Goal: Information Seeking & Learning: Check status

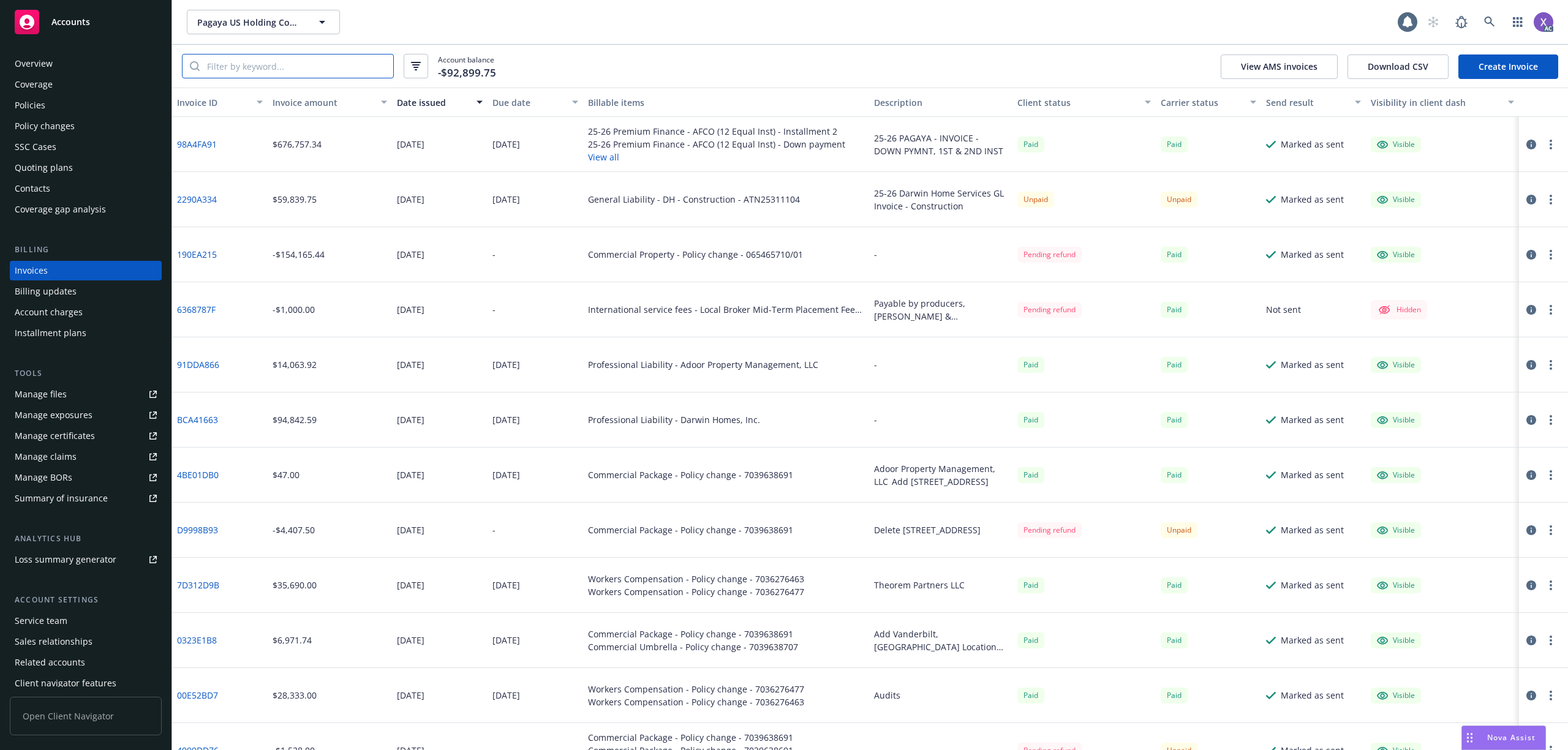
click at [280, 65] on input "search" at bounding box center [297, 66] width 194 height 23
paste input "190EA215"
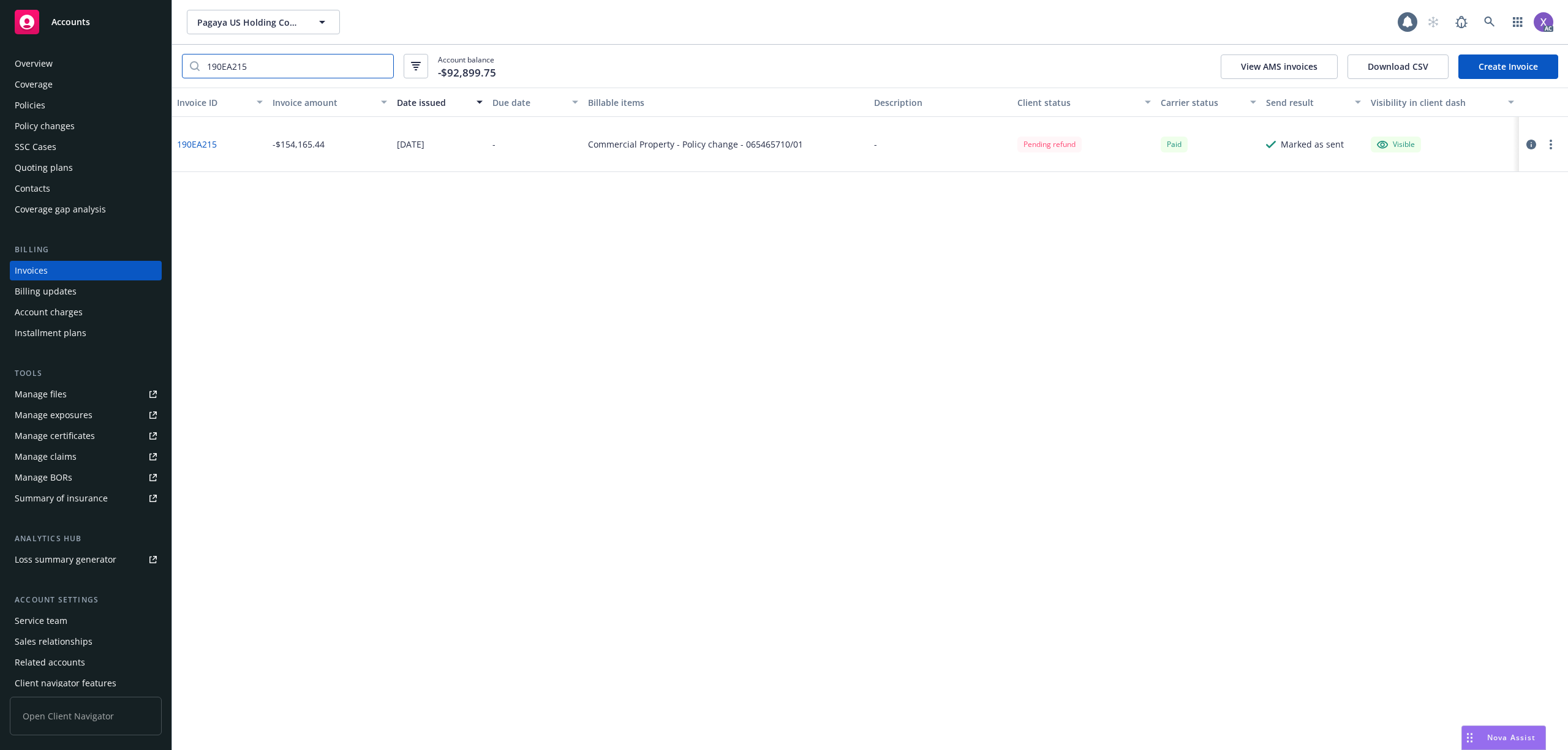
type input "190EA215"
drag, startPoint x: 217, startPoint y: 143, endPoint x: 172, endPoint y: 147, distance: 45.2
click at [172, 147] on div "190EA215" at bounding box center [220, 144] width 95 height 55
copy link "190EA215"
click at [708, 384] on div "Invoice ID Invoice amount Date issued Due date Billable items Description Clien…" at bounding box center [870, 418] width 1396 height 662
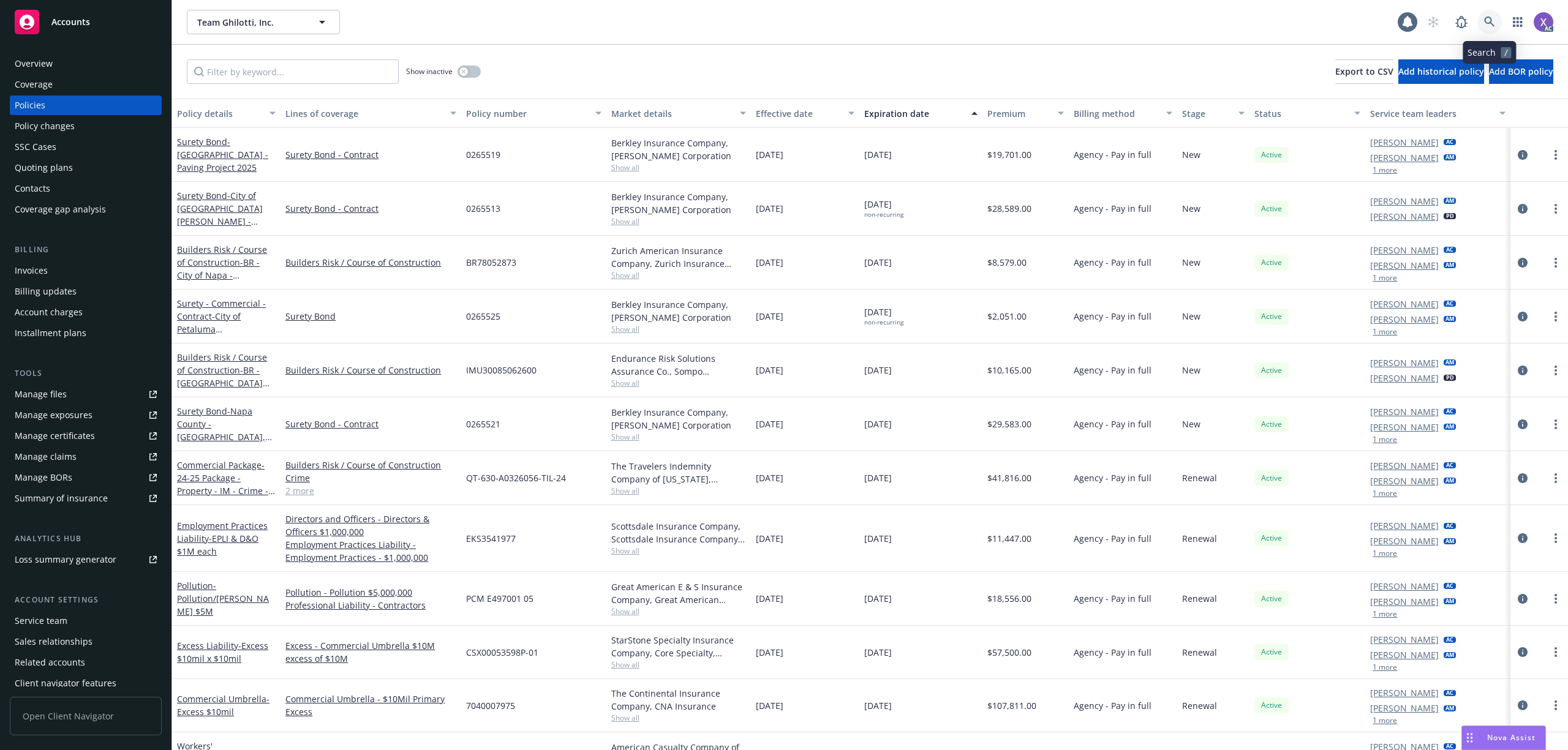
click at [1490, 13] on link at bounding box center [1490, 22] width 24 height 24
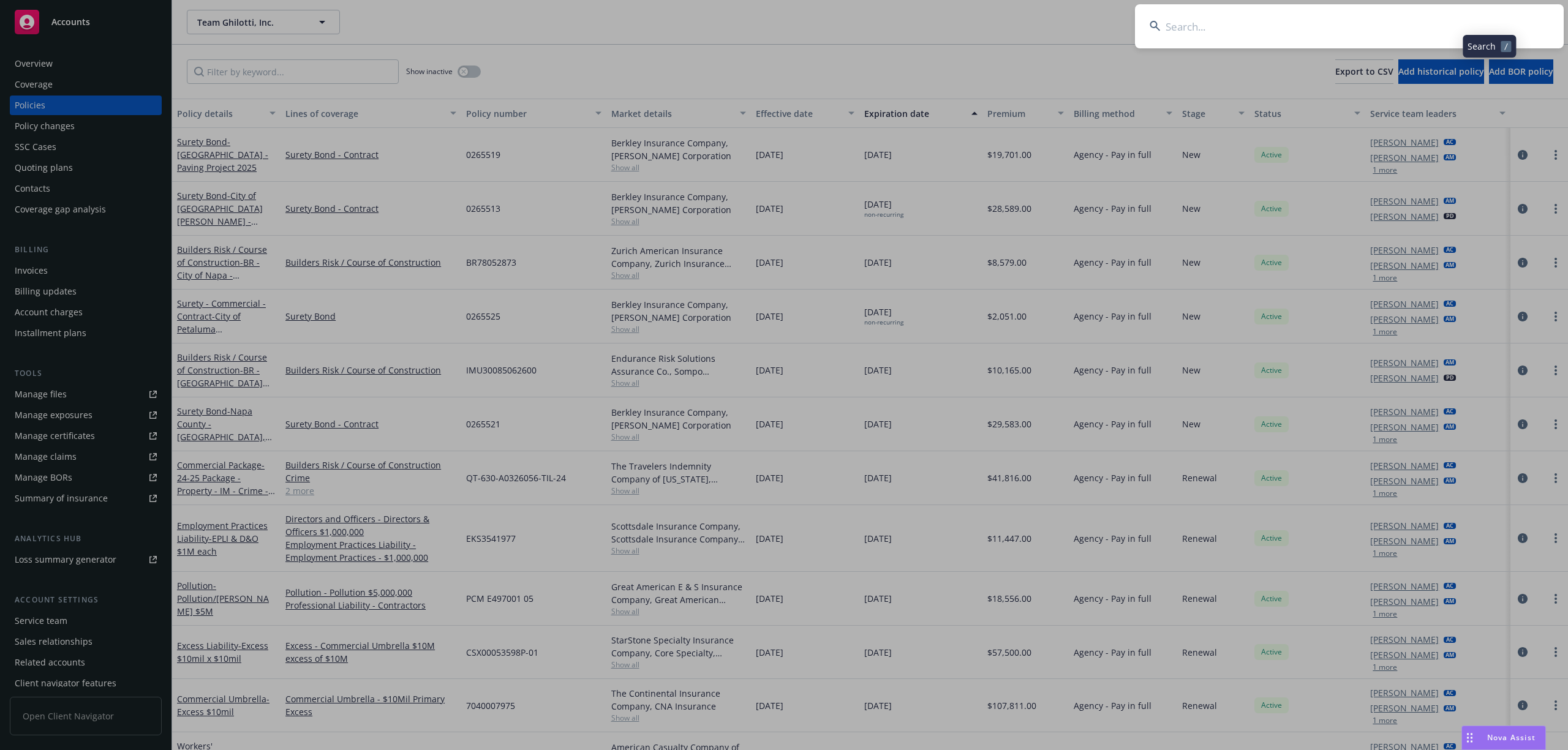
click at [1278, 17] on input at bounding box center [1349, 26] width 428 height 44
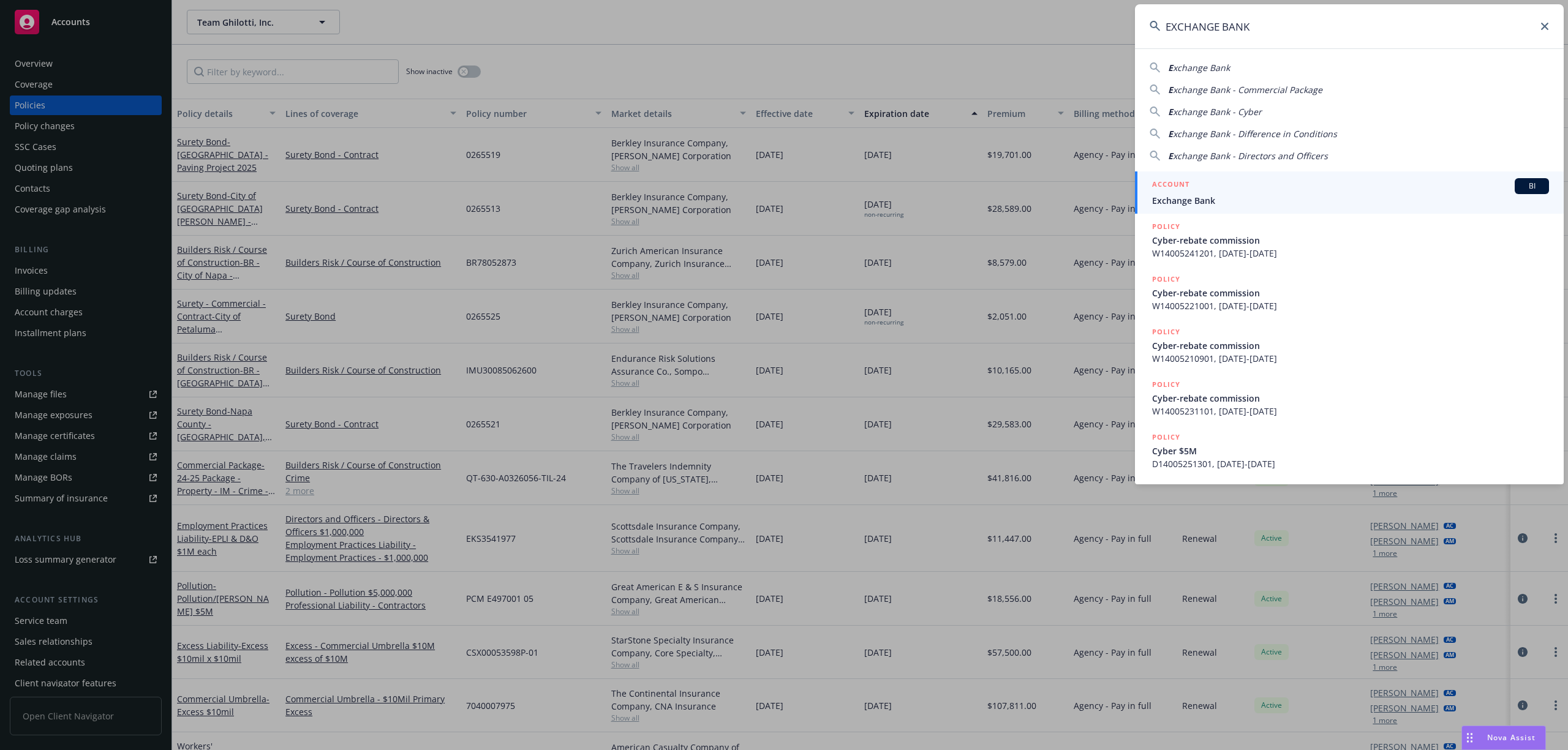
type input "EXCHANGE BANK"
click at [1233, 192] on div "ACCOUNT BI" at bounding box center [1351, 186] width 397 height 16
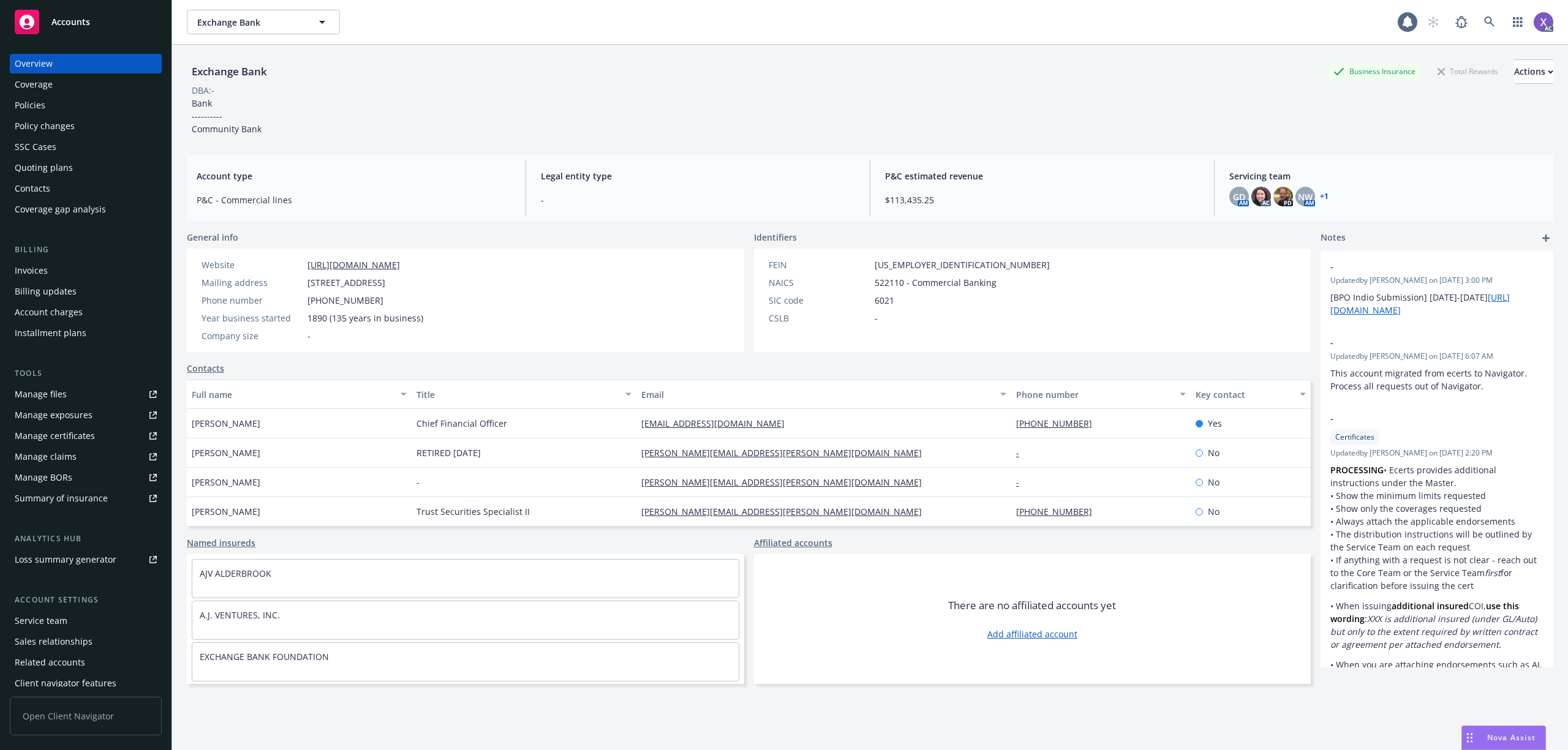
click at [39, 110] on div "Policies" at bounding box center [30, 105] width 31 height 20
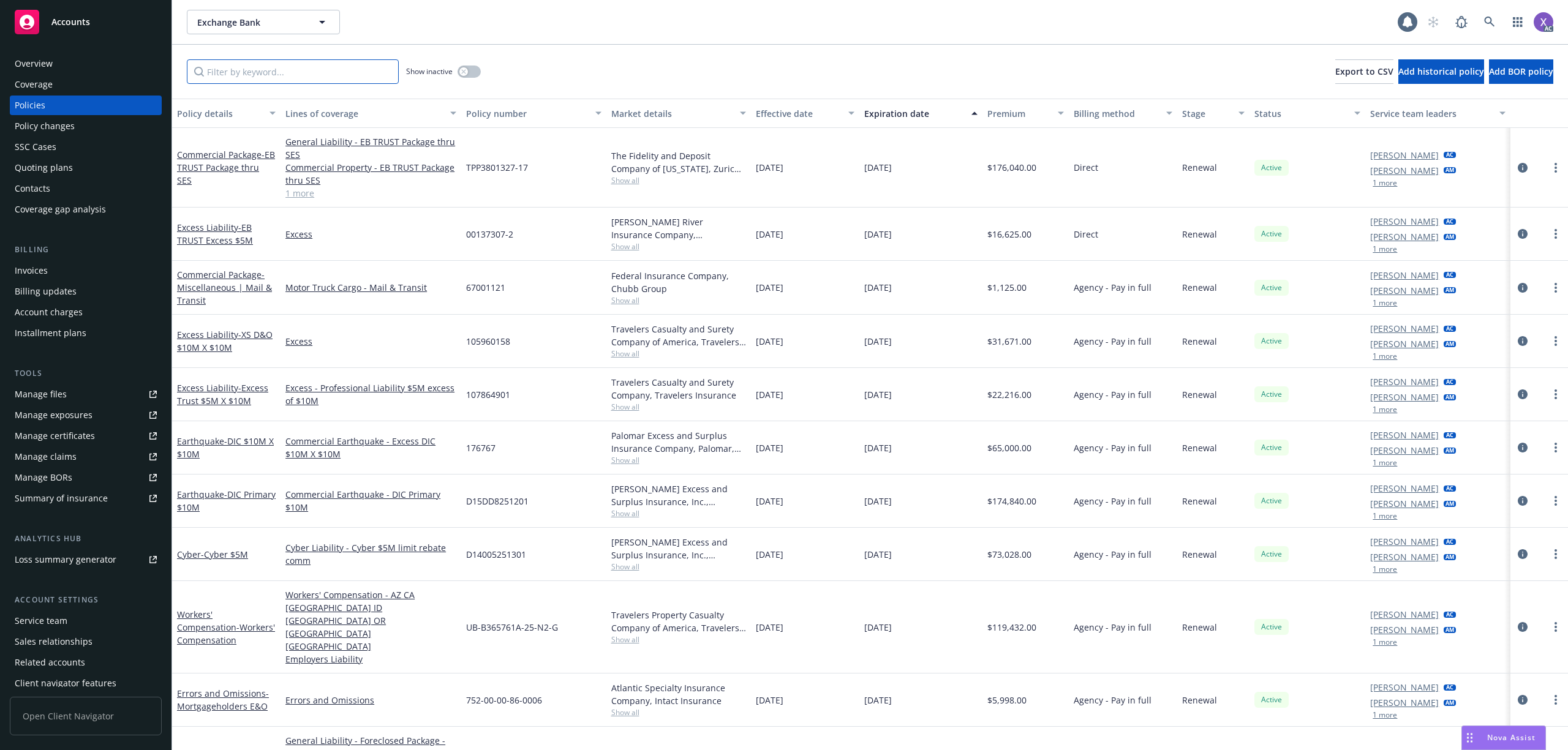
click at [288, 66] on input "Filter by keyword..." at bounding box center [293, 71] width 212 height 24
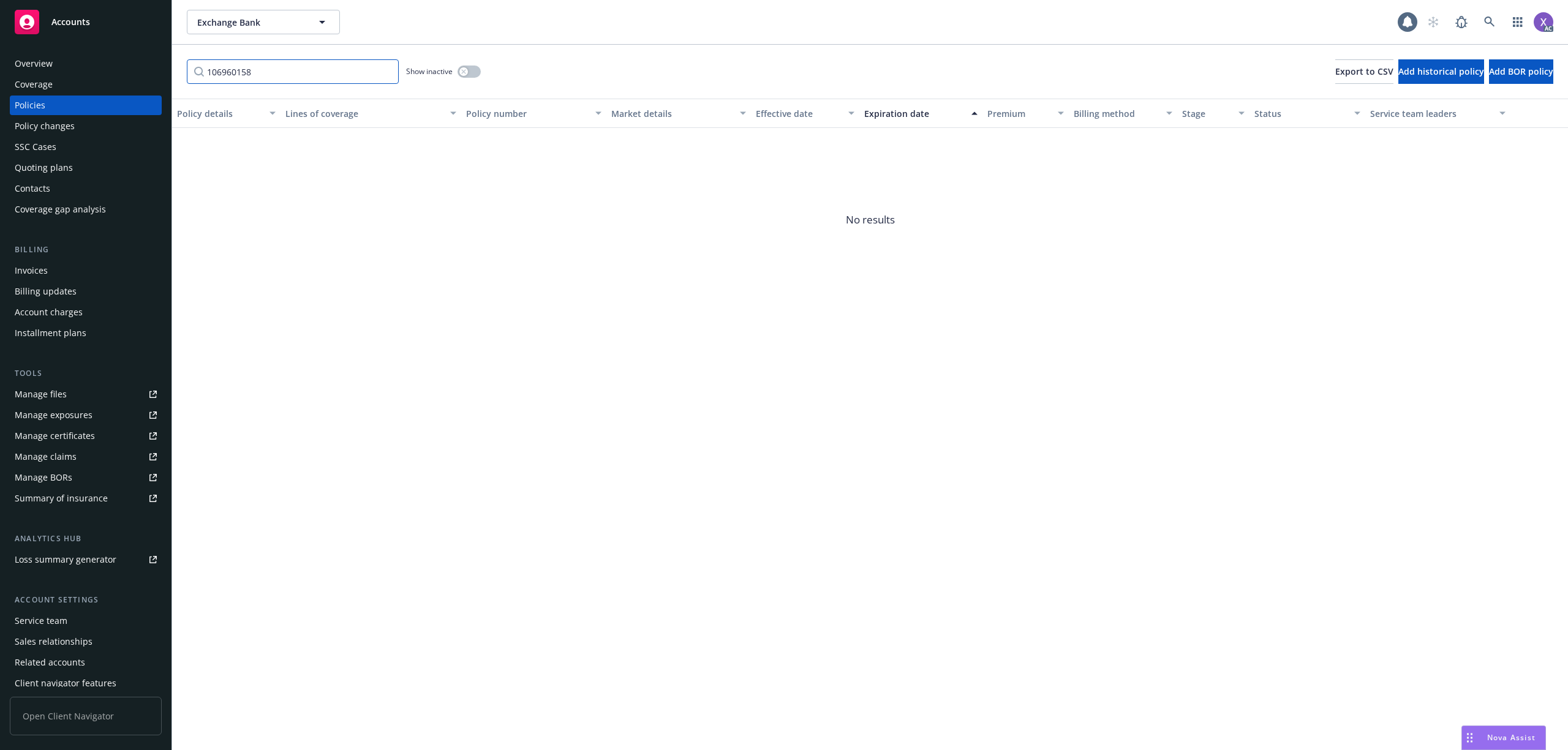
type input "106960158"
click at [476, 73] on button "button" at bounding box center [469, 71] width 23 height 12
click at [37, 108] on div "Policies" at bounding box center [30, 105] width 31 height 20
drag, startPoint x: 265, startPoint y: 77, endPoint x: 116, endPoint y: 82, distance: 149.1
click at [116, 82] on div "Accounts Overview Coverage Policies Policy changes SSC Cases Quoting plans Cont…" at bounding box center [784, 375] width 1568 height 750
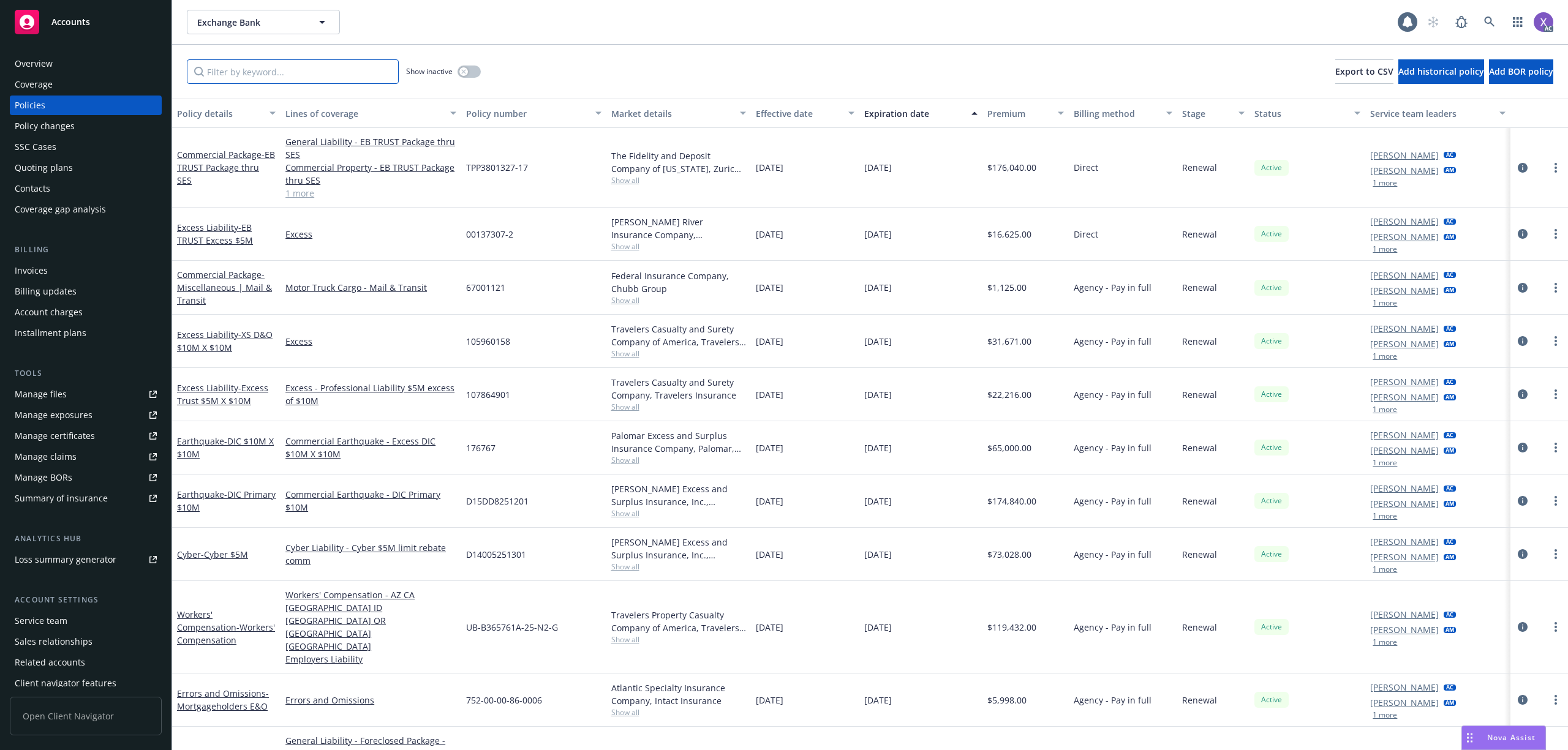
click at [287, 79] on input "Filter by keyword..." at bounding box center [293, 71] width 212 height 24
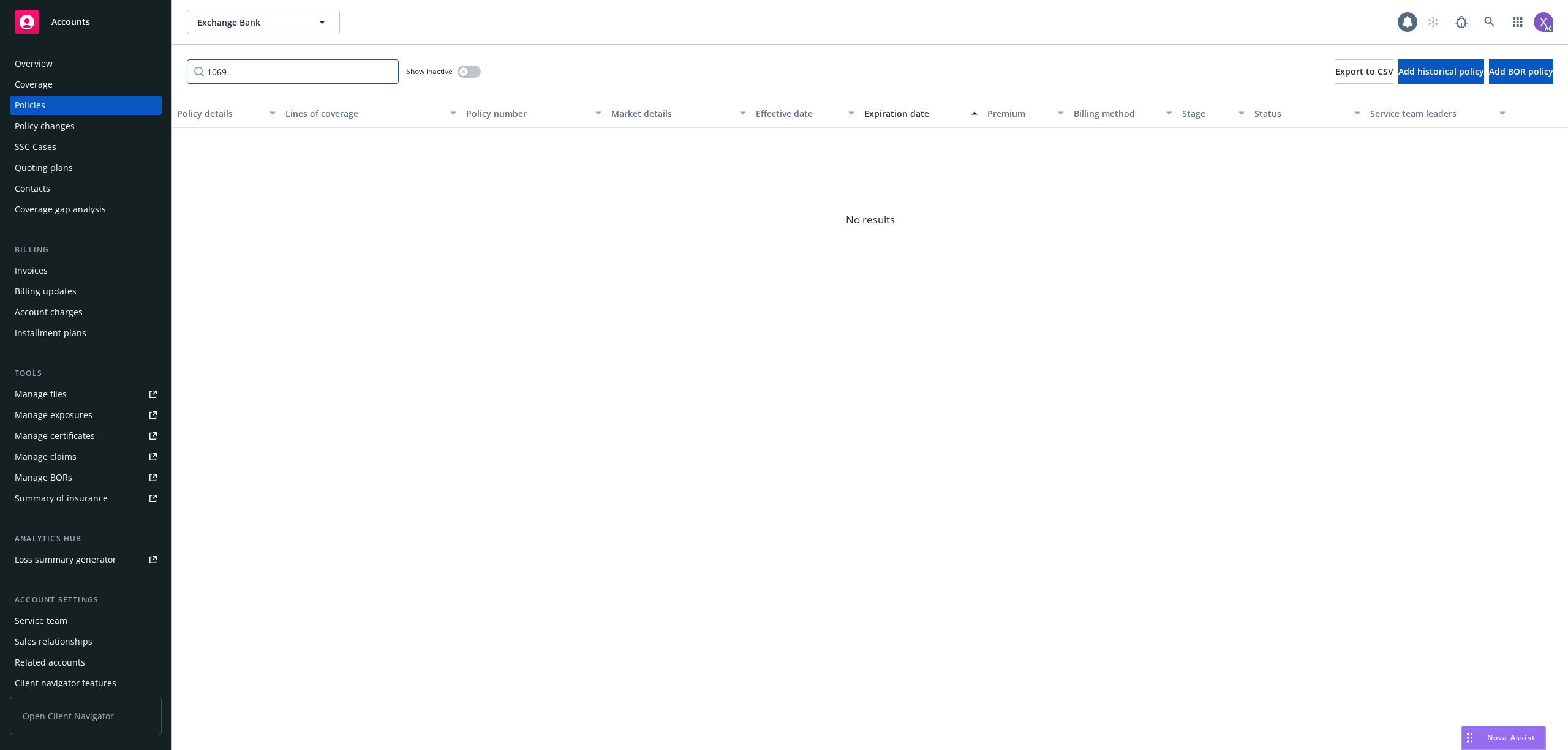
click at [239, 68] on input "1069" at bounding box center [293, 71] width 212 height 24
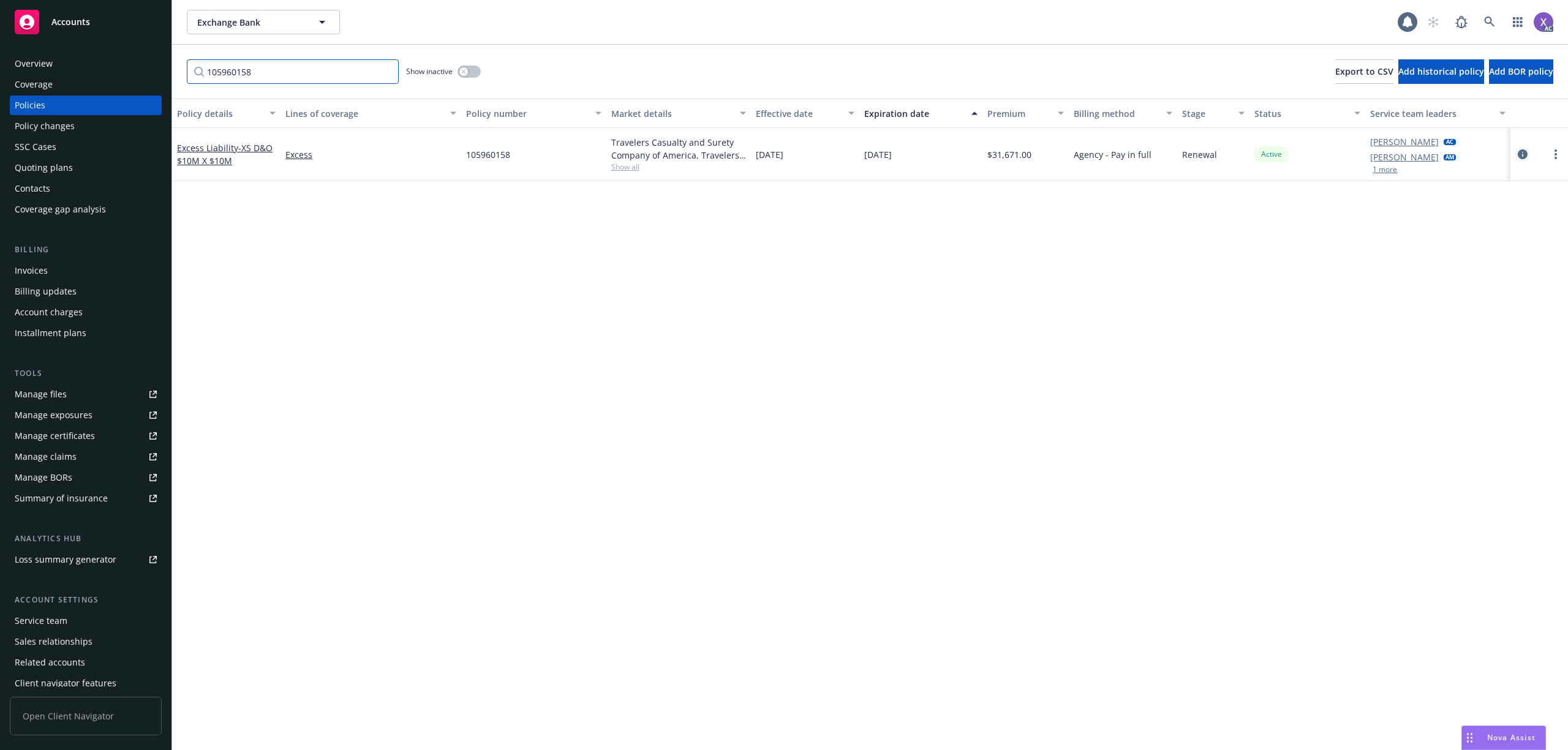
type input "105960158"
click at [1524, 156] on icon "circleInformation" at bounding box center [1523, 154] width 10 height 10
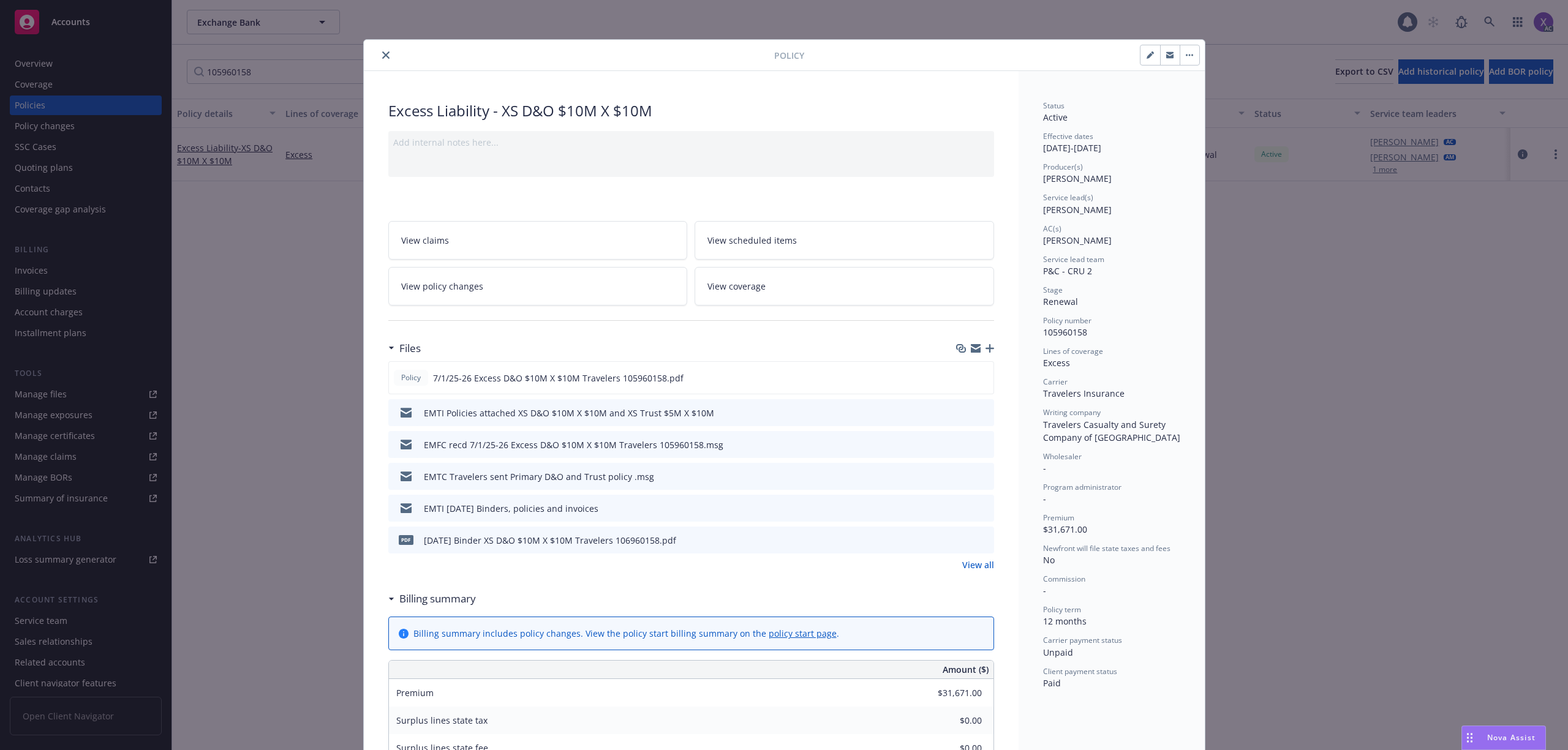
click at [962, 564] on link "View all" at bounding box center [978, 565] width 32 height 13
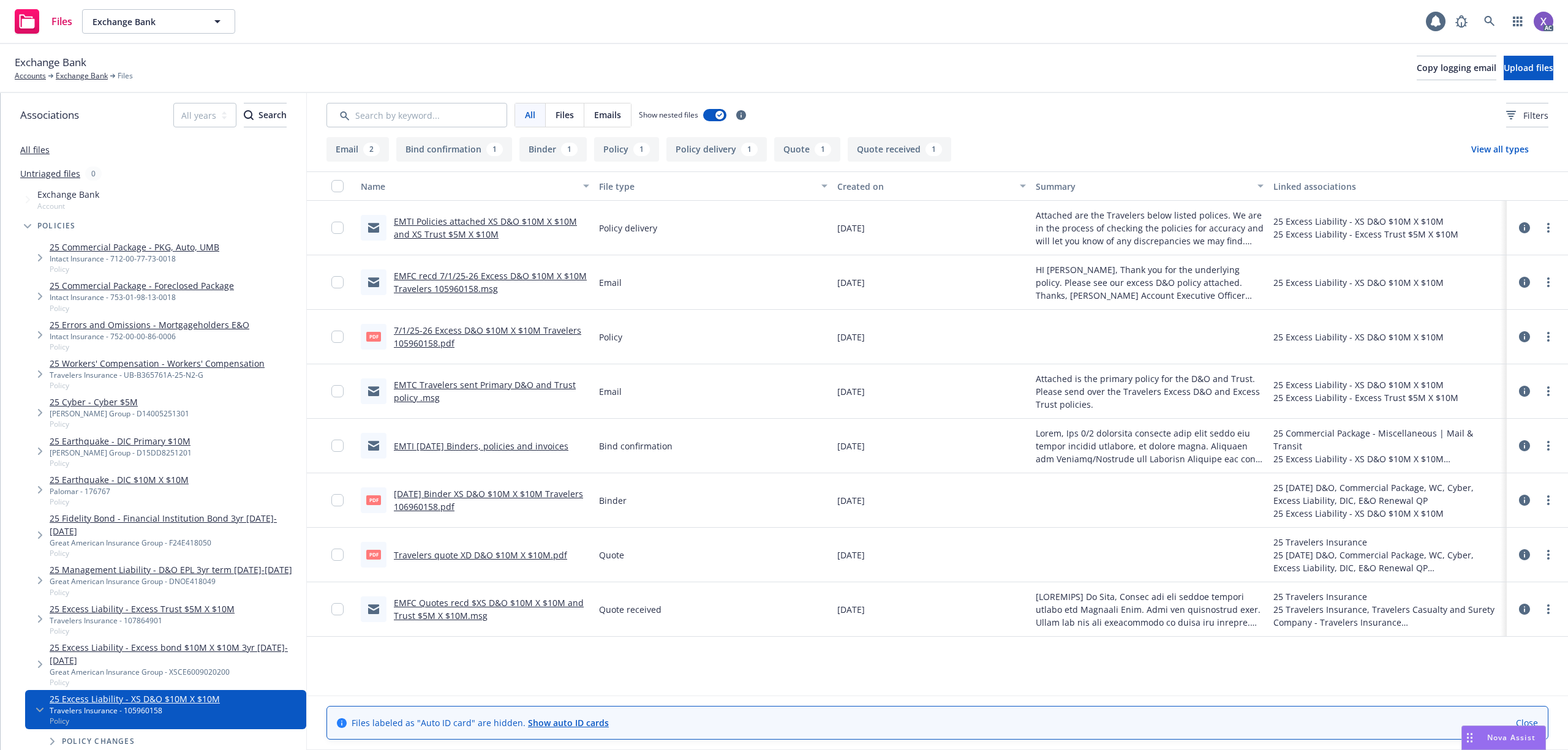
click at [477, 329] on link "7/1/25-26 Excess D&O $10M X $10M Travelers 105960158.pdf" at bounding box center [487, 337] width 187 height 24
click at [540, 549] on div "pdf Travelers quote XD D&O $10M X $10M.pdf" at bounding box center [464, 555] width 206 height 26
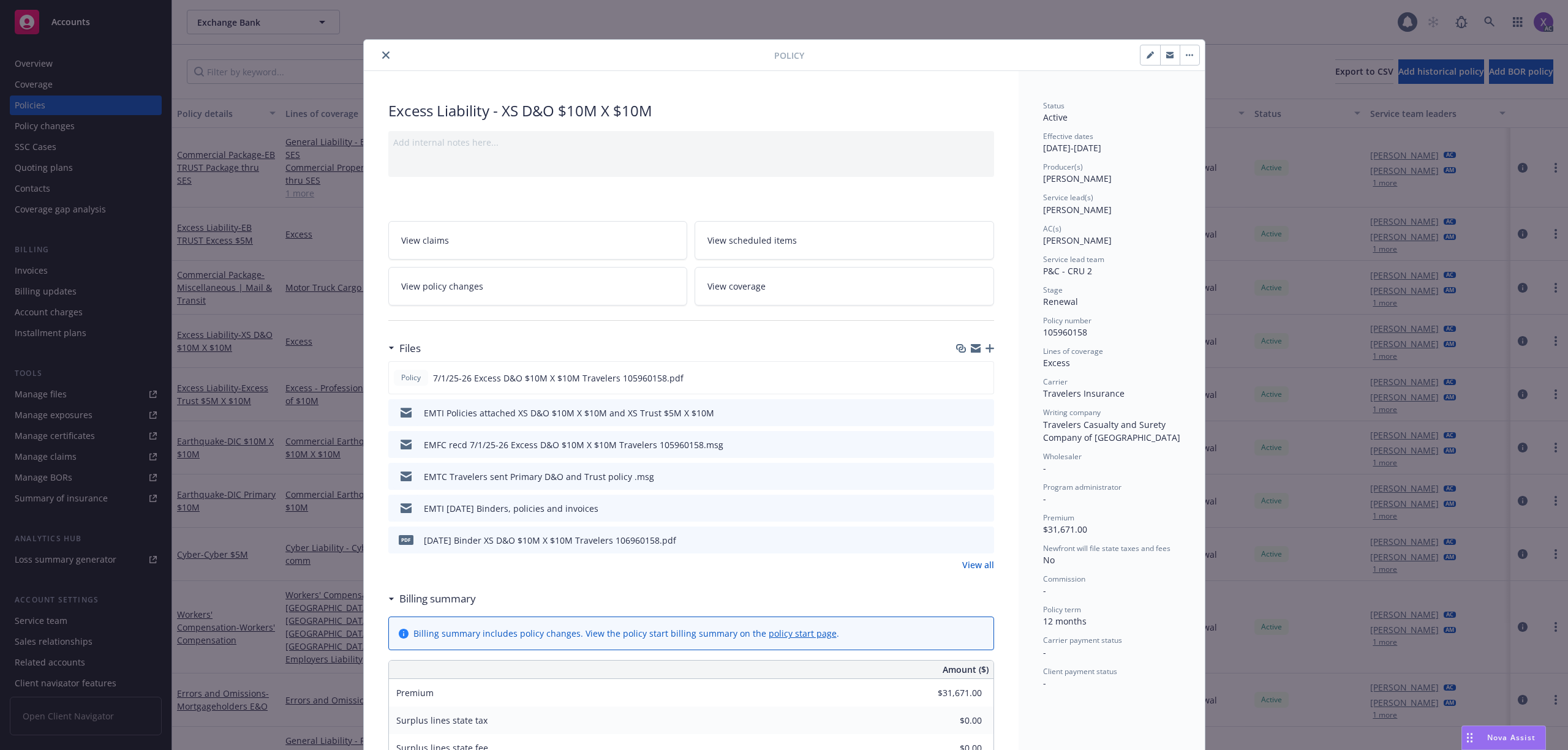
click at [28, 275] on div "Policy Excess Liability - XS D&O $10M X $10M Add internal notes here... View cl…" at bounding box center [784, 375] width 1568 height 750
click at [382, 55] on icon "close" at bounding box center [386, 55] width 7 height 7
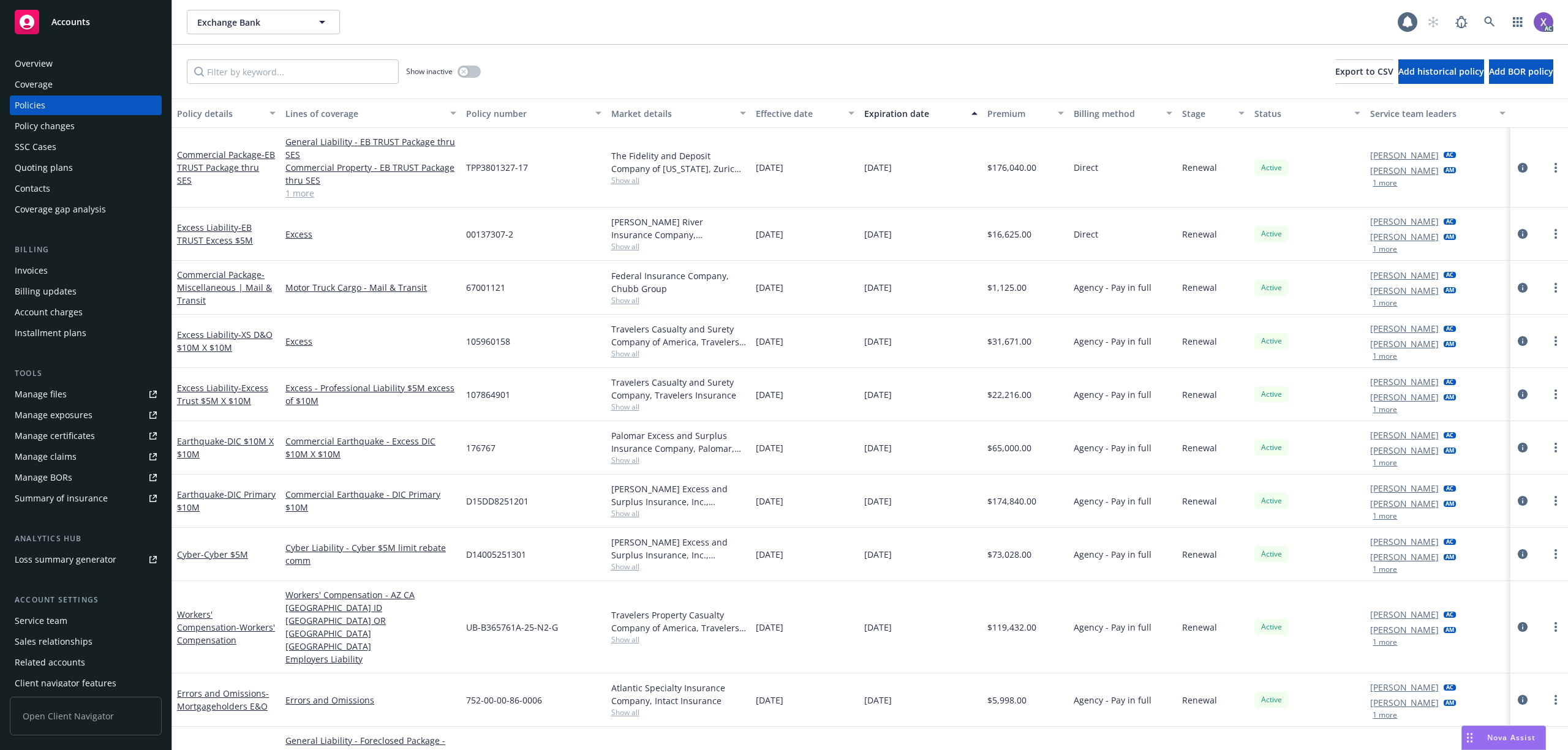
click at [46, 268] on div "Invoices" at bounding box center [31, 271] width 33 height 20
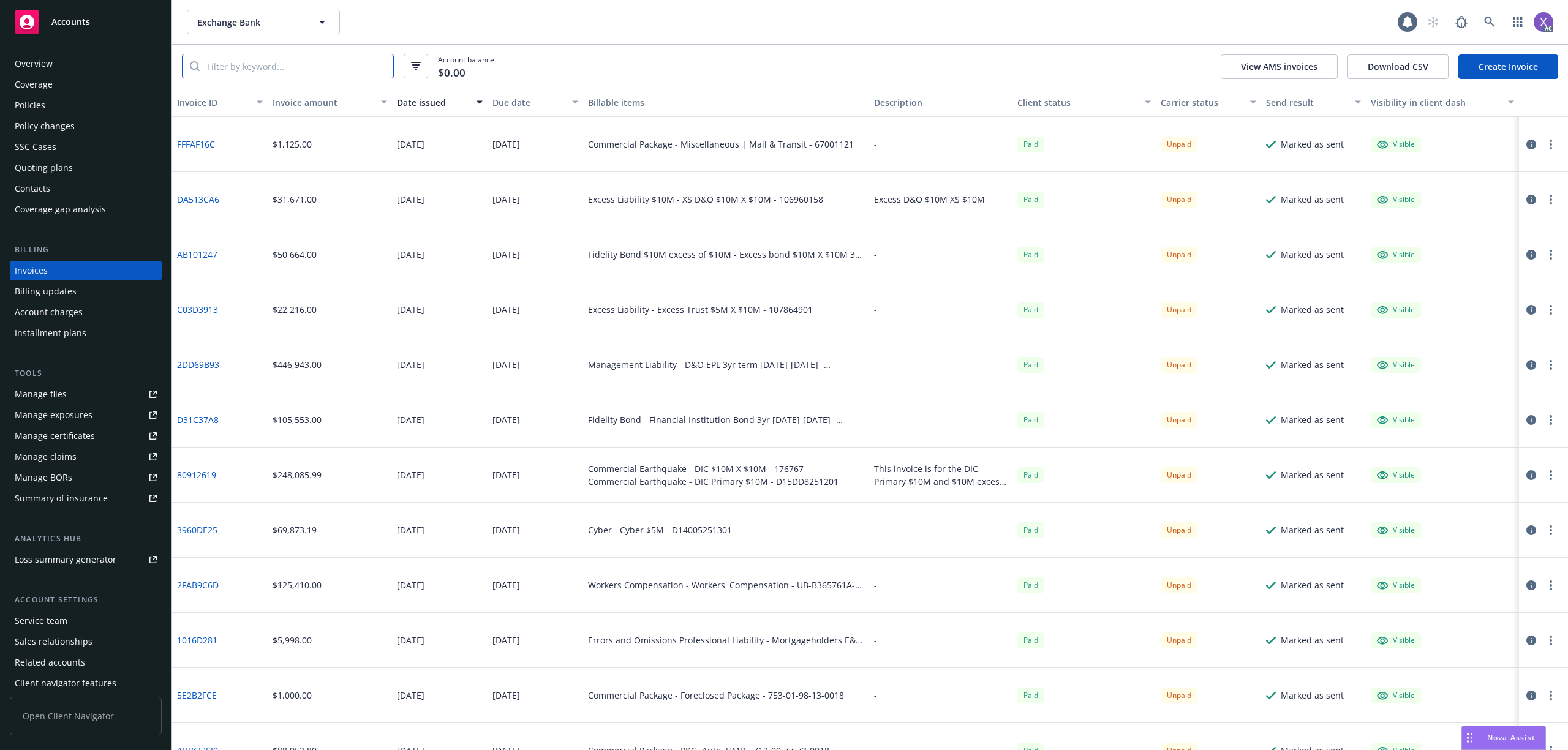
paste input "DA513CA6"
click at [306, 71] on input "search" at bounding box center [297, 66] width 194 height 23
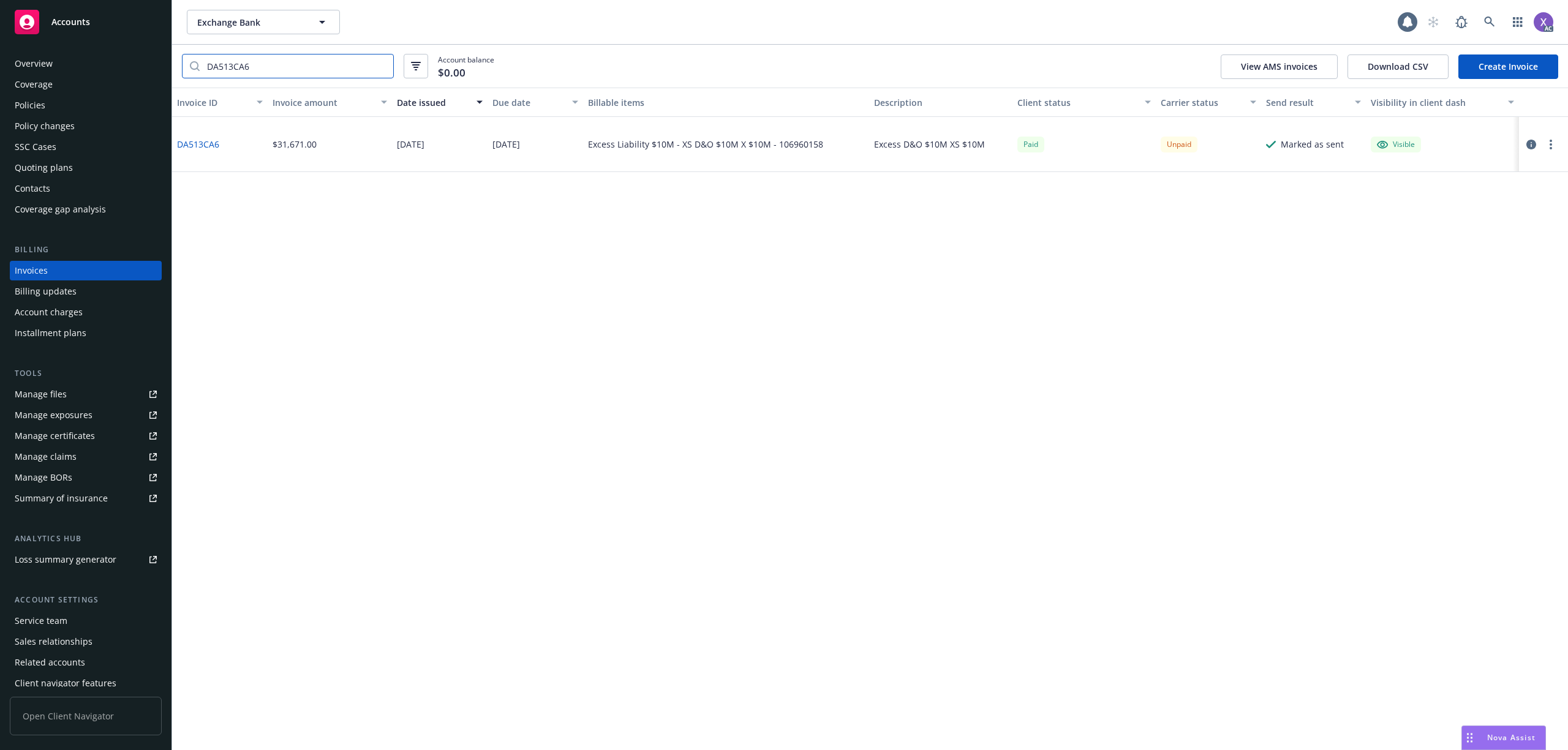
type input "DA513CA6"
click at [190, 138] on link "DA513CA6" at bounding box center [198, 144] width 42 height 13
click at [17, 104] on div "Policies" at bounding box center [30, 105] width 31 height 20
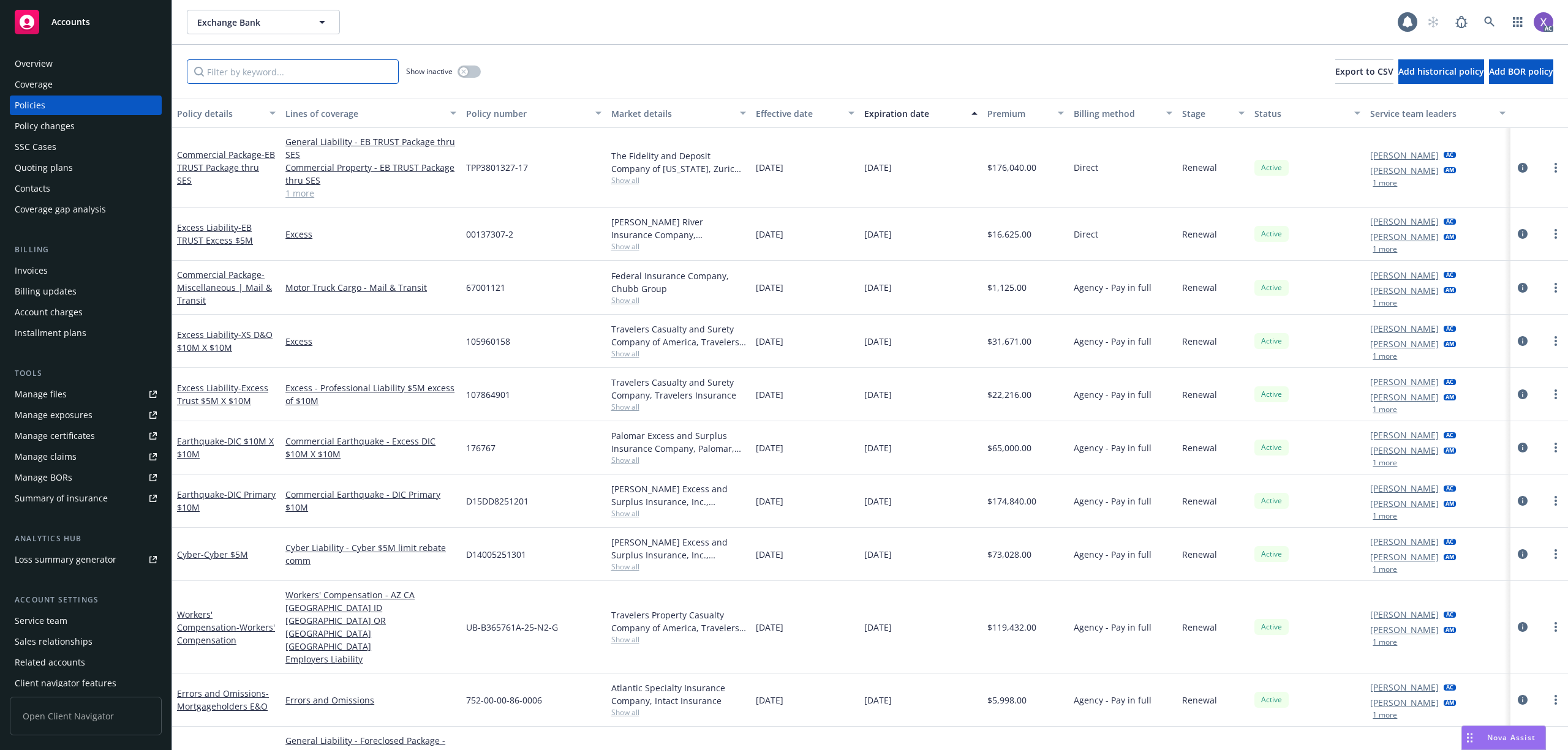
click at [238, 82] on input "Filter by keyword..." at bounding box center [293, 71] width 212 height 24
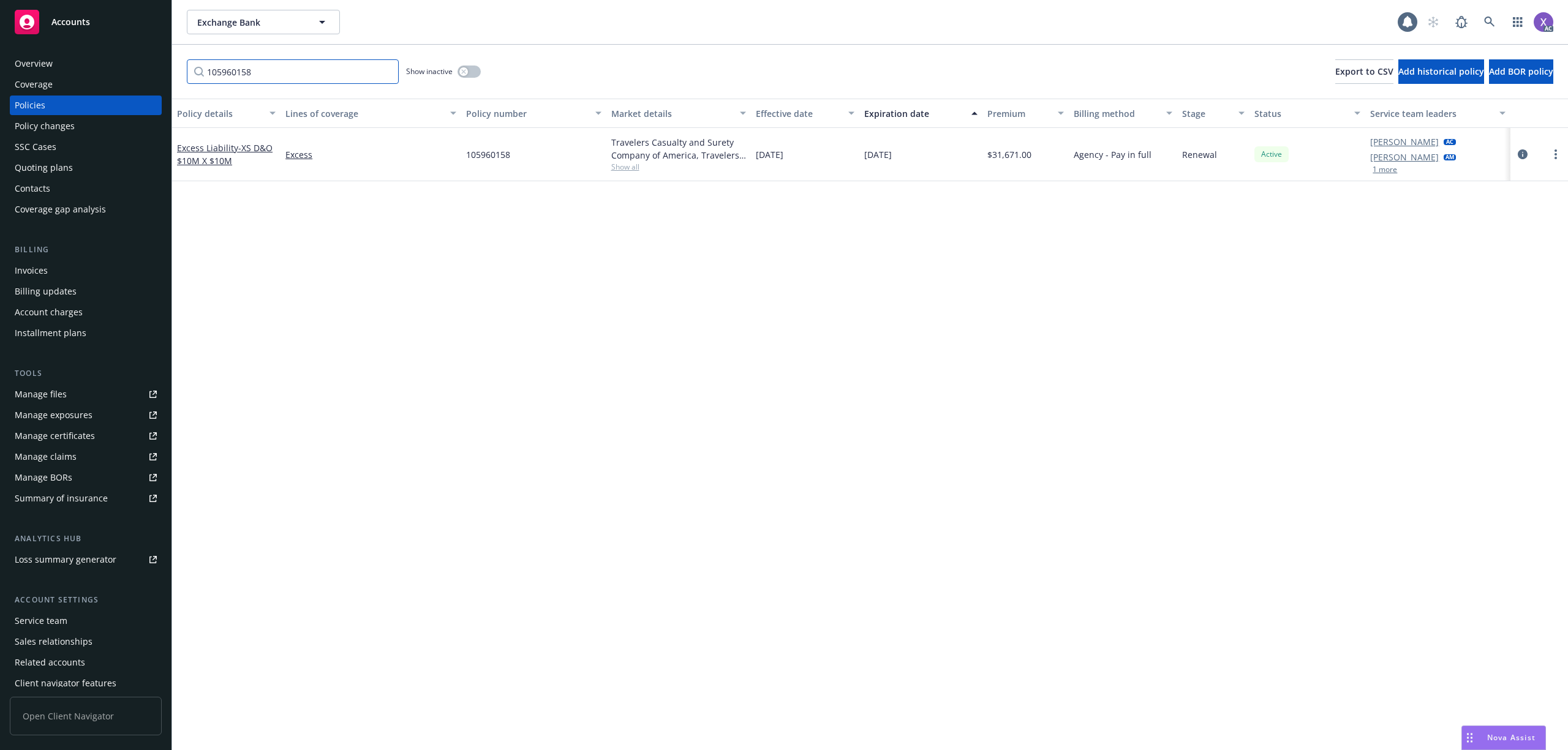
type input "105960158"
click at [44, 270] on div "Invoices" at bounding box center [31, 271] width 33 height 20
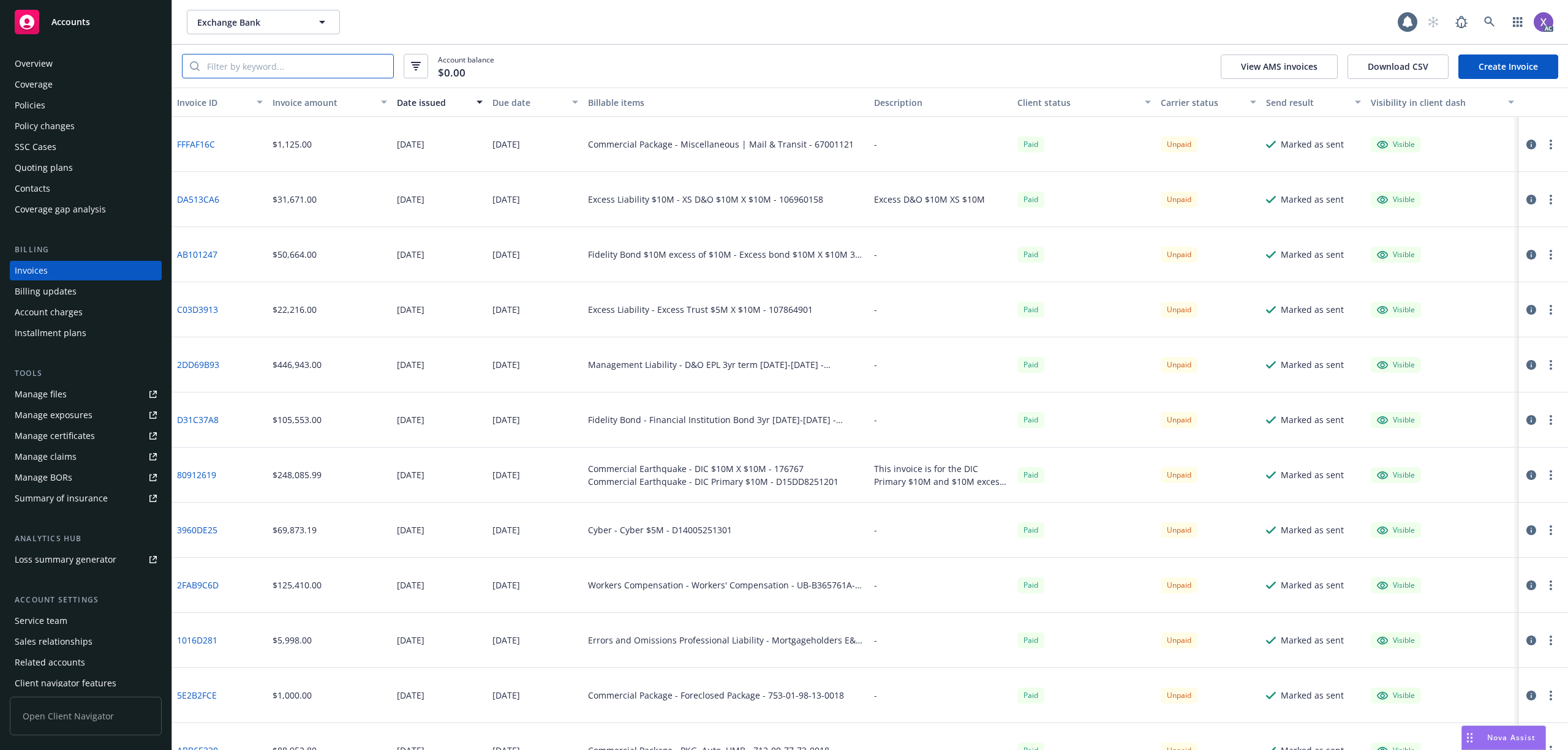
click at [273, 67] on input "search" at bounding box center [297, 66] width 194 height 23
click at [323, 68] on input "search" at bounding box center [297, 66] width 194 height 23
paste input "DA513CA6"
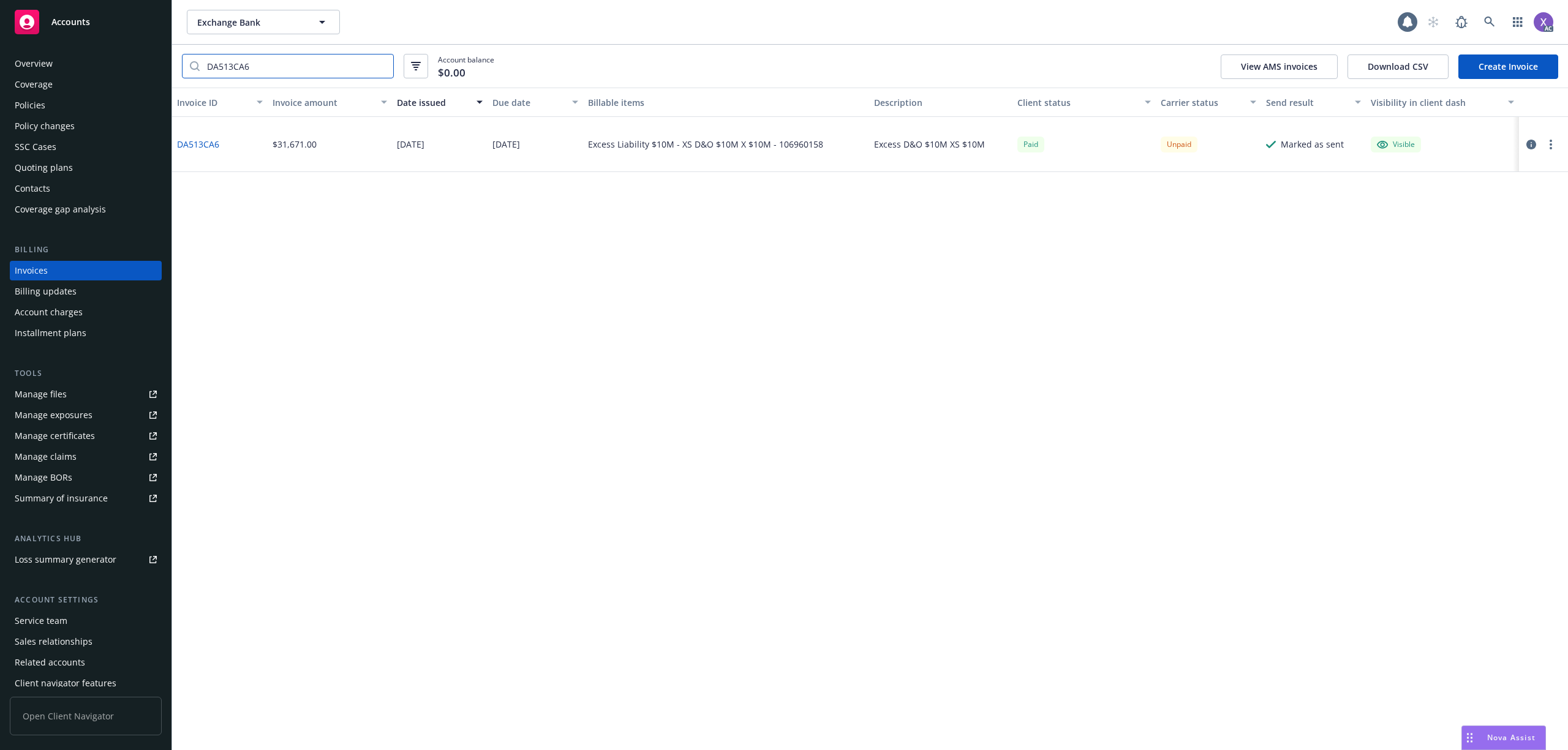
type input "DA513CA6"
click at [1530, 143] on icon "button" at bounding box center [1532, 144] width 10 height 10
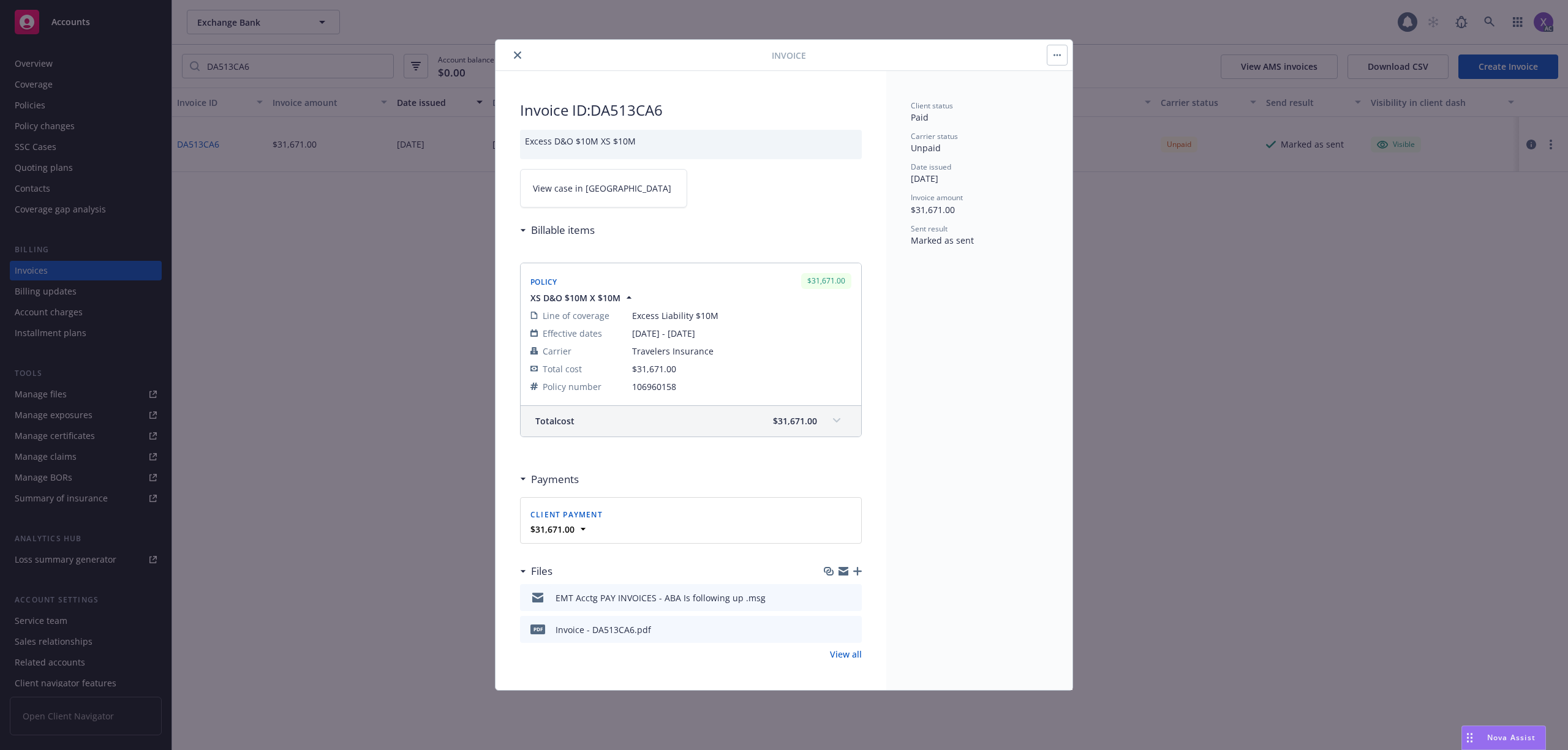
click at [564, 185] on span "View case in SSC" at bounding box center [602, 189] width 138 height 13
click at [560, 190] on span "View case in SSC" at bounding box center [602, 189] width 138 height 13
click at [516, 55] on icon "close" at bounding box center [517, 55] width 7 height 7
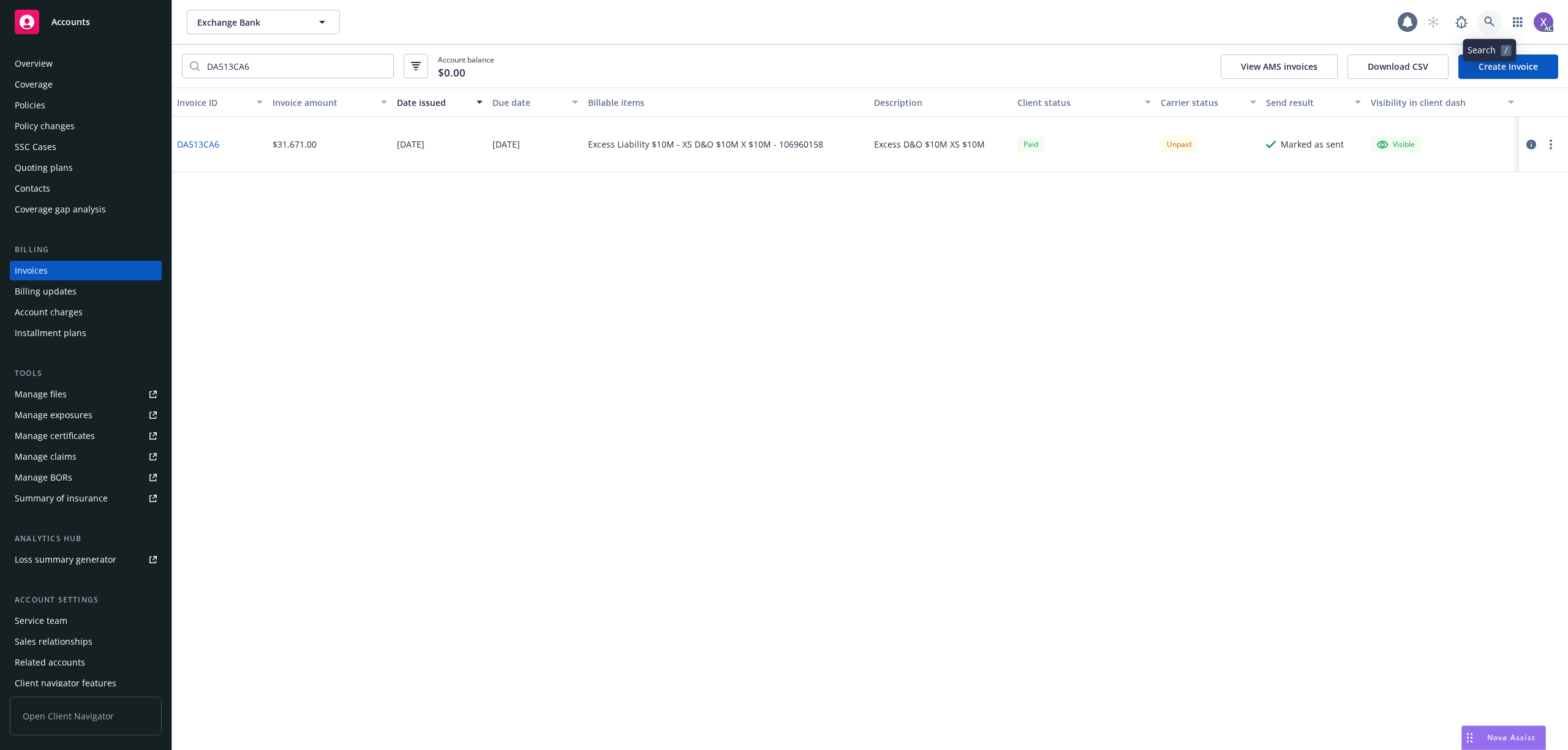
click at [1488, 16] on link at bounding box center [1490, 22] width 24 height 24
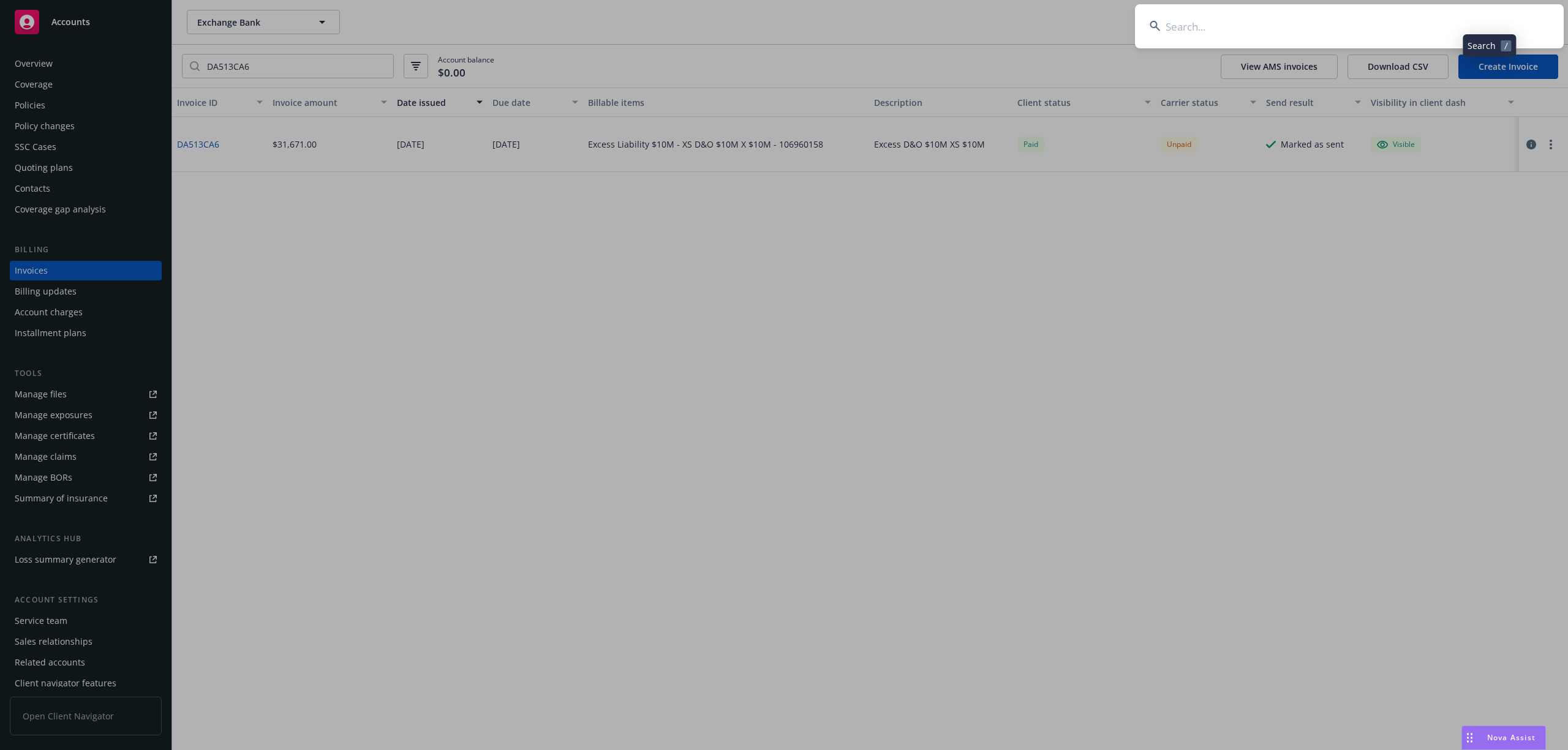
click at [1290, 20] on input at bounding box center [1349, 26] width 428 height 44
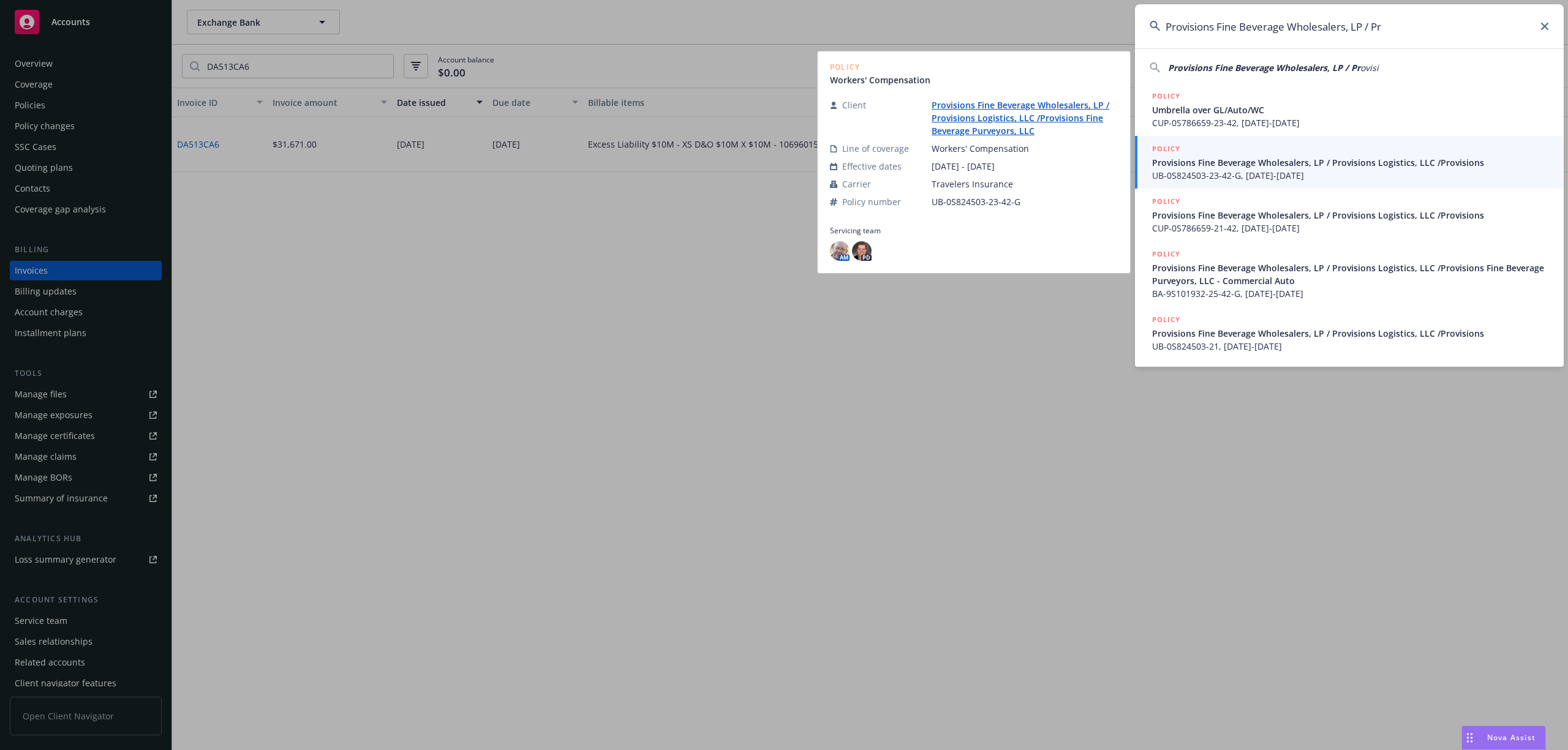
type input "Provisions Fine Beverage Wholesalers, LP / Pr"
click at [1331, 172] on span "UB-0S824503-23-42-G, 03/20/2023-03/20/2024" at bounding box center [1351, 176] width 397 height 13
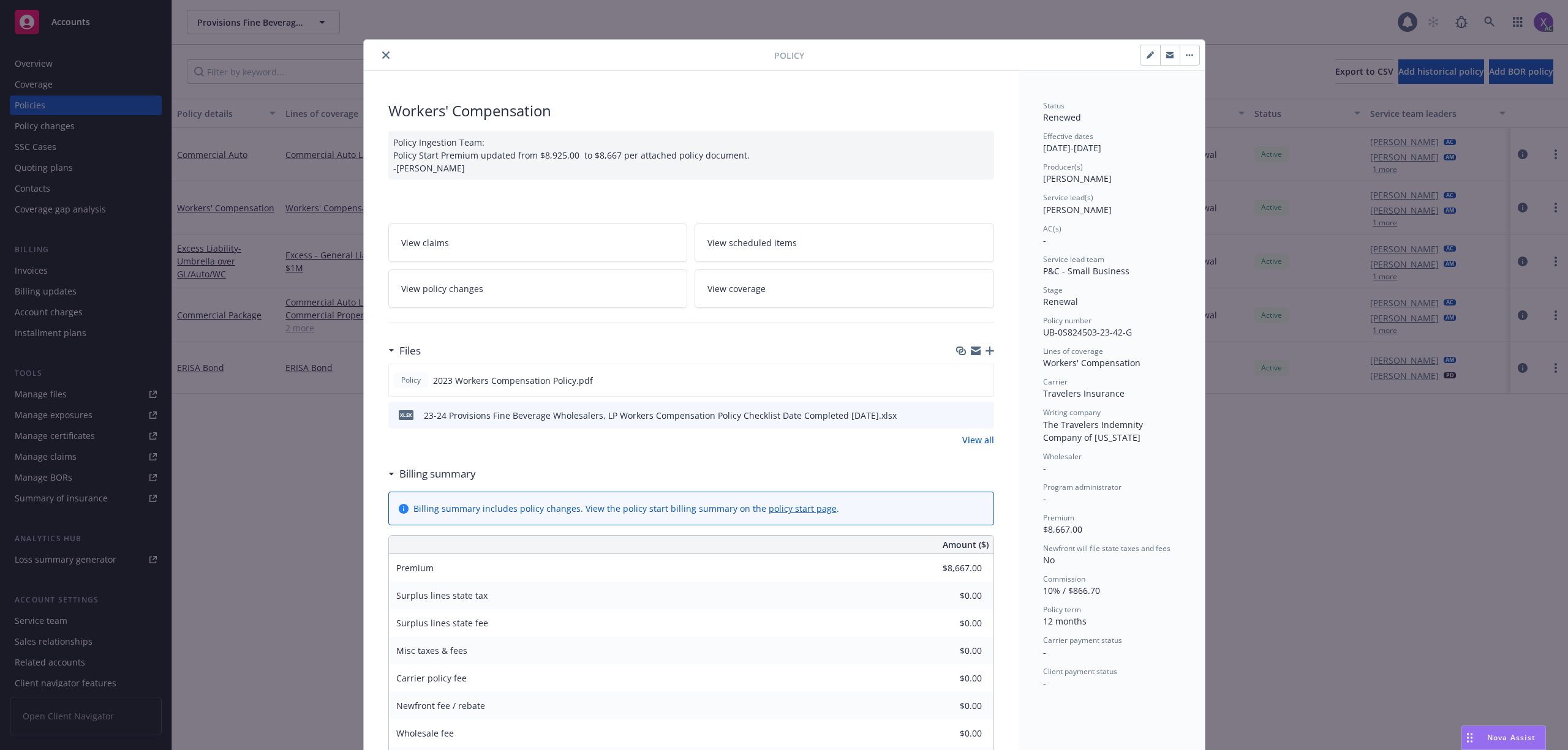
click at [382, 56] on icon "close" at bounding box center [386, 55] width 7 height 7
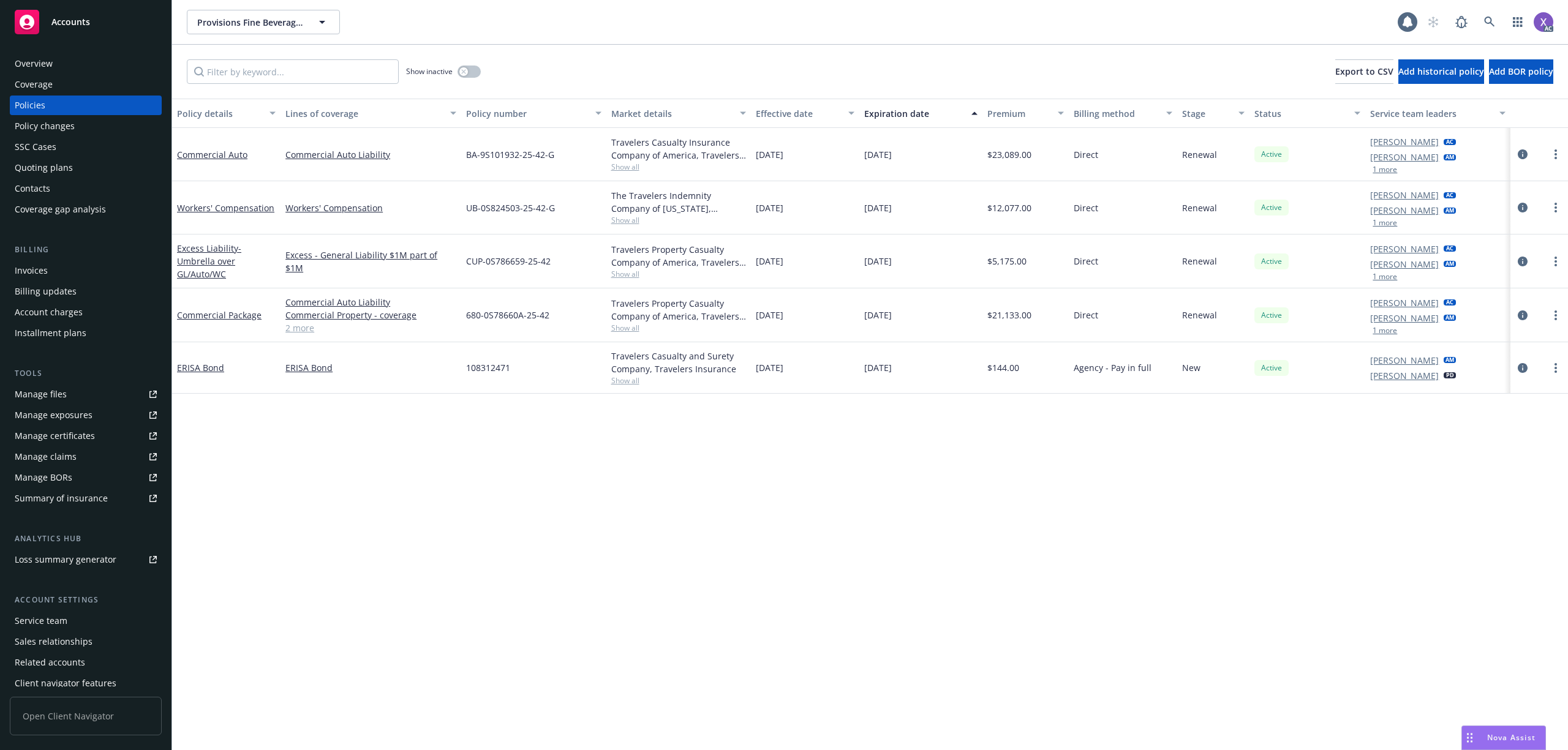
click at [35, 265] on div "Invoices" at bounding box center [31, 271] width 33 height 20
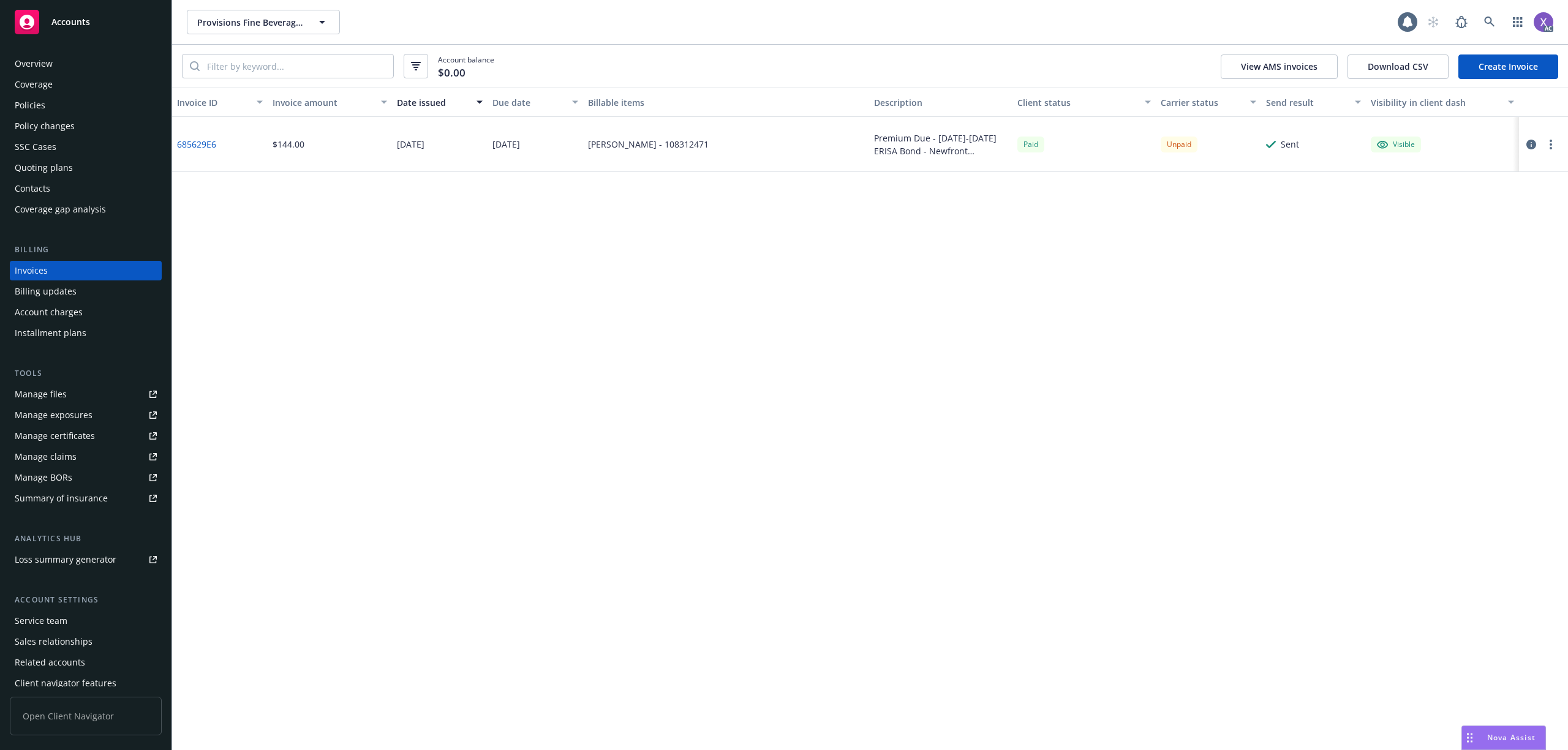
click at [39, 104] on div "Policies" at bounding box center [30, 105] width 31 height 20
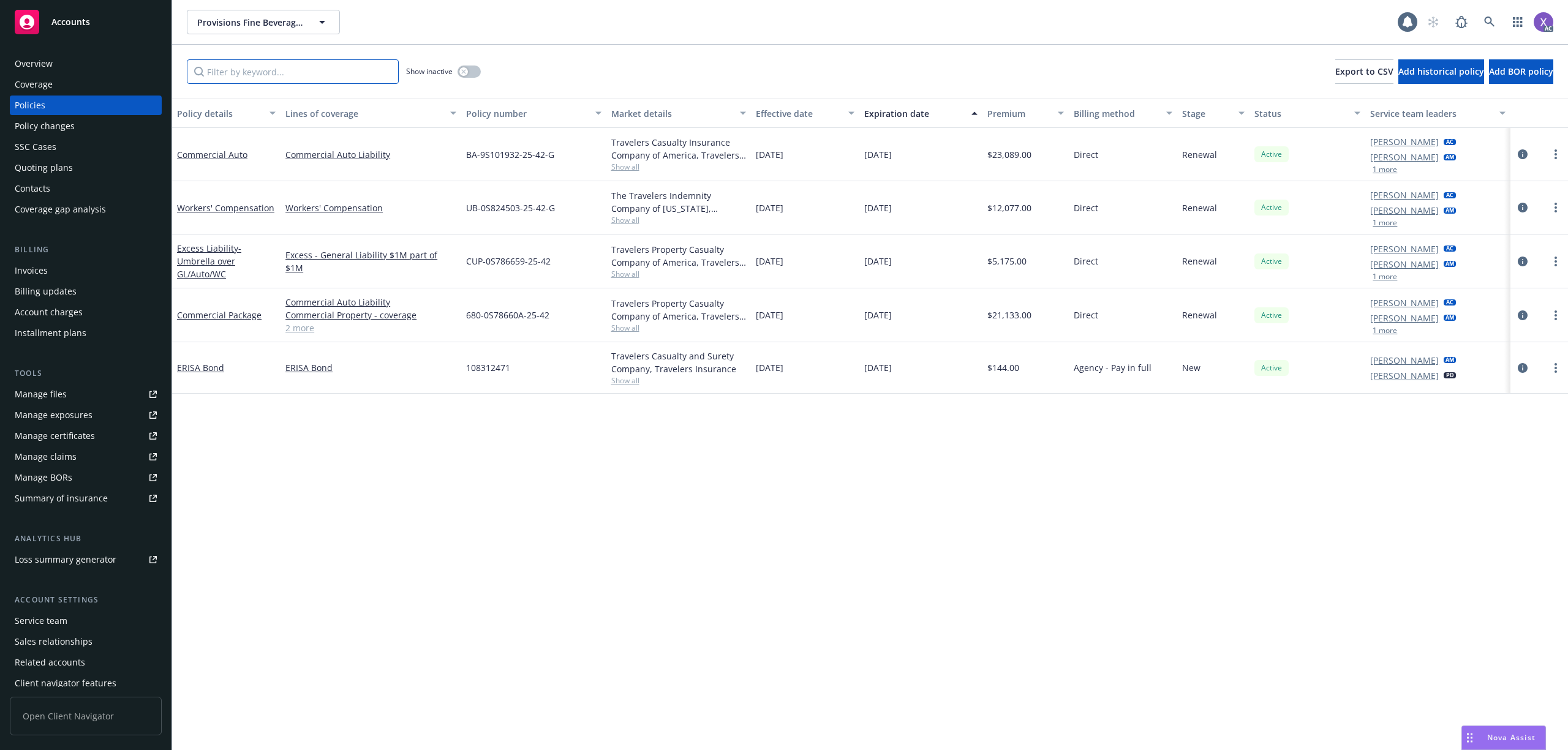
click at [338, 72] on input "Filter by keyword..." at bounding box center [293, 71] width 212 height 24
paste input "108312471"
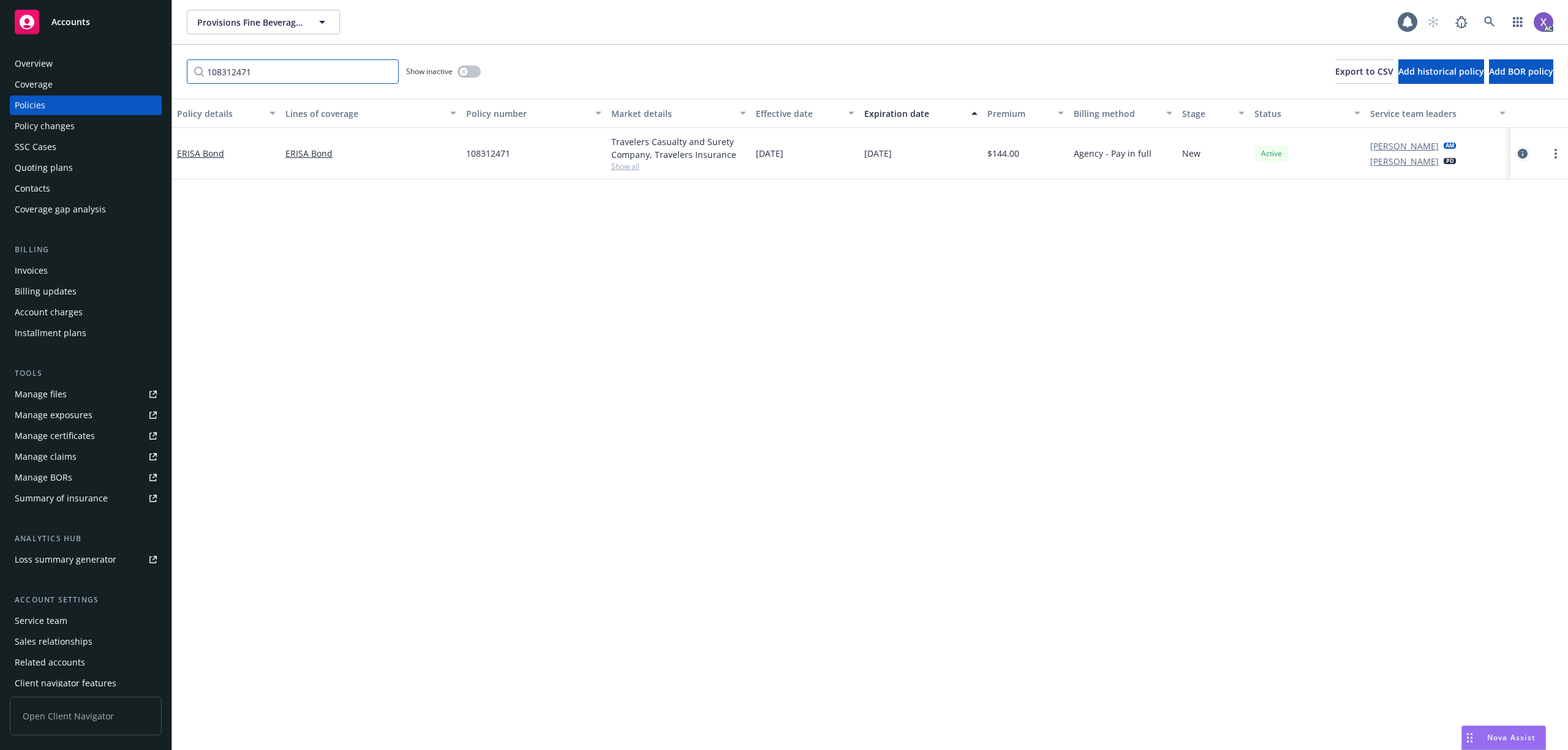
type input "108312471"
click at [1524, 155] on icon "circleInformation" at bounding box center [1523, 154] width 10 height 10
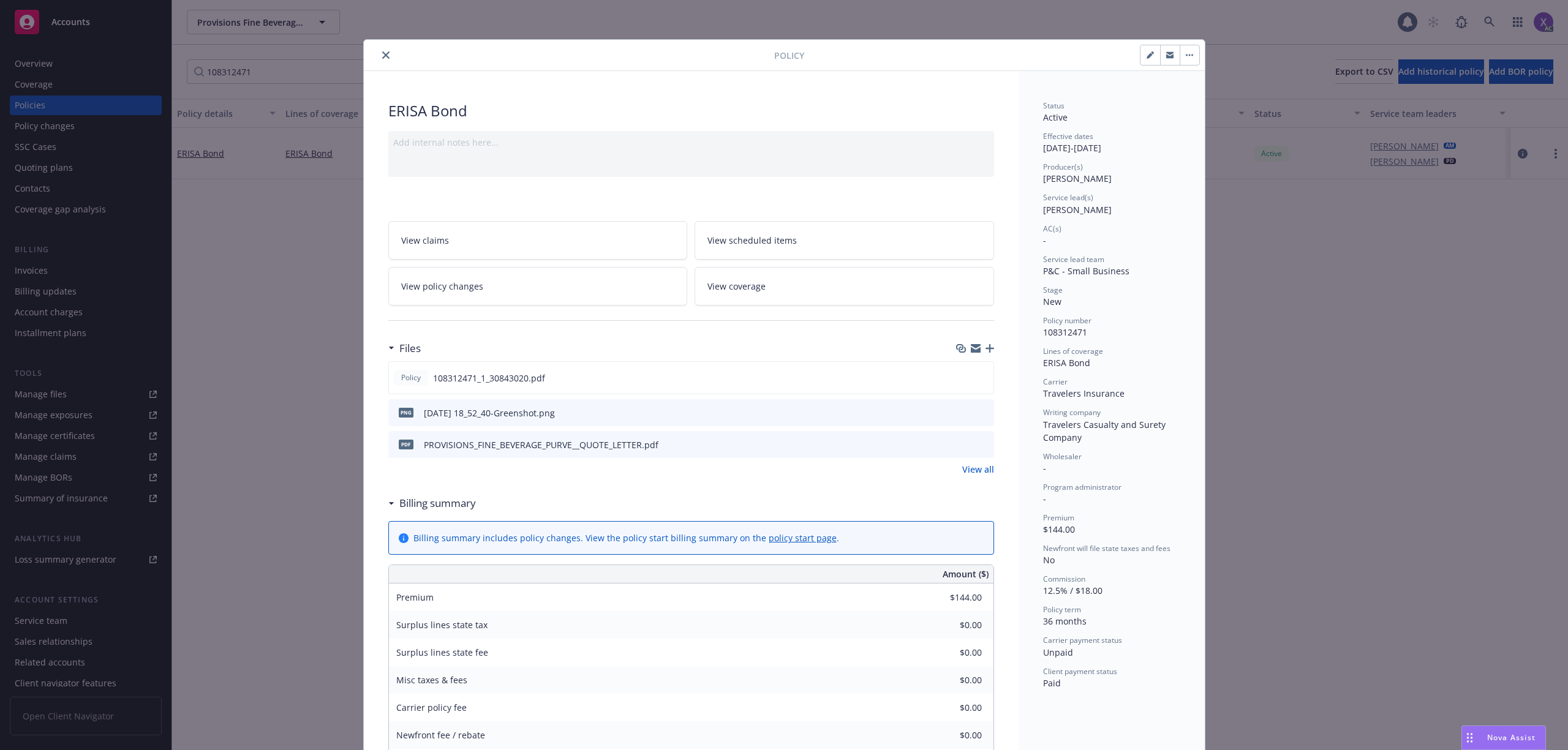
click at [962, 472] on link "View all" at bounding box center [978, 470] width 32 height 13
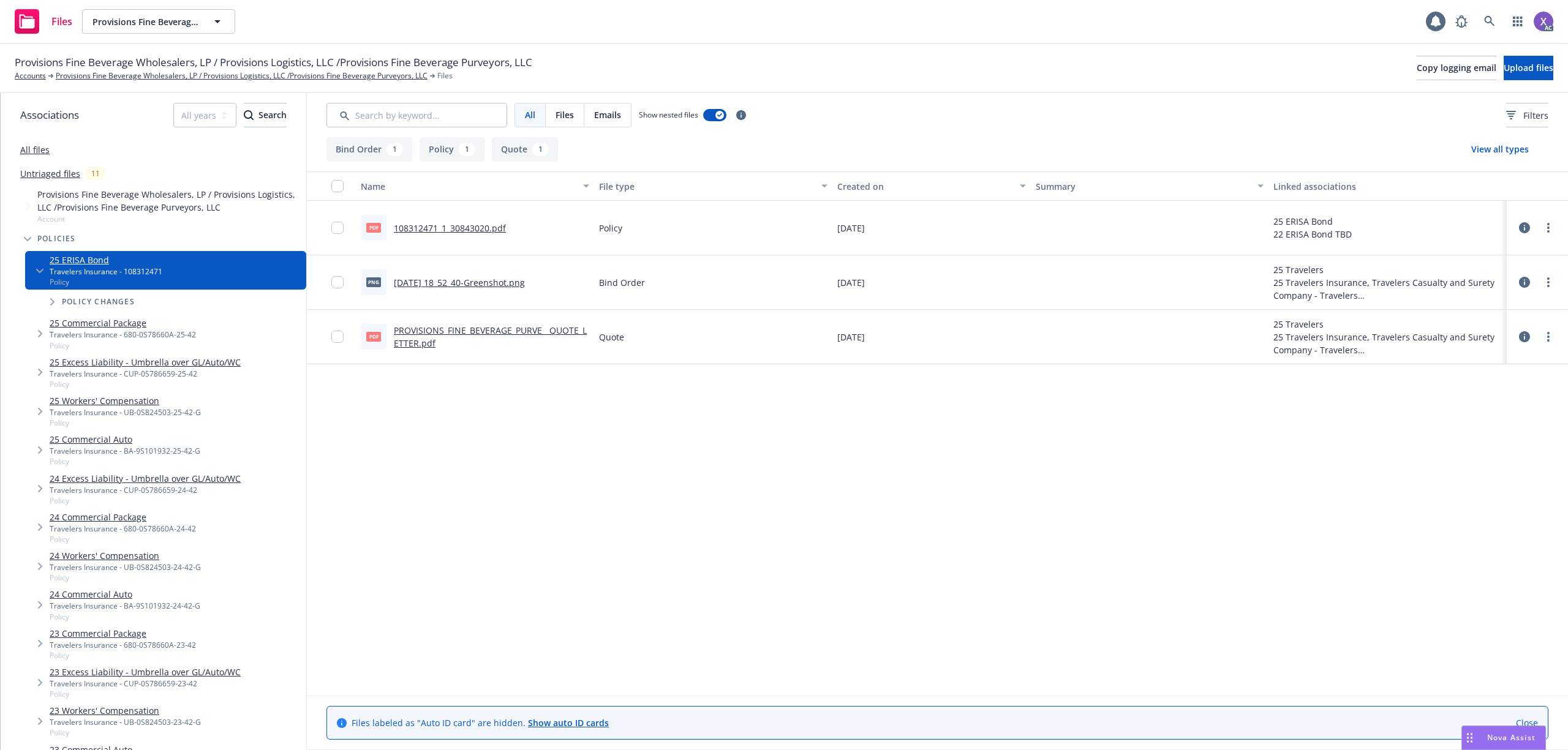
click at [446, 226] on link "108312471_1_30843020.pdf" at bounding box center [449, 228] width 112 height 11
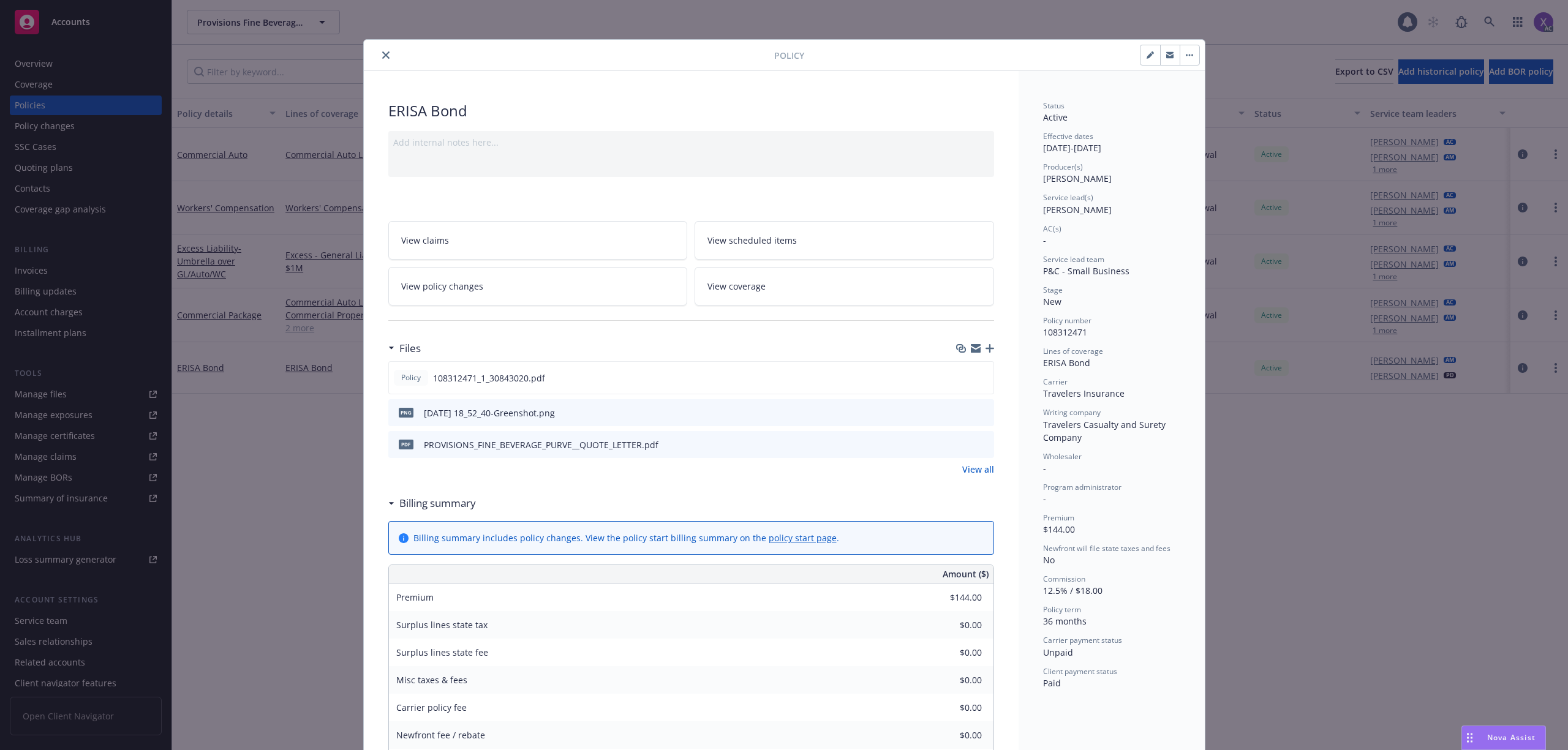
drag, startPoint x: 379, startPoint y: 55, endPoint x: 402, endPoint y: 118, distance: 67.1
click at [382, 55] on icon "close" at bounding box center [386, 55] width 7 height 7
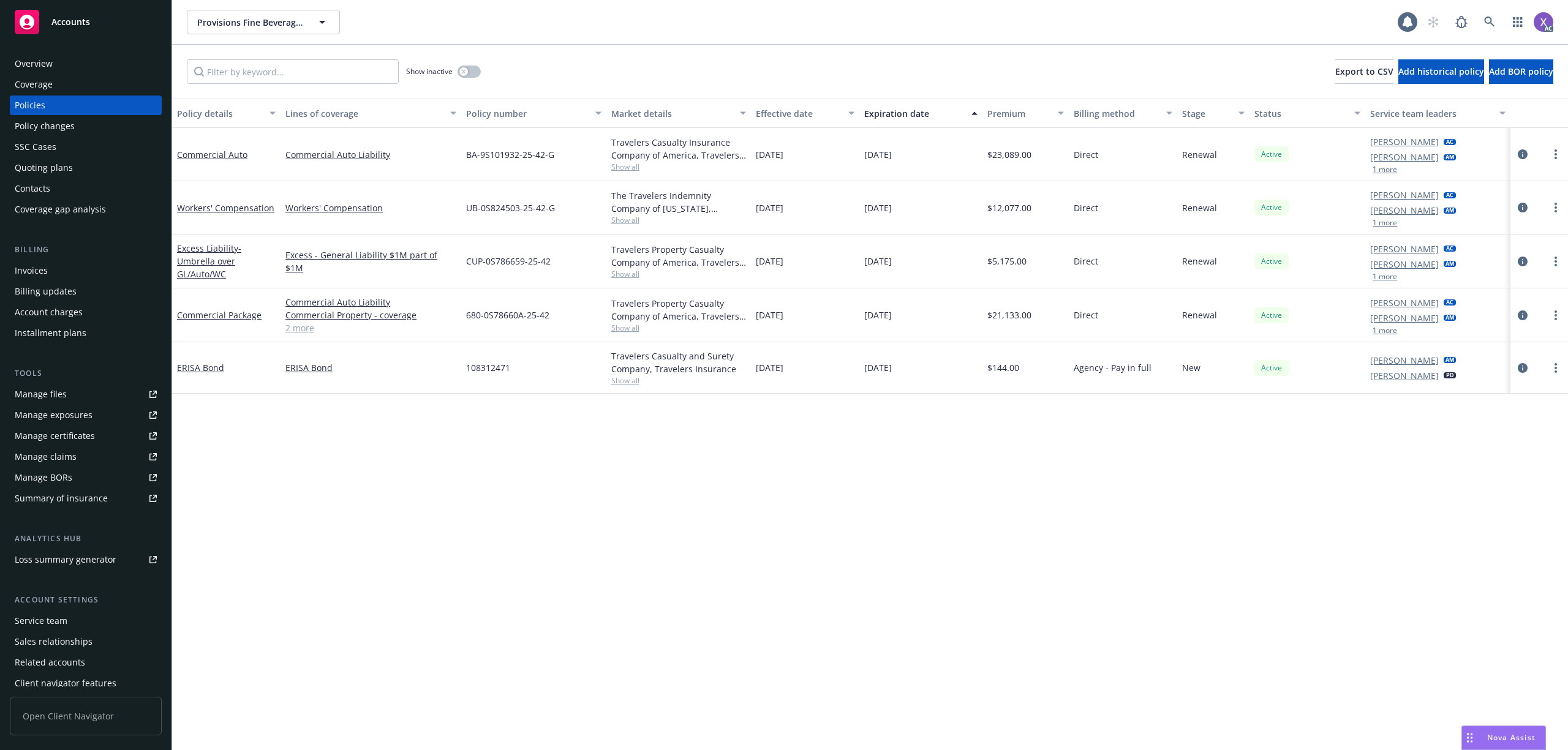
drag, startPoint x: 263, startPoint y: 518, endPoint x: 209, endPoint y: 73, distance: 448.3
click at [268, 516] on div "Policy details Lines of coverage Policy number Market details Effective date Ex…" at bounding box center [870, 425] width 1396 height 652
click at [1495, 16] on link at bounding box center [1490, 22] width 24 height 24
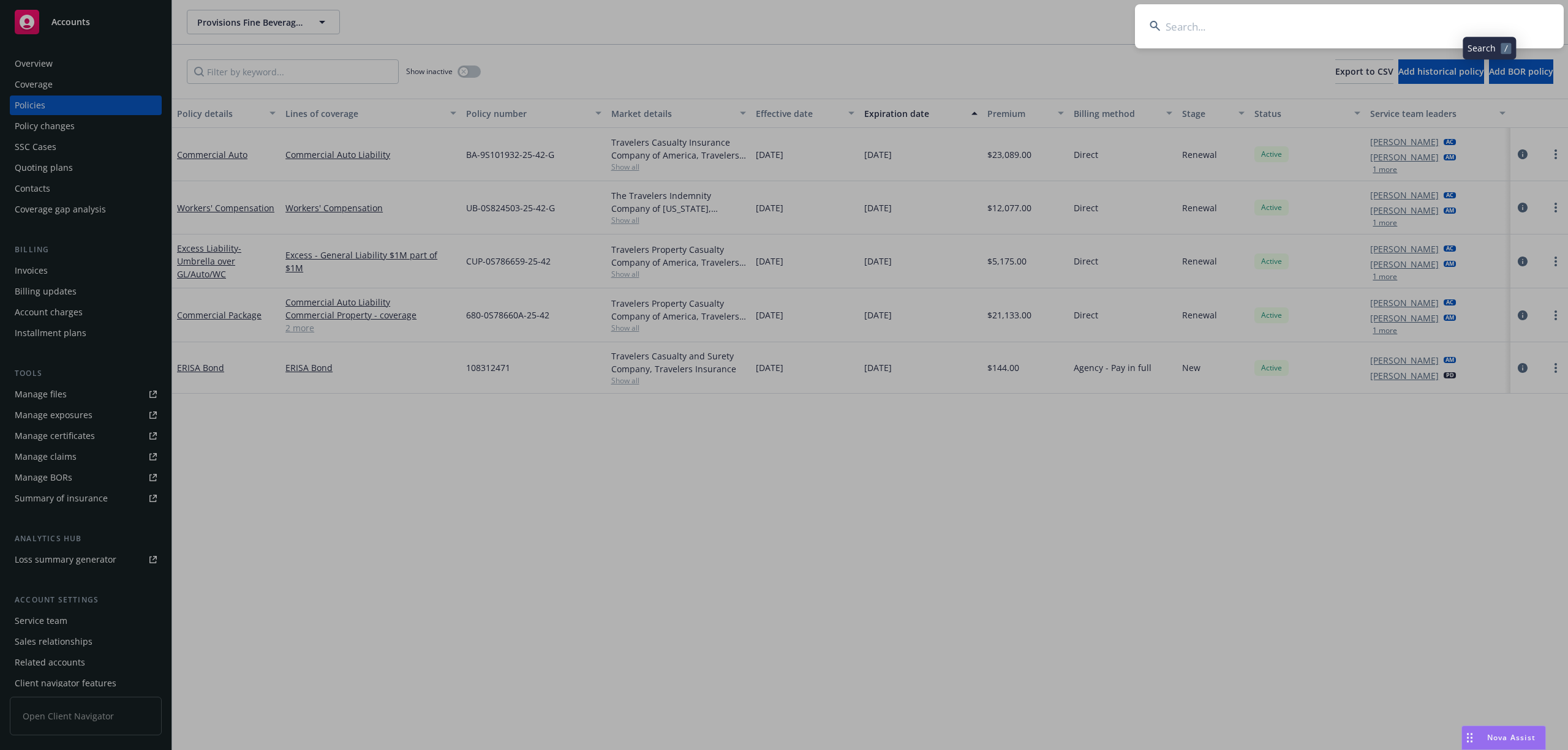
click at [1341, 28] on input at bounding box center [1349, 26] width 428 height 44
type input "Super Home Inc"
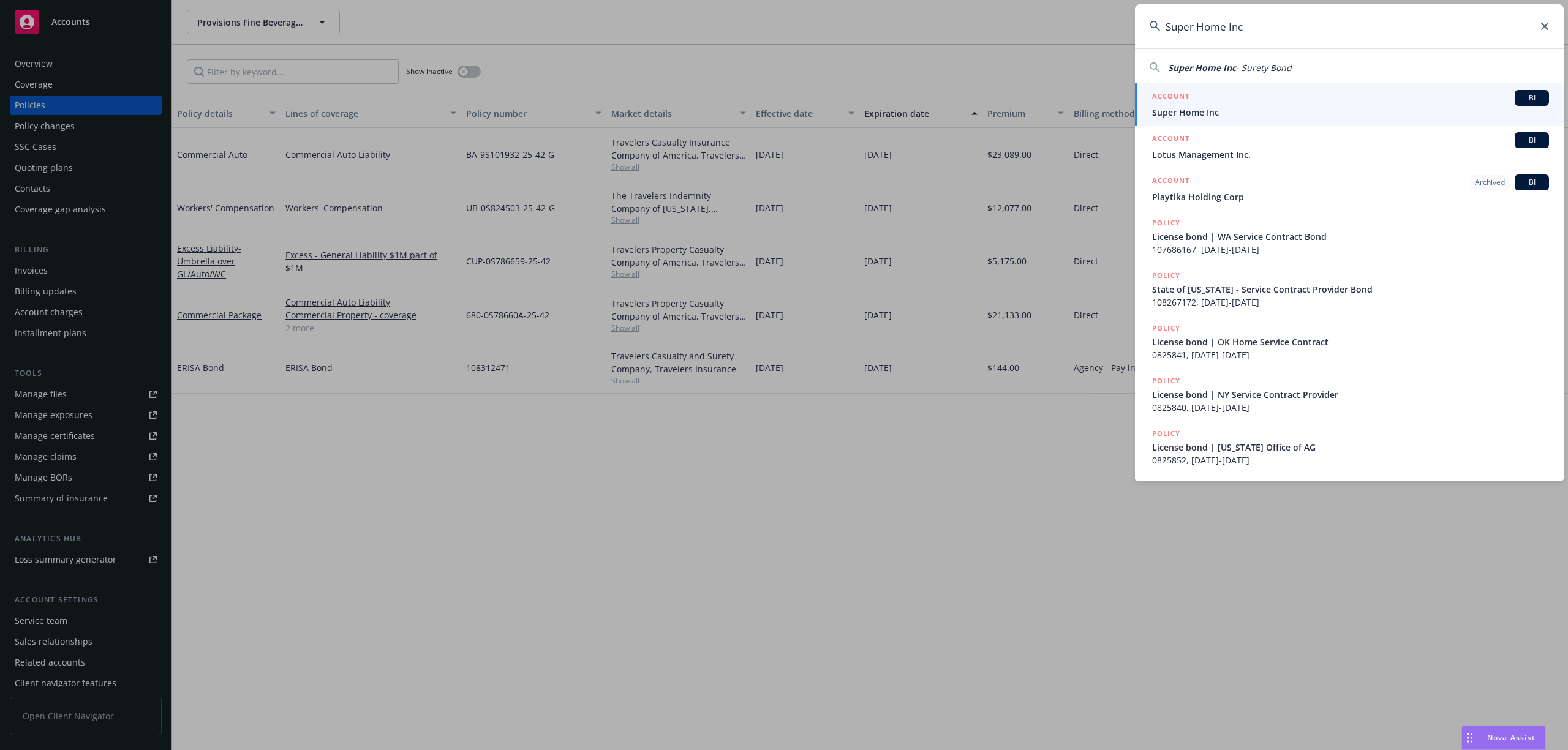
click at [1226, 103] on div "ACCOUNT BI" at bounding box center [1351, 98] width 397 height 16
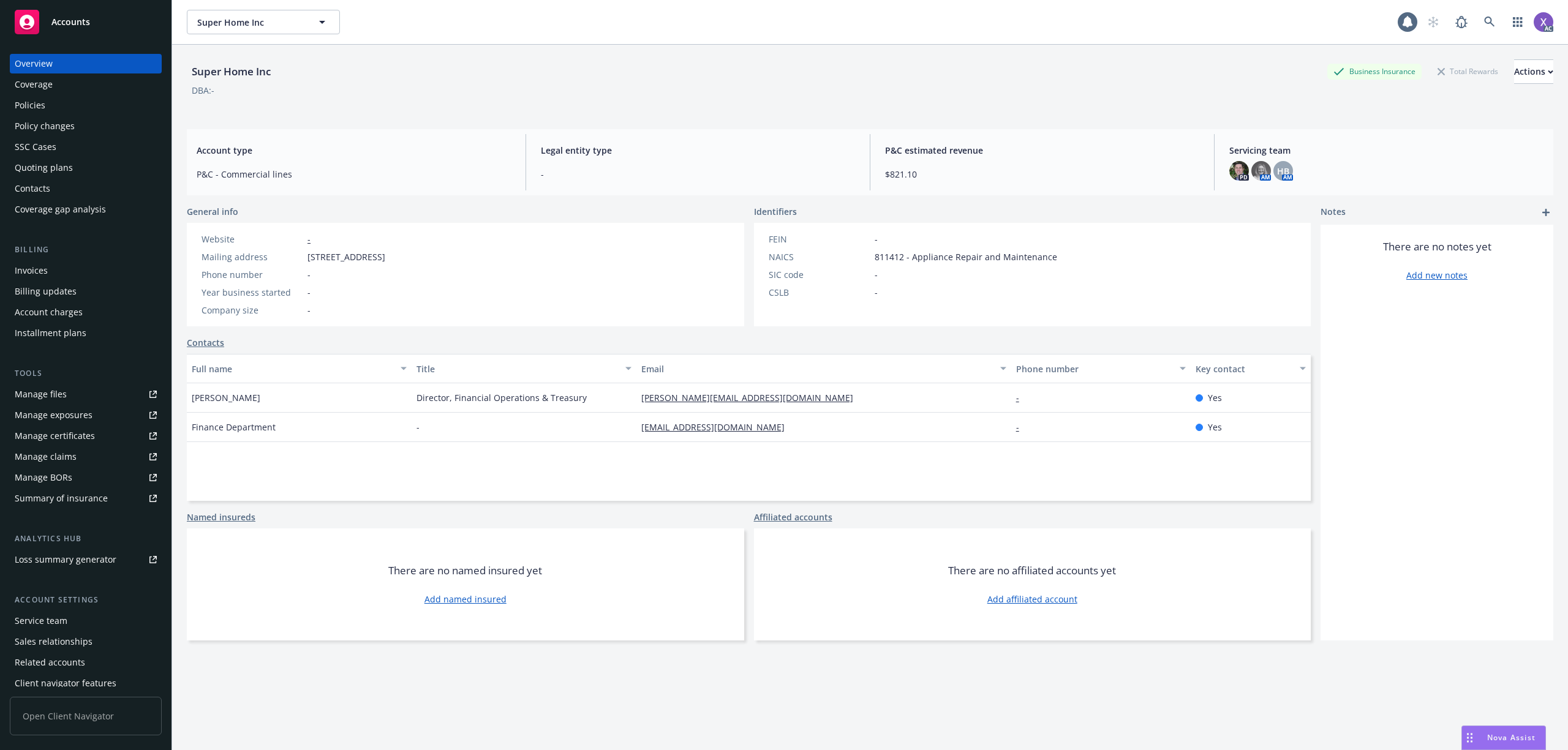
click at [27, 105] on div "Policies" at bounding box center [30, 105] width 31 height 20
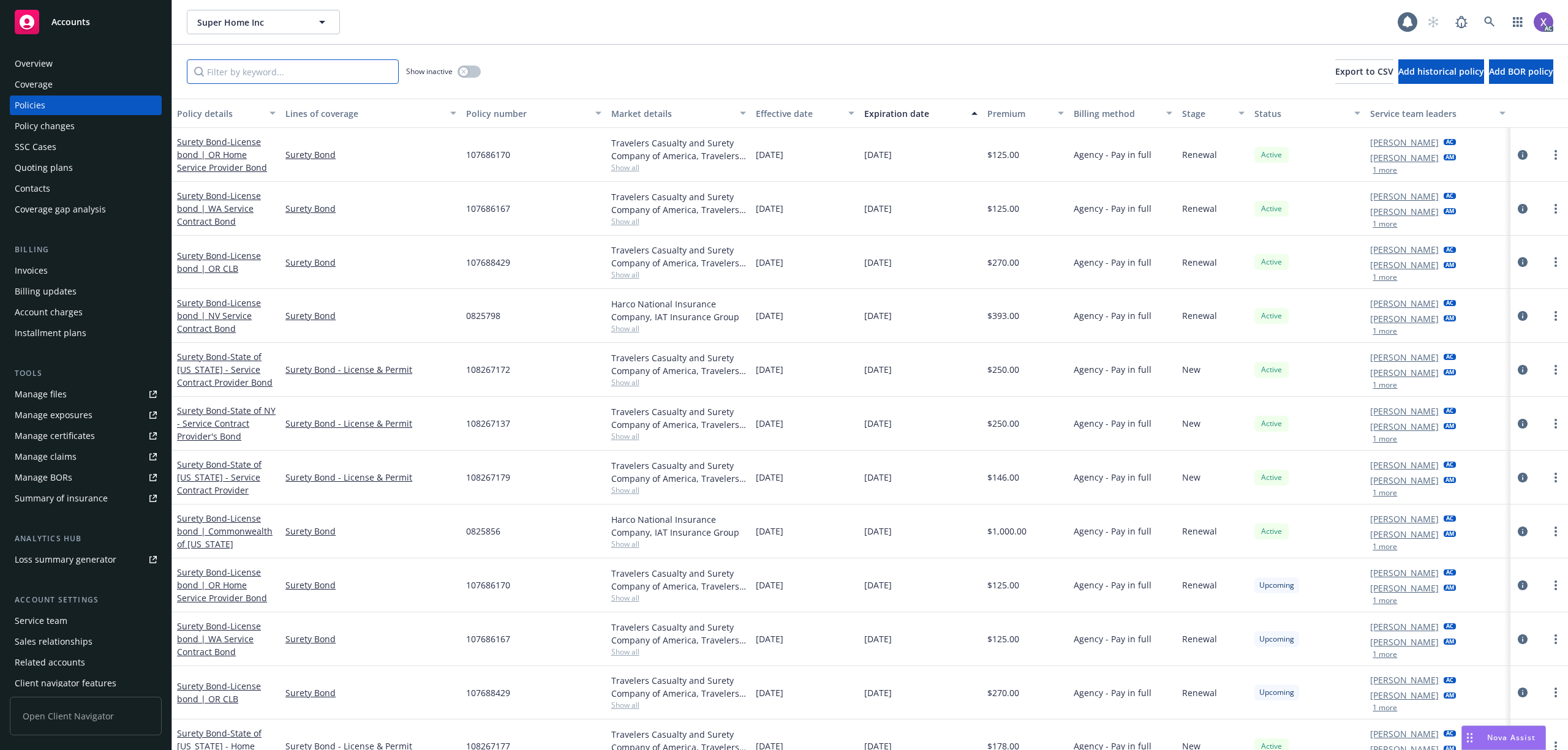
click at [278, 82] on input "Filter by keyword..." at bounding box center [293, 71] width 212 height 24
paste input "107688429"
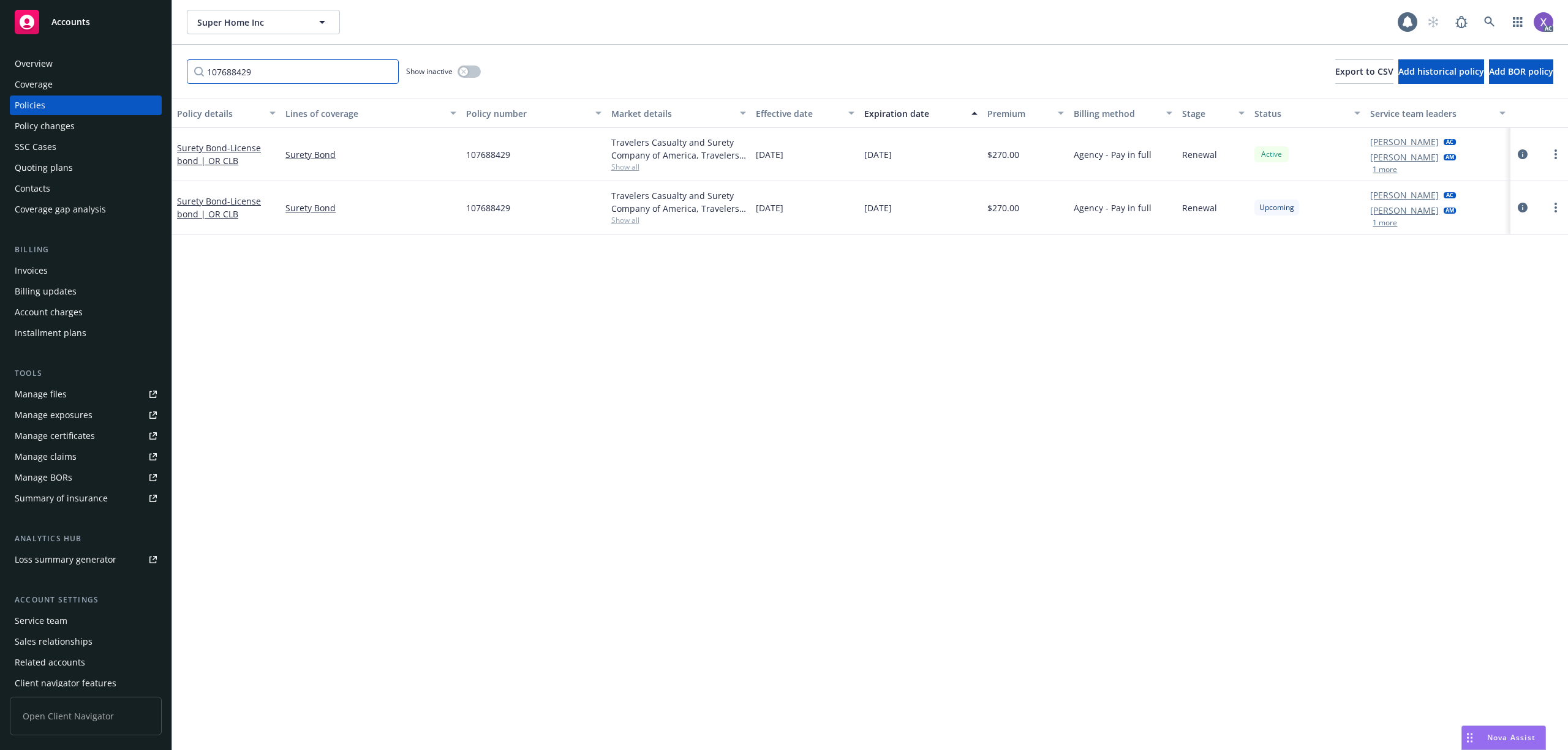
drag, startPoint x: 258, startPoint y: 75, endPoint x: 127, endPoint y: 73, distance: 131.0
click at [127, 73] on div "Accounts Overview Coverage Policies Policy changes SSC Cases Quoting plans Cont…" at bounding box center [784, 375] width 1568 height 750
paste input "6167"
paste input "70"
drag, startPoint x: 277, startPoint y: 72, endPoint x: 151, endPoint y: 77, distance: 126.1
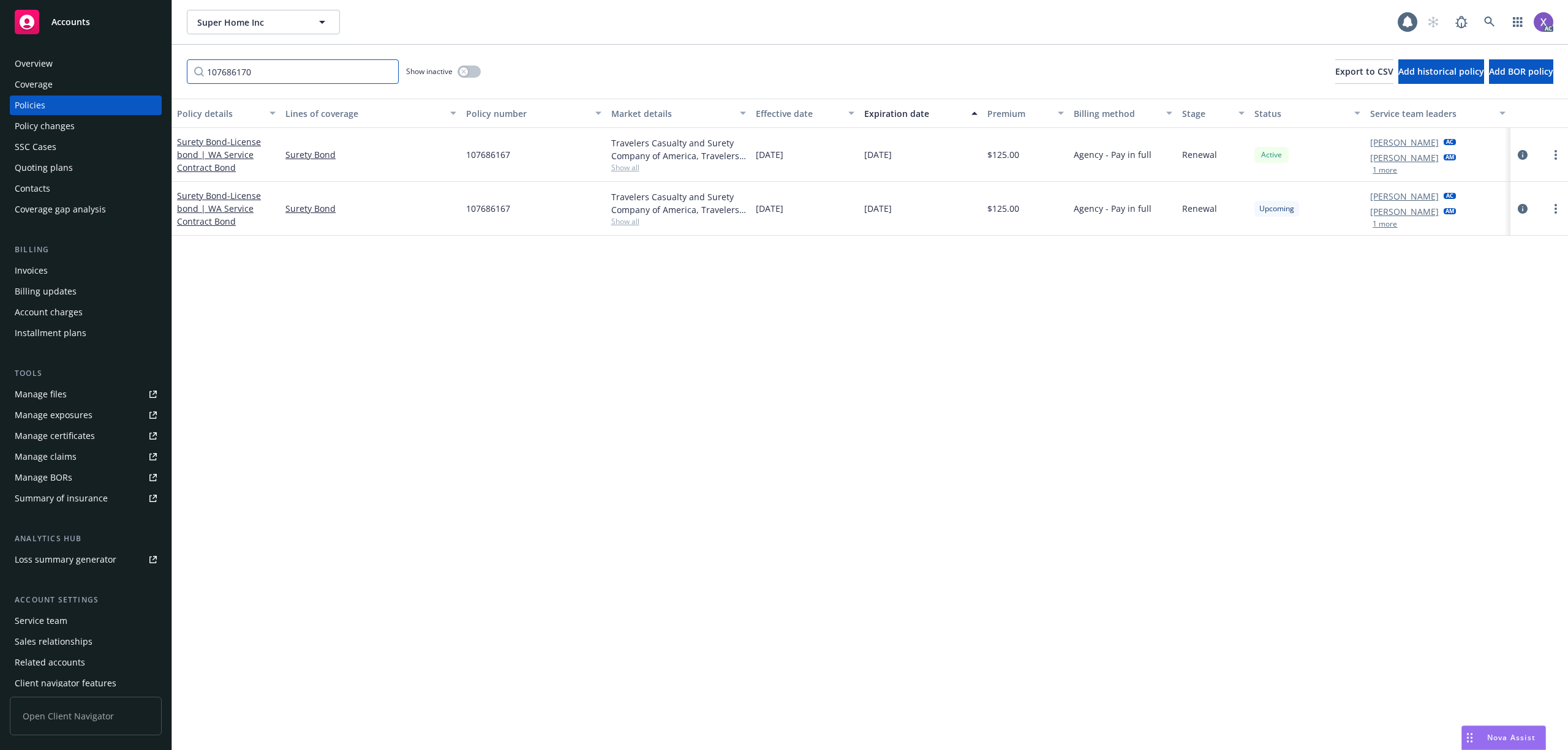
click at [151, 77] on div "Accounts Overview Coverage Policies Policy changes SSC Cases Quoting plans Cont…" at bounding box center [784, 375] width 1568 height 750
drag, startPoint x: 268, startPoint y: 77, endPoint x: 130, endPoint y: 80, distance: 138.0
click at [130, 80] on div "Accounts Overview Coverage Policies Policy changes SSC Cases Quoting plans Cont…" at bounding box center [784, 375] width 1568 height 750
paste input "8429"
type input "107688429"
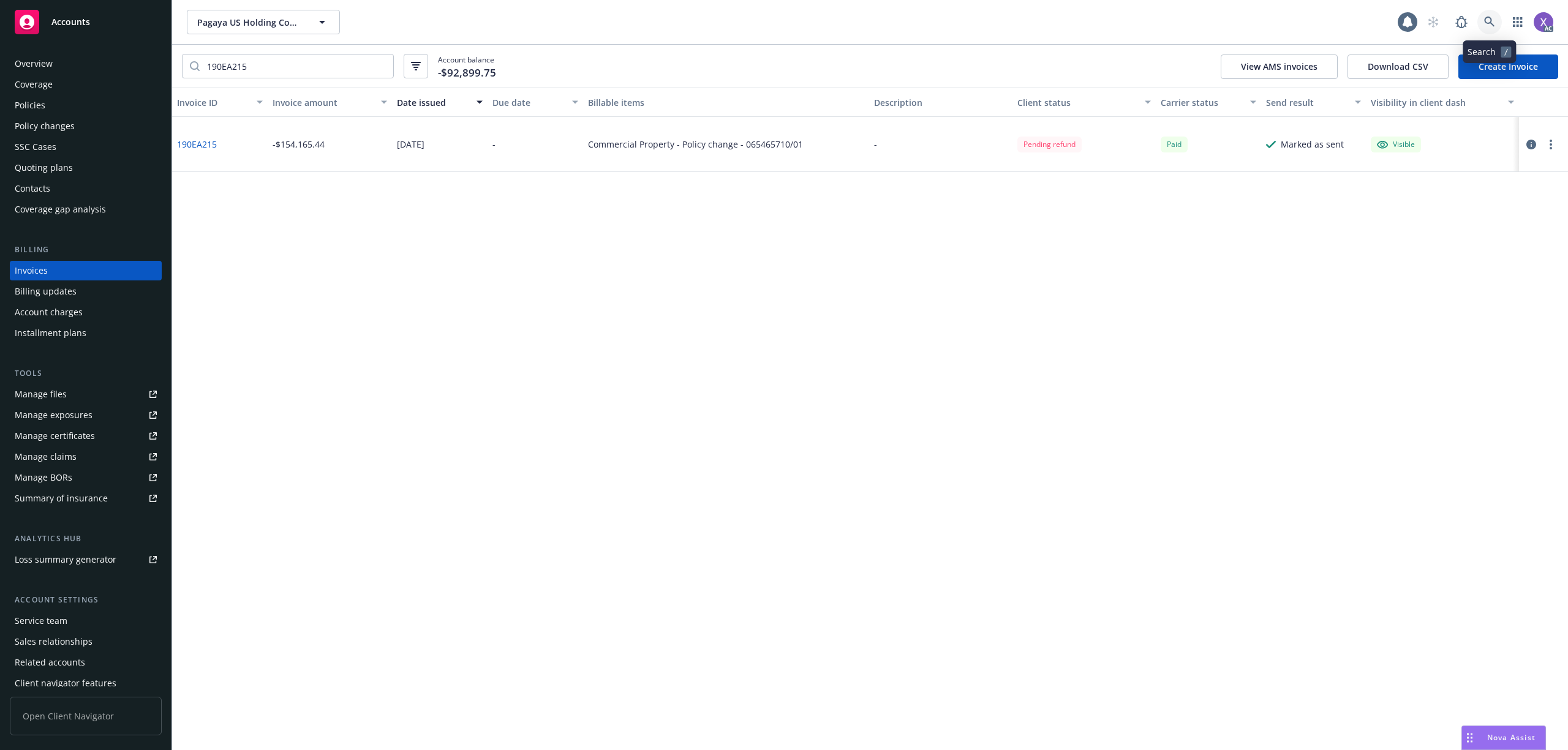
click at [1490, 14] on link at bounding box center [1490, 22] width 24 height 24
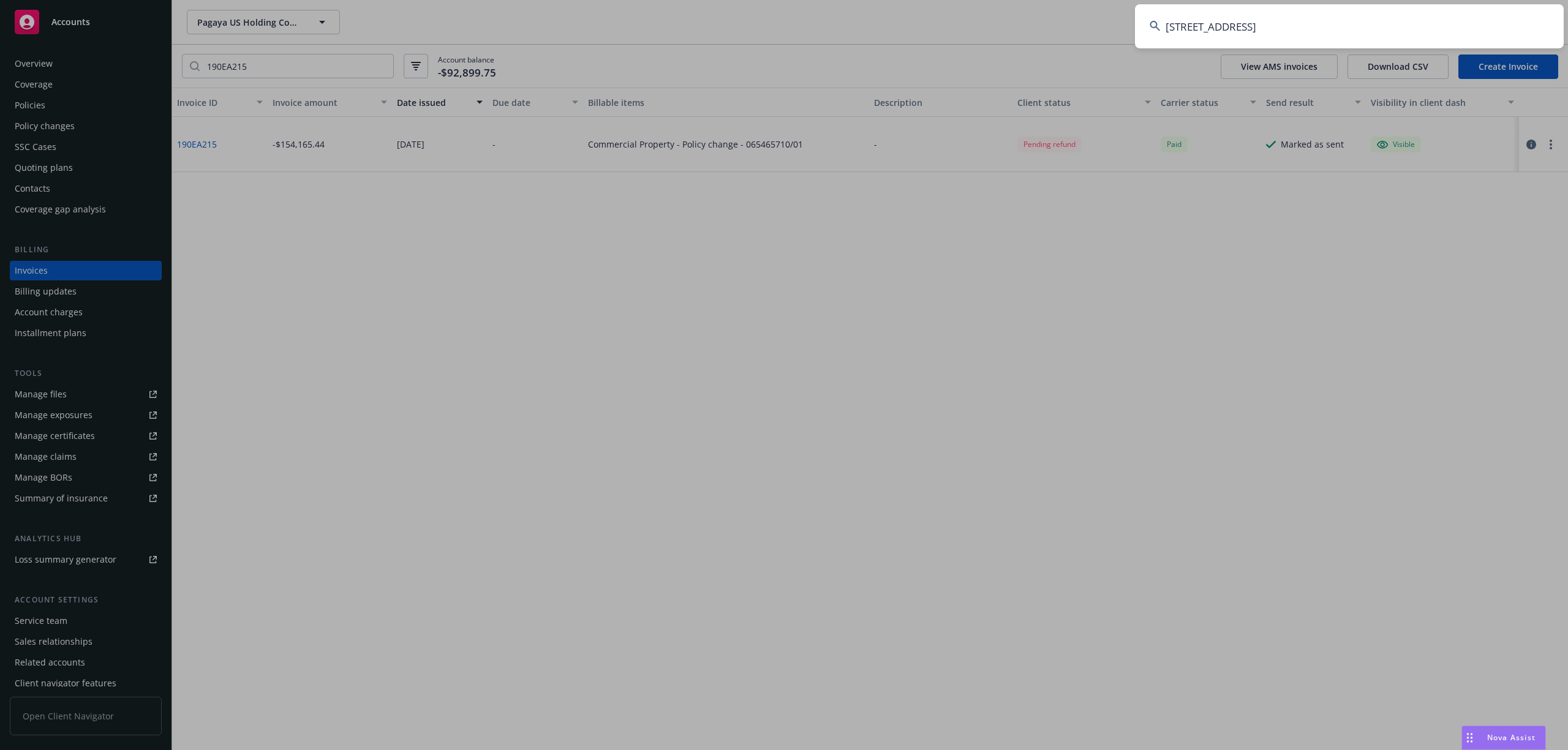
click at [1329, 35] on input "[STREET_ADDRESS]" at bounding box center [1349, 26] width 428 height 44
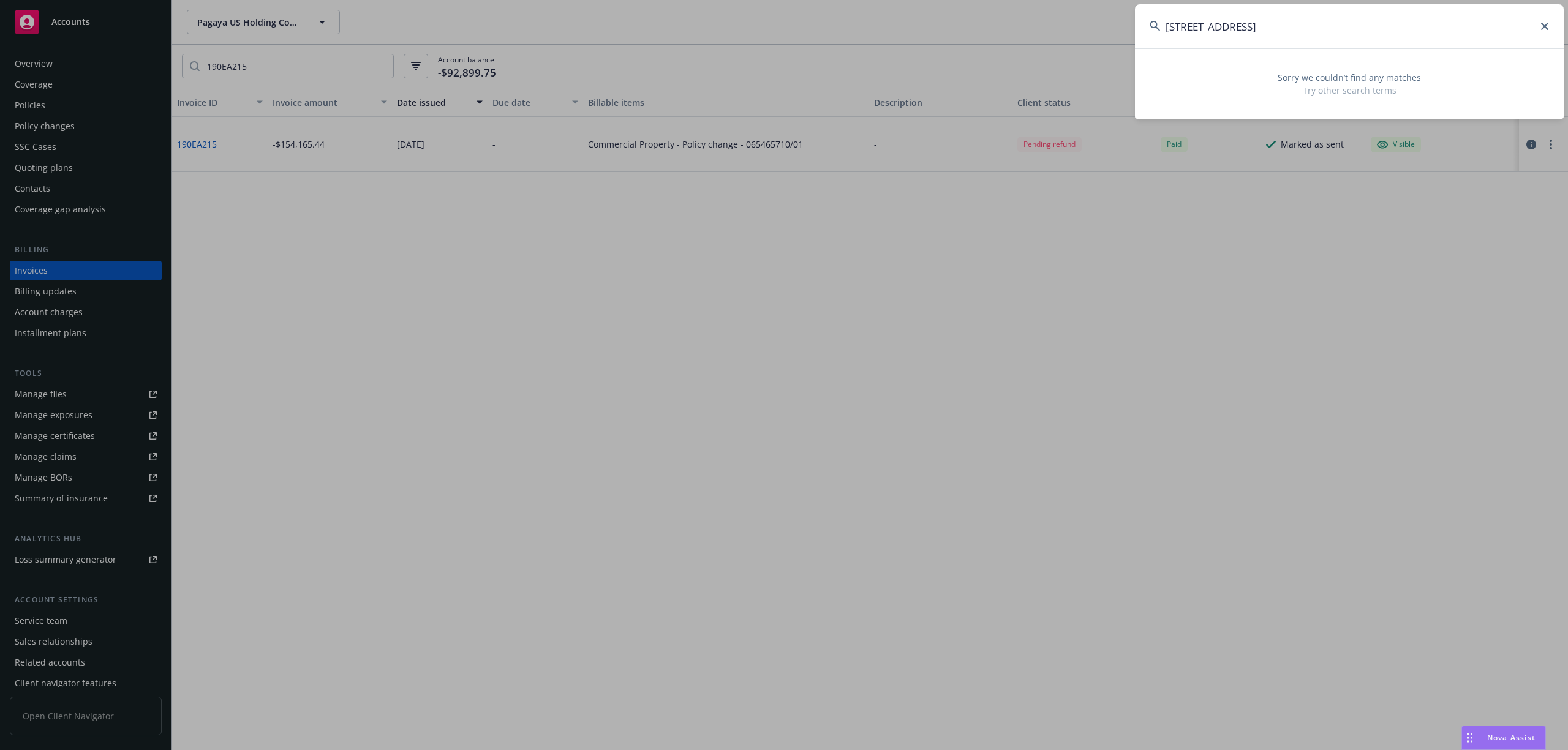
paste input "Brasa Capital"
drag, startPoint x: 1259, startPoint y: 28, endPoint x: 1022, endPoint y: 33, distance: 237.1
click at [1022, 33] on div "[STREET_ADDRESS][GEOGRAPHIC_DATA] Sorry we couldn’t find any matches Try other …" at bounding box center [784, 375] width 1568 height 750
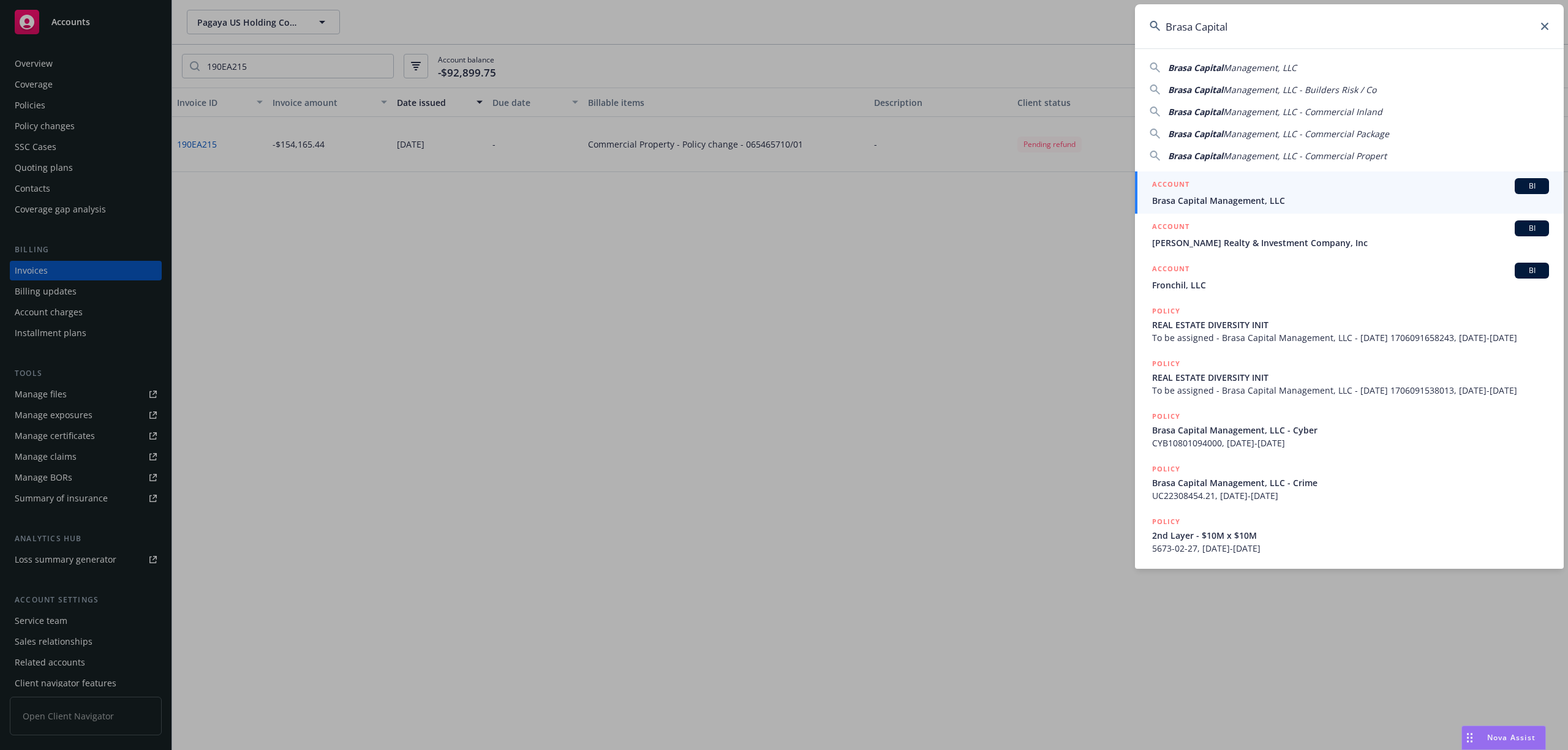
type input "Brasa Capital"
click at [1213, 200] on span "Brasa Capital Management, LLC" at bounding box center [1351, 201] width 397 height 13
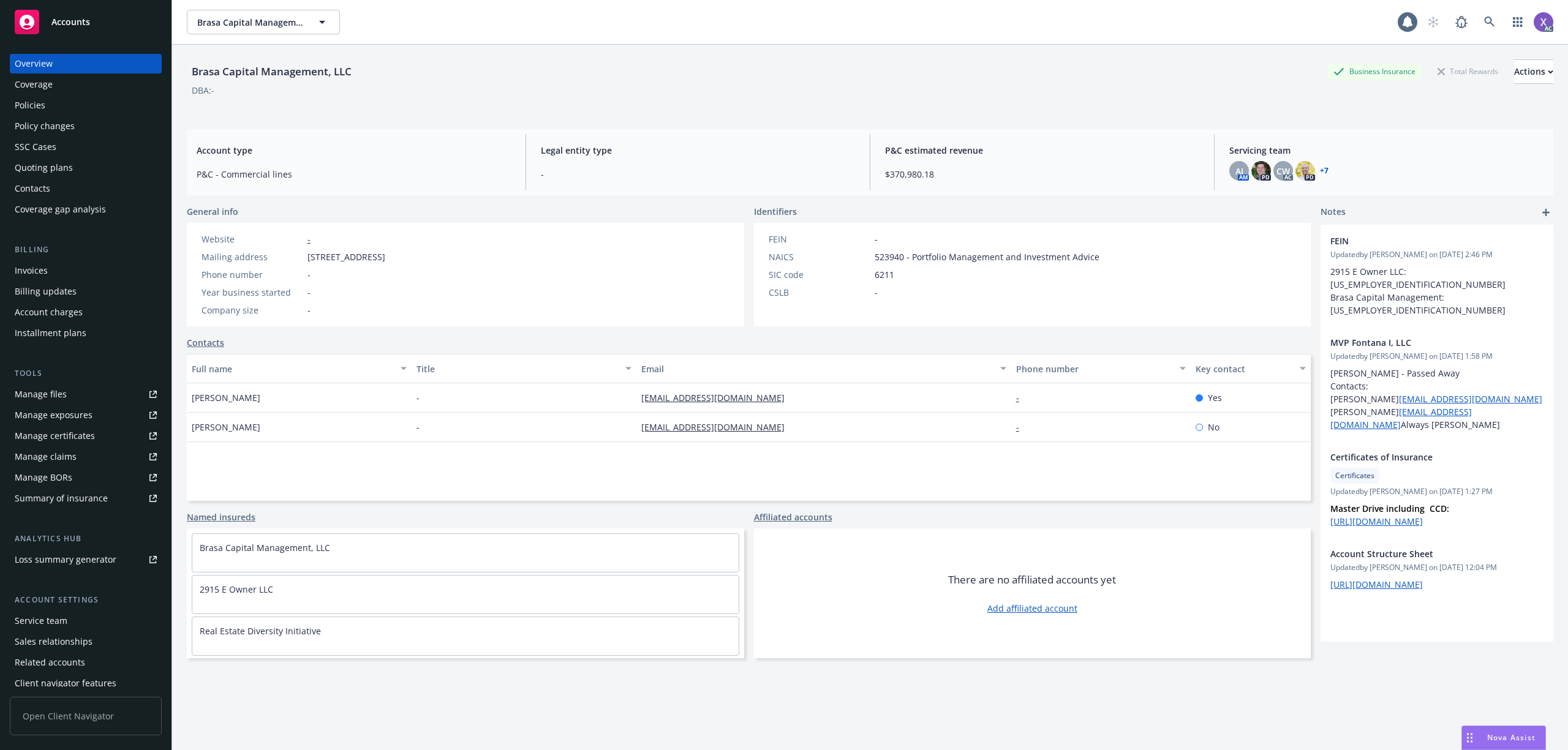
click at [37, 270] on div "Invoices" at bounding box center [31, 271] width 33 height 20
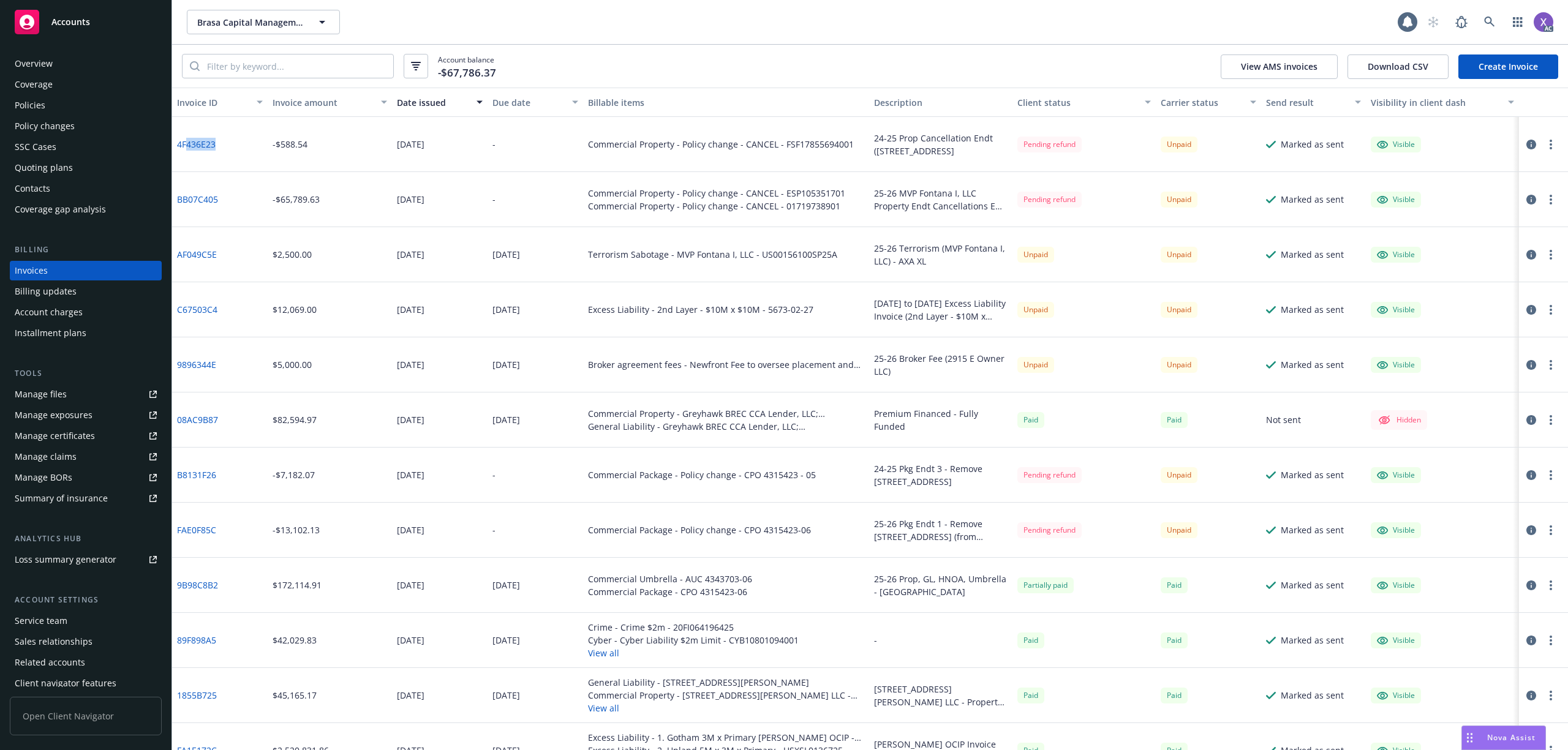
drag, startPoint x: 228, startPoint y: 146, endPoint x: 190, endPoint y: 150, distance: 38.2
click at [190, 150] on div "4F436E23" at bounding box center [220, 144] width 95 height 55
click at [206, 157] on div "4F436E23" at bounding box center [220, 144] width 95 height 55
drag, startPoint x: 219, startPoint y: 148, endPoint x: 175, endPoint y: 147, distance: 44.0
click at [175, 147] on div "4F436E23" at bounding box center [220, 144] width 95 height 55
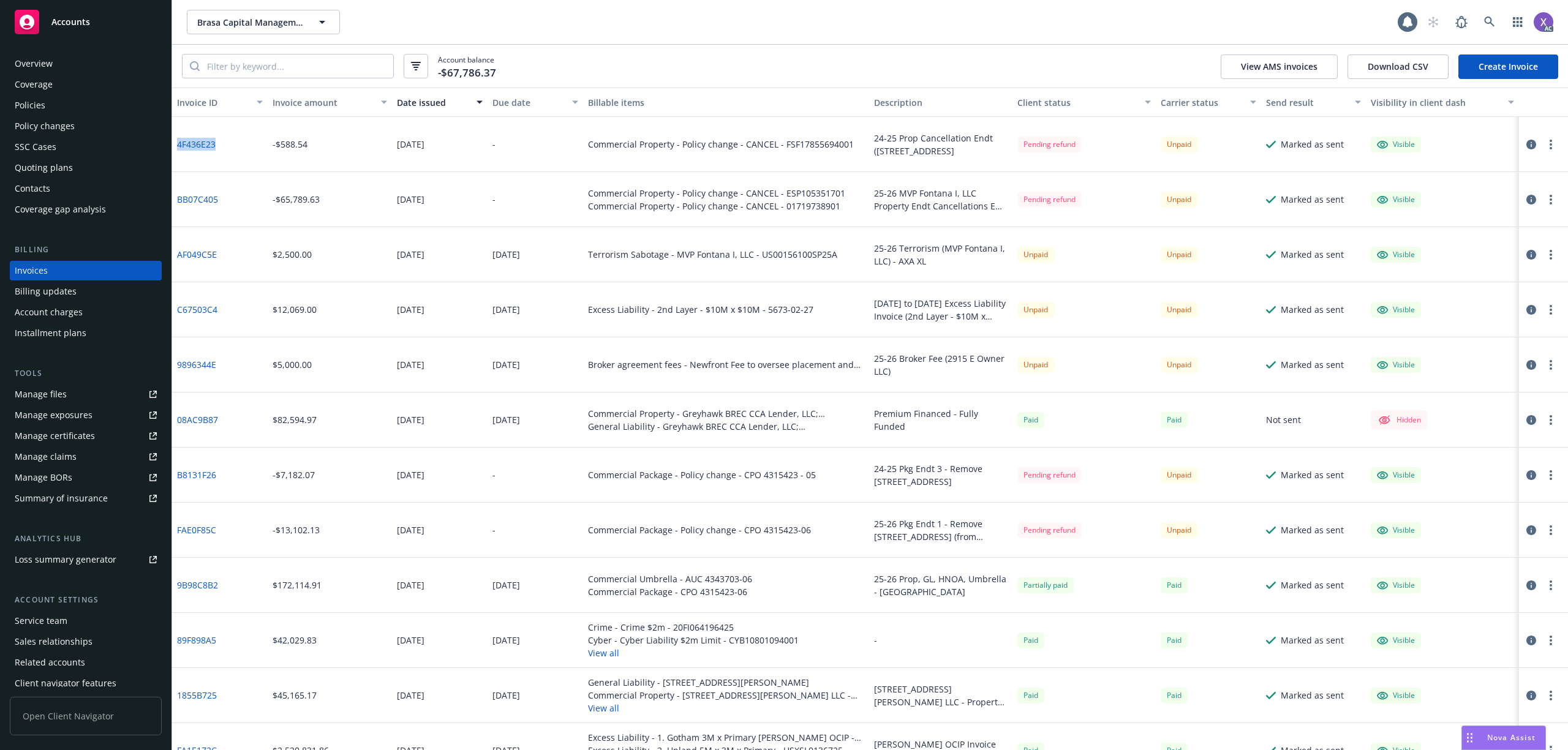
copy link "4F436E23"
click at [1527, 142] on icon "button" at bounding box center [1532, 144] width 10 height 10
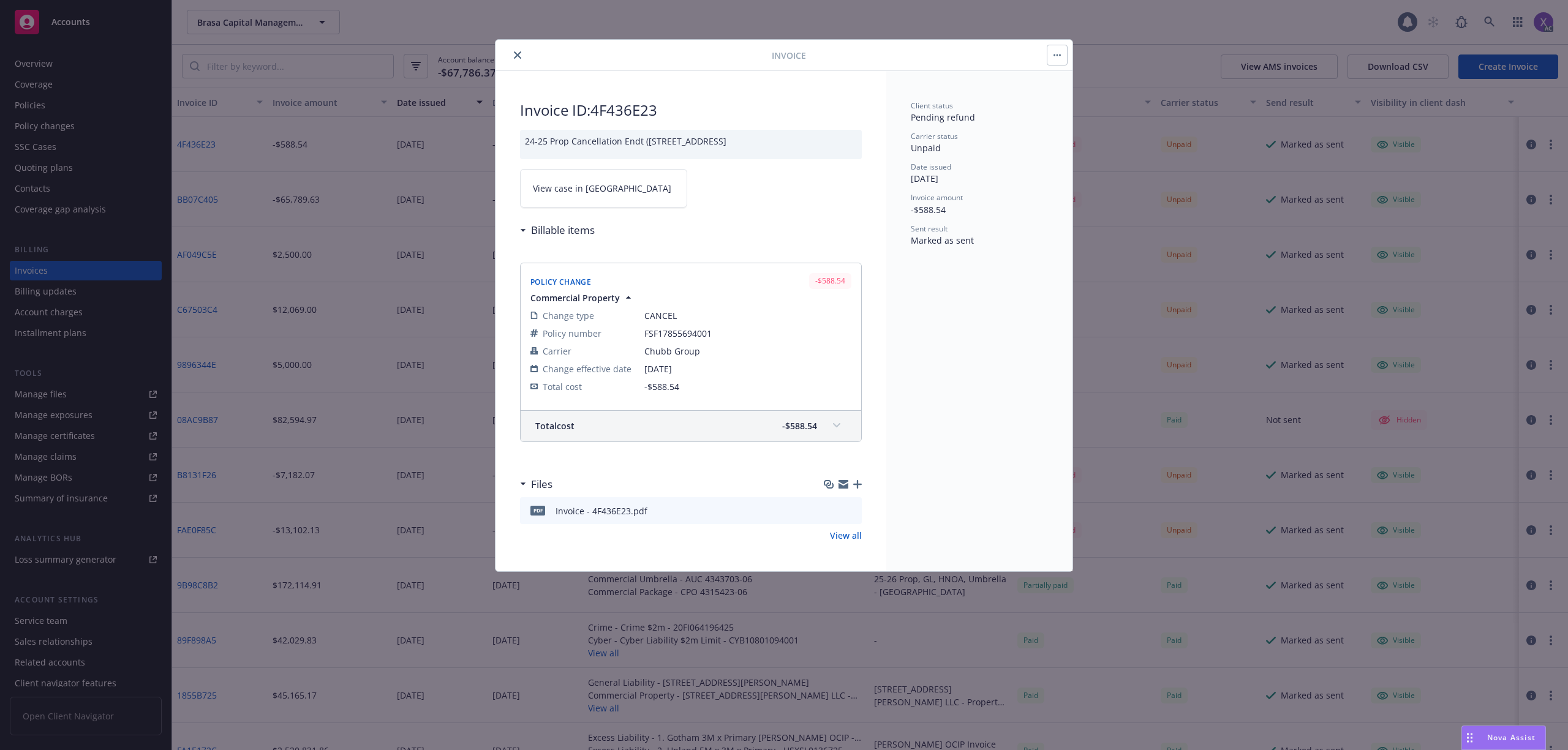
click at [579, 189] on span "View case in [GEOGRAPHIC_DATA]" at bounding box center [602, 189] width 138 height 13
click at [516, 57] on icon "close" at bounding box center [517, 55] width 7 height 7
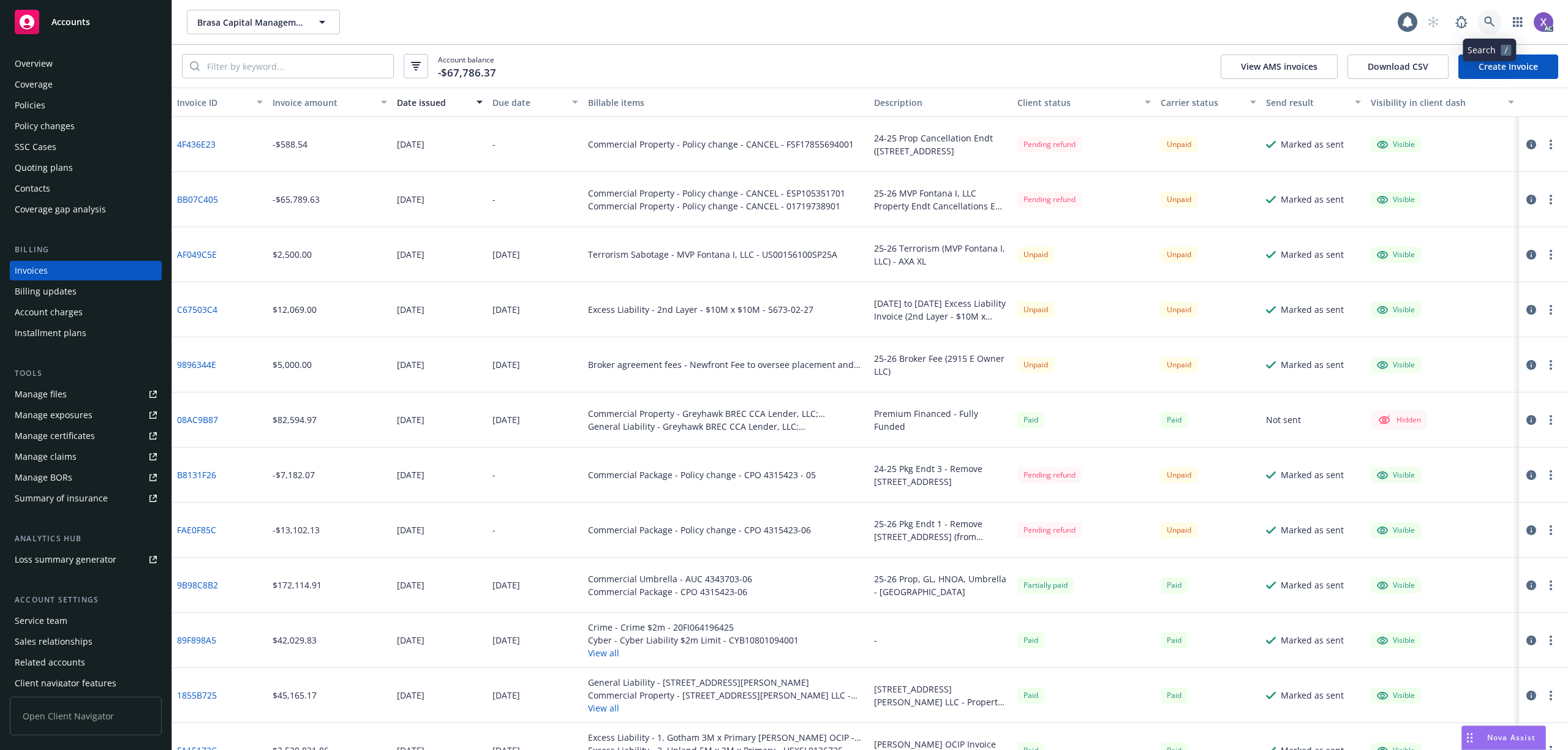
click at [1492, 21] on icon at bounding box center [1489, 21] width 11 height 11
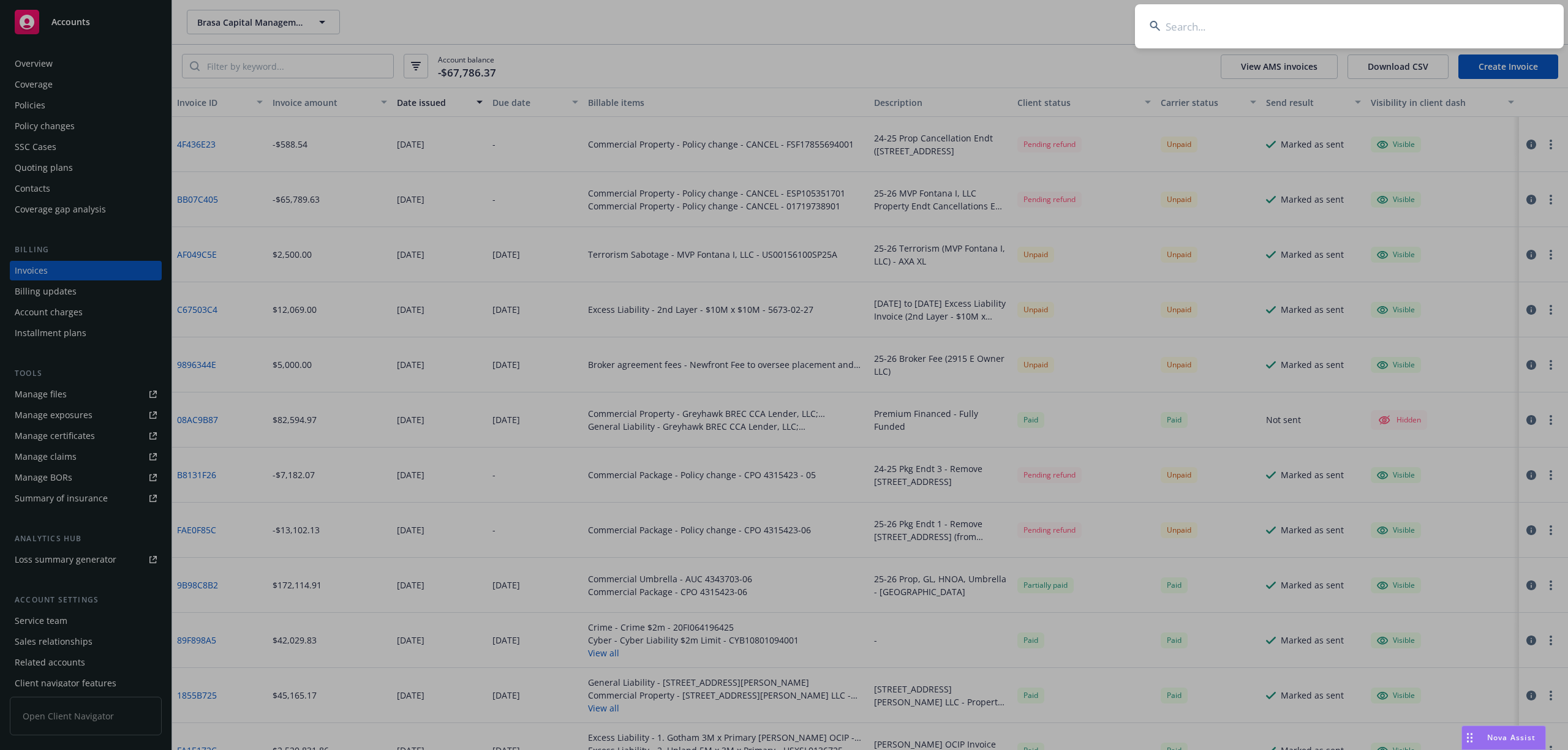
click at [1378, 20] on input at bounding box center [1349, 26] width 428 height 44
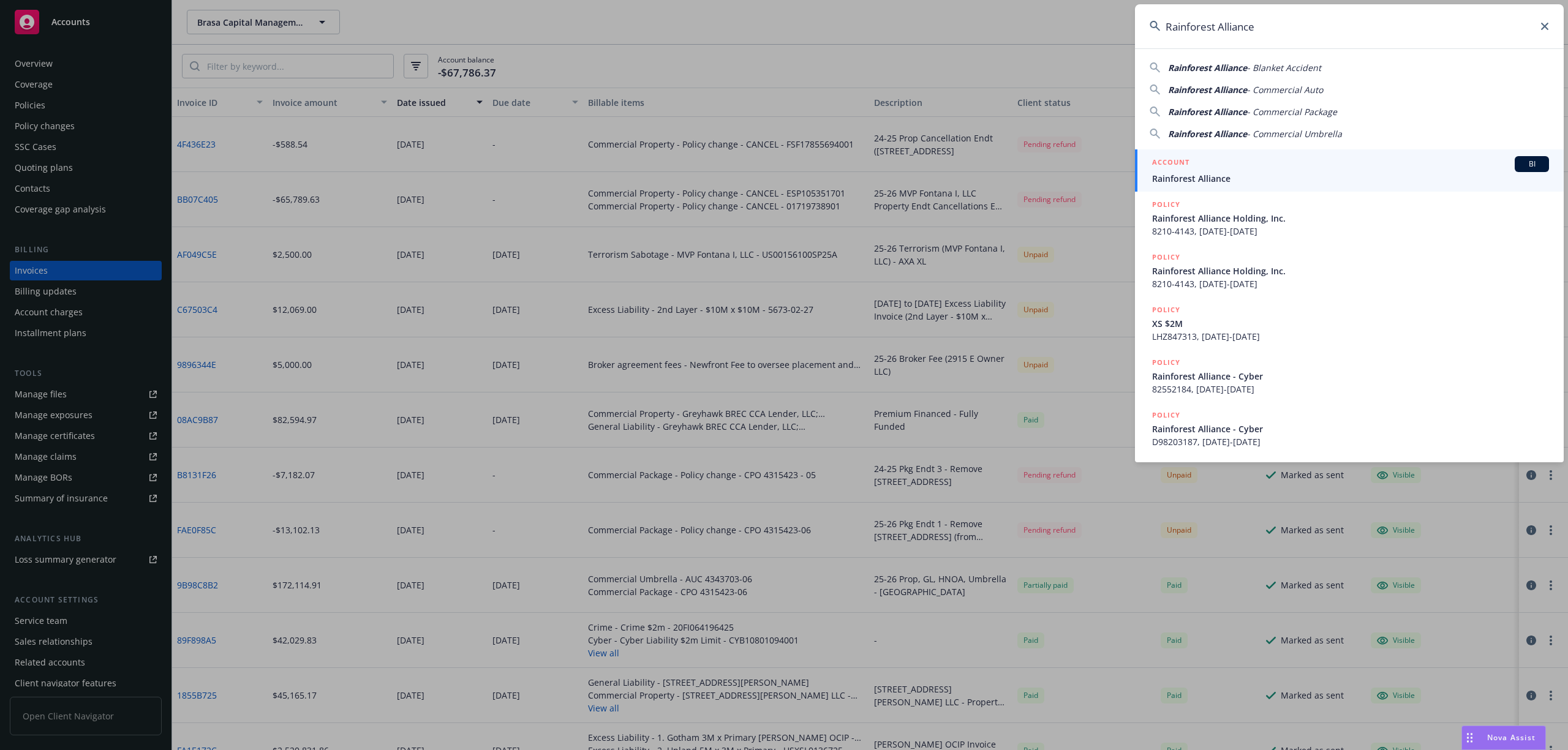
type input "Rainforest Alliance"
click at [1231, 171] on div "ACCOUNT BI" at bounding box center [1351, 164] width 397 height 16
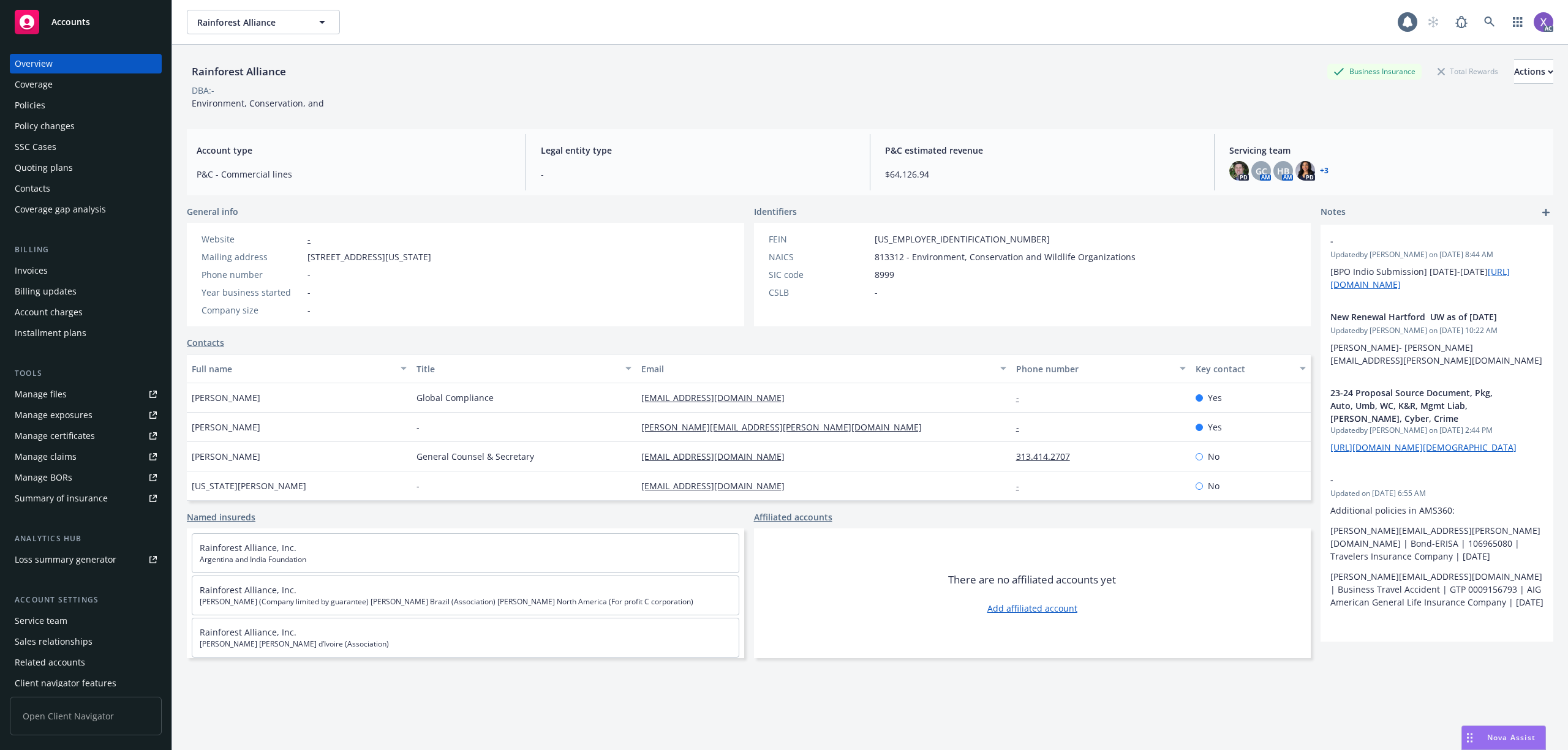
click at [42, 275] on div "Invoices" at bounding box center [31, 271] width 33 height 20
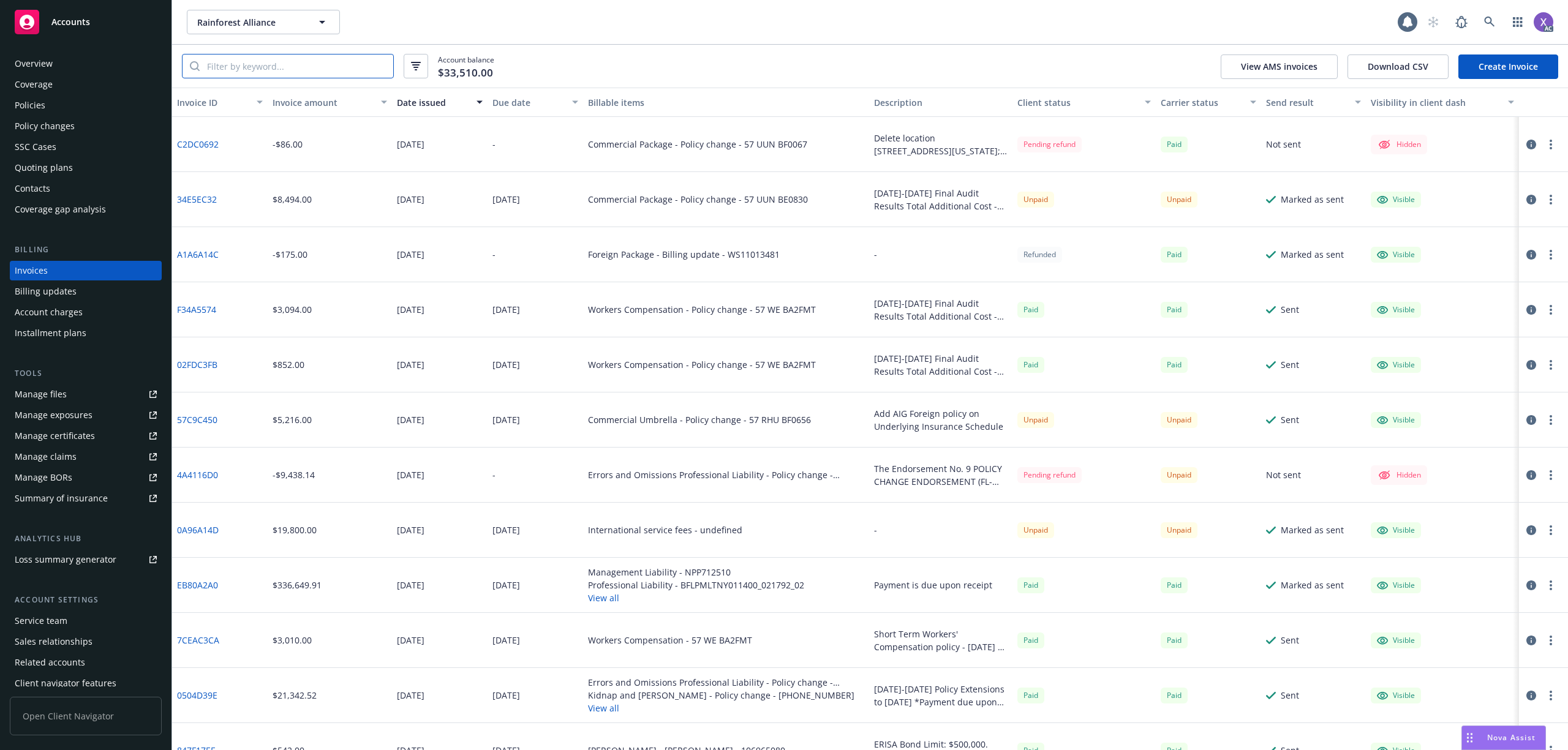
click at [226, 59] on input "search" at bounding box center [297, 66] width 194 height 23
paste input "BFLPMLTN"
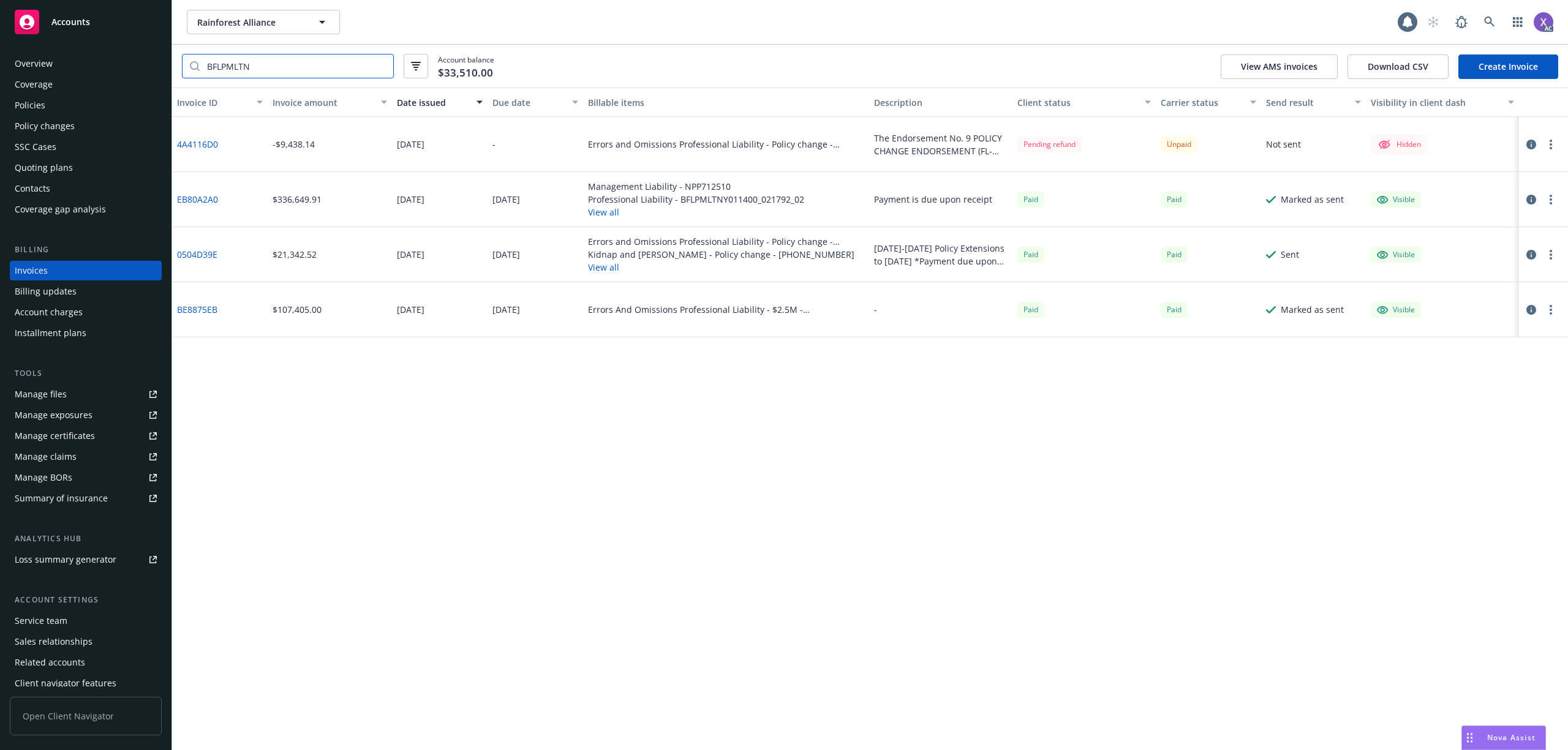
type input "BFLPMLTN"
click at [196, 196] on link "EB80A2A0" at bounding box center [198, 199] width 41 height 13
click at [202, 255] on link "0504D39E" at bounding box center [197, 255] width 41 height 13
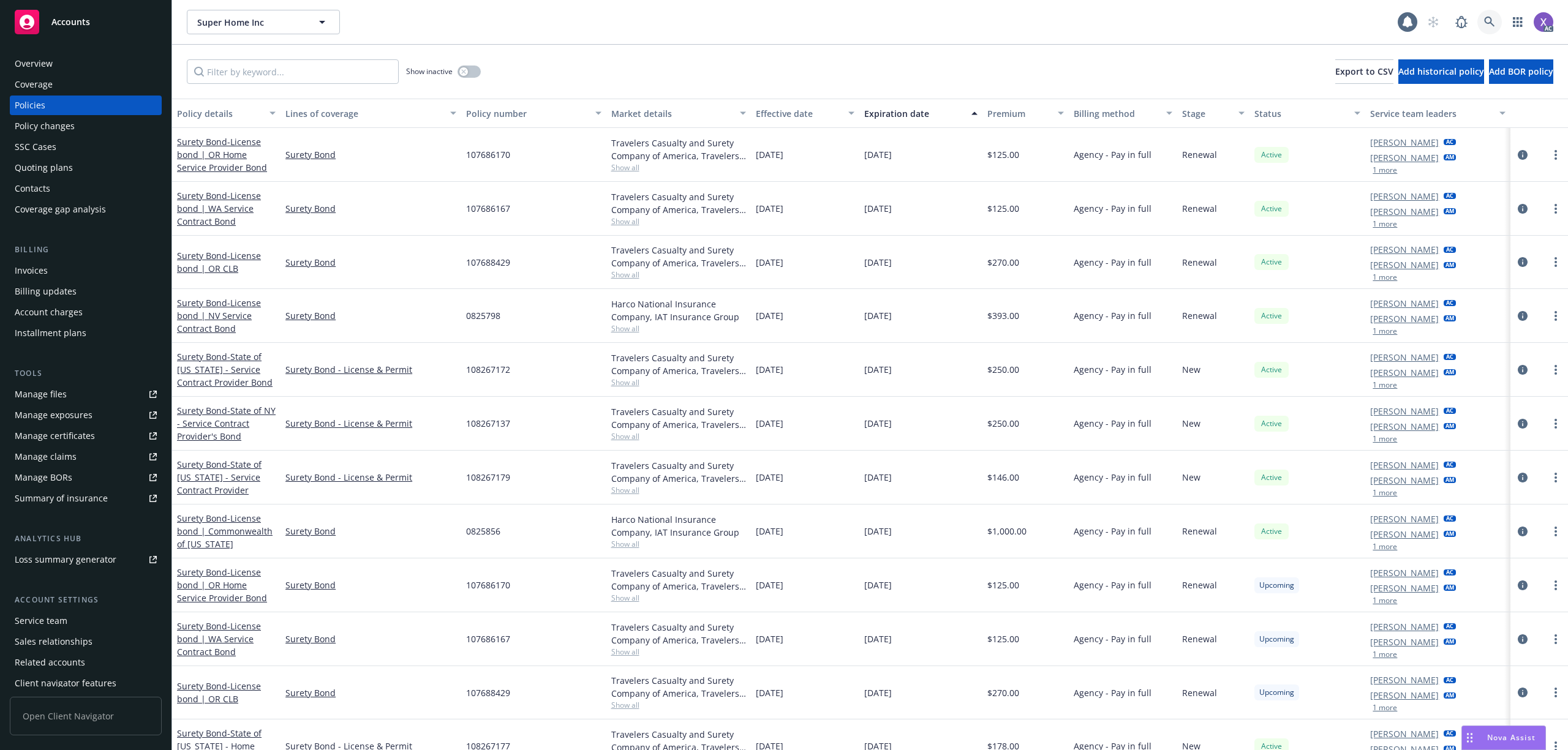
click at [1493, 20] on link at bounding box center [1490, 22] width 24 height 24
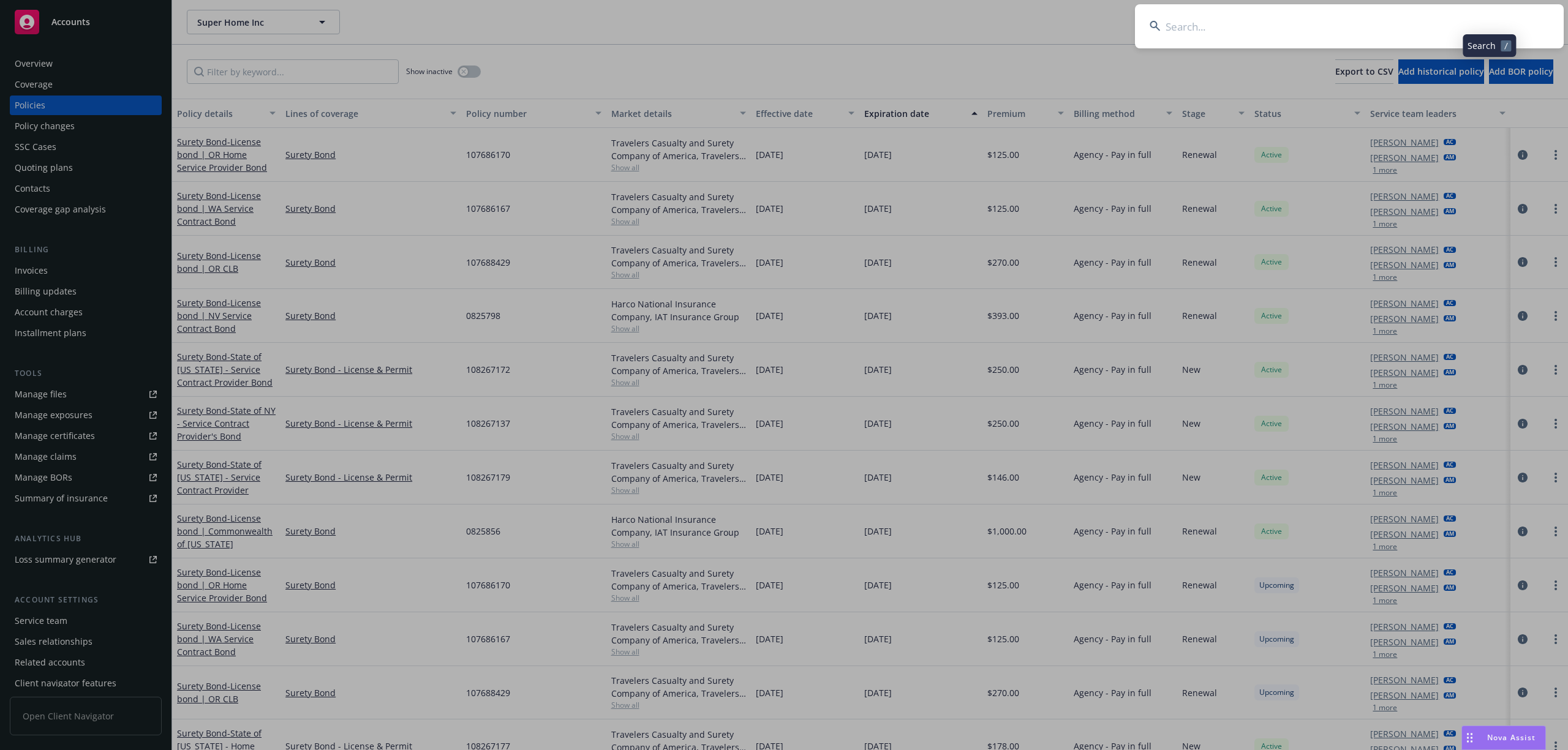
click at [1298, 31] on input at bounding box center [1349, 26] width 428 height 44
type input "Pronto.ai"
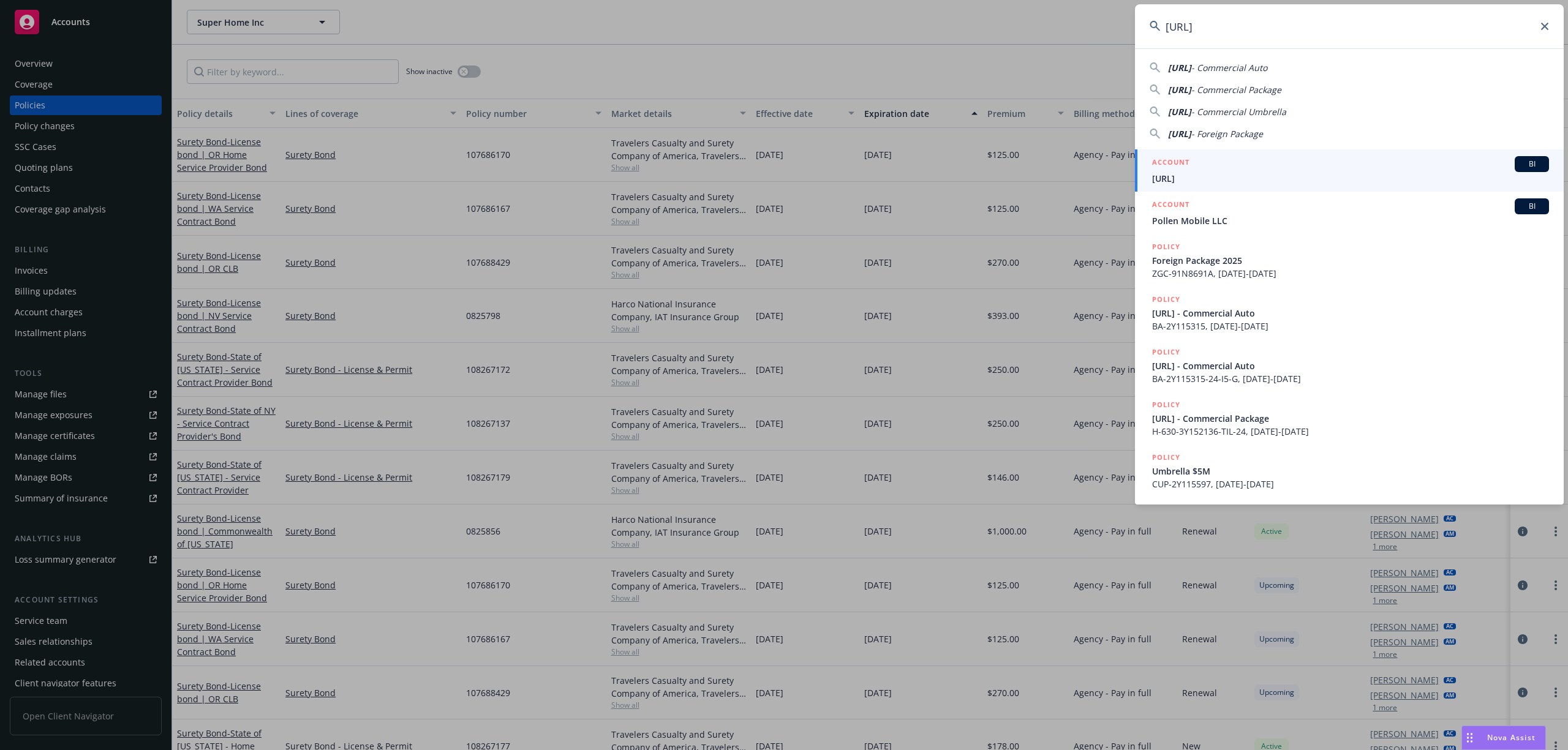
drag, startPoint x: 1219, startPoint y: 171, endPoint x: 1083, endPoint y: 179, distance: 136.2
click at [1219, 170] on div "ACCOUNT BI" at bounding box center [1351, 164] width 397 height 16
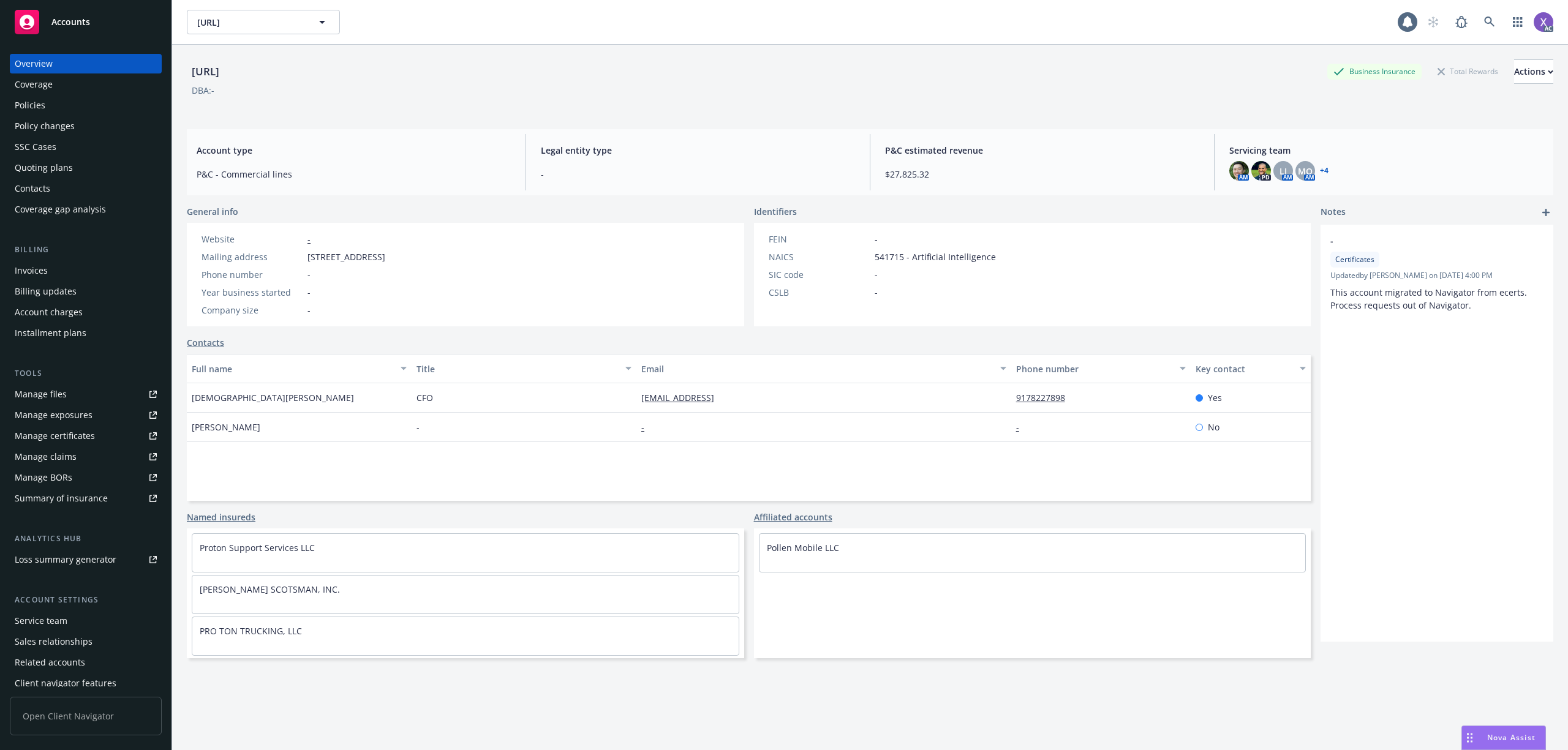
click at [51, 107] on div "Policies" at bounding box center [86, 105] width 142 height 20
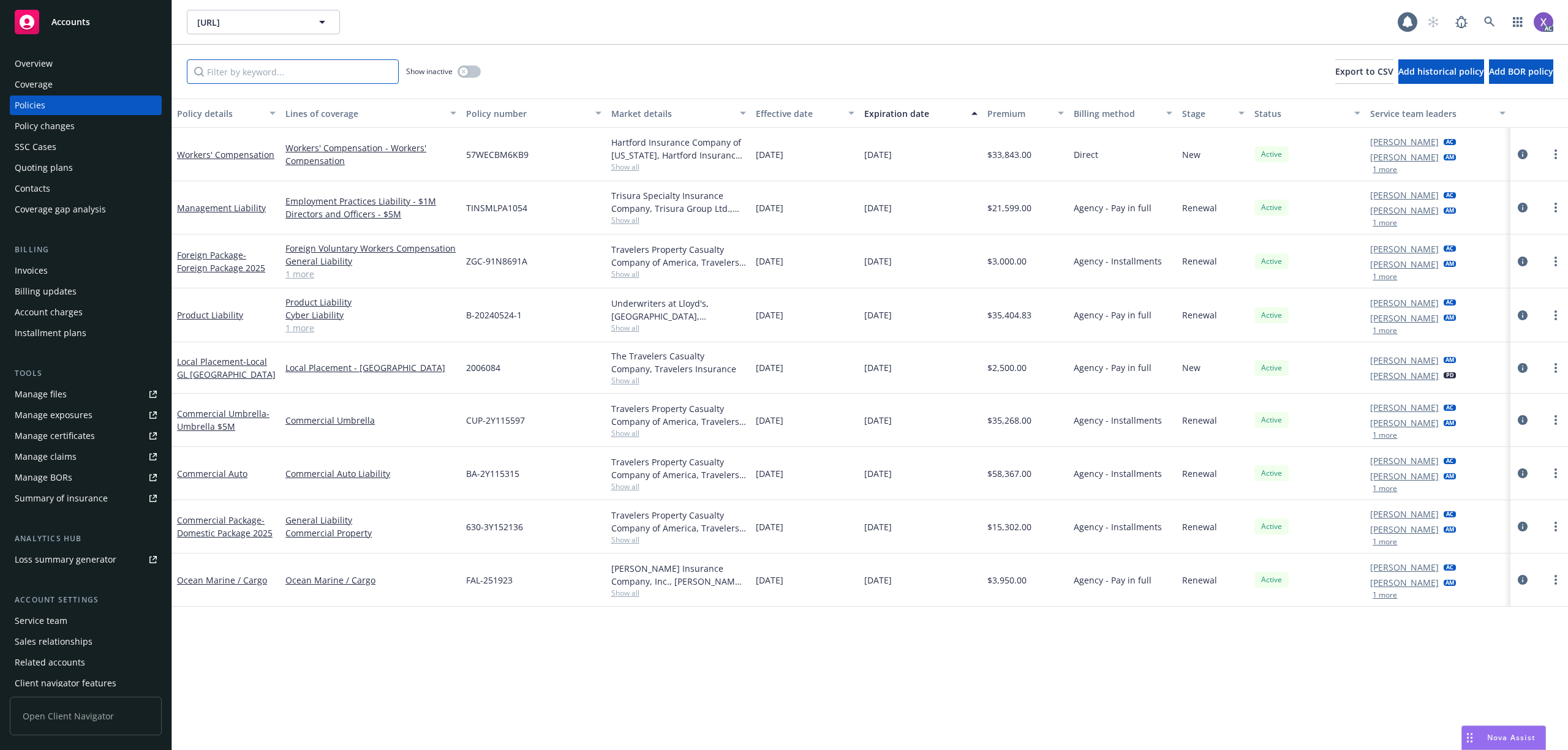
click at [270, 75] on input "Filter by keyword..." at bounding box center [293, 71] width 212 height 24
paste input "CUP-2Y115597"
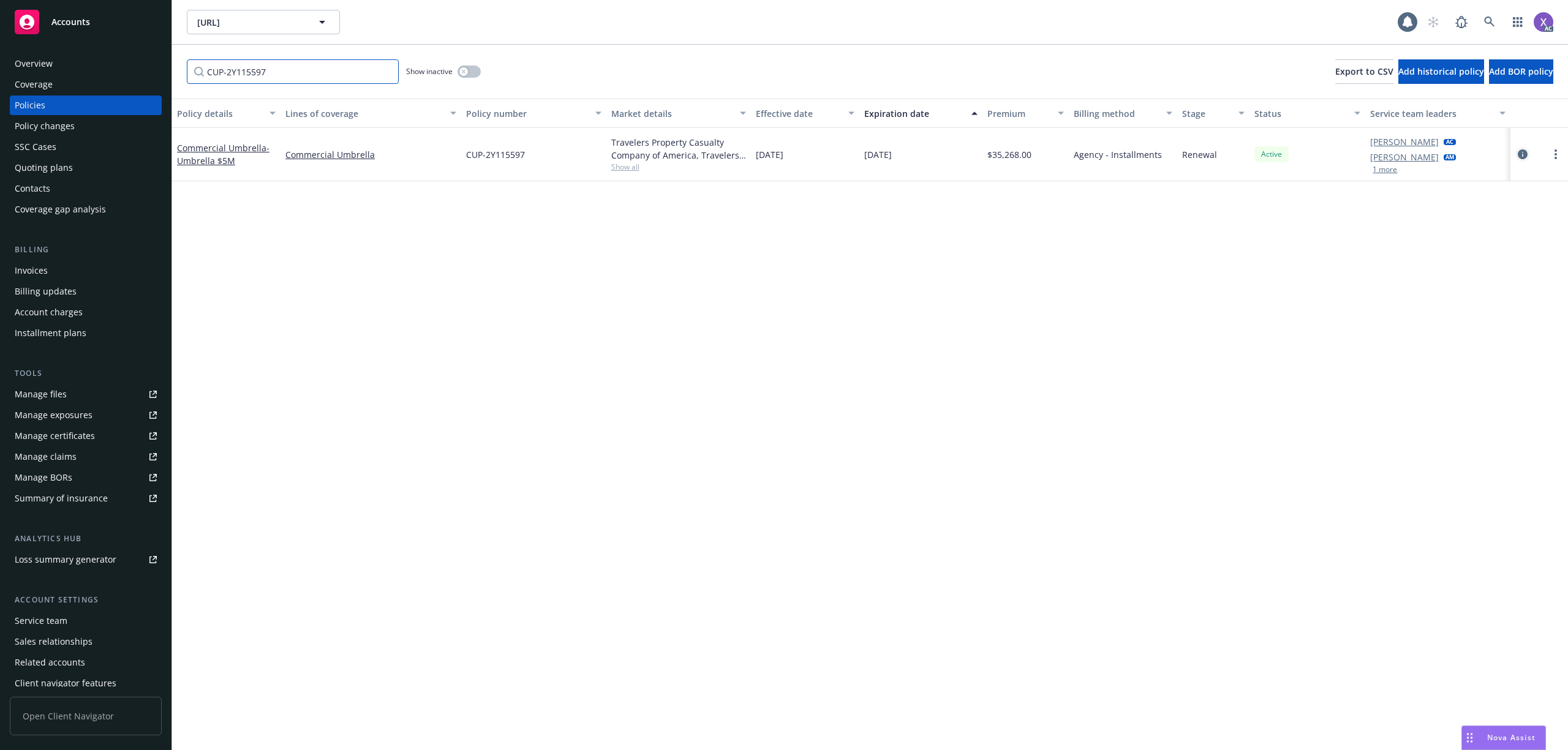
type input "CUP-2Y115597"
click at [1522, 156] on icon "circleInformation" at bounding box center [1523, 154] width 10 height 10
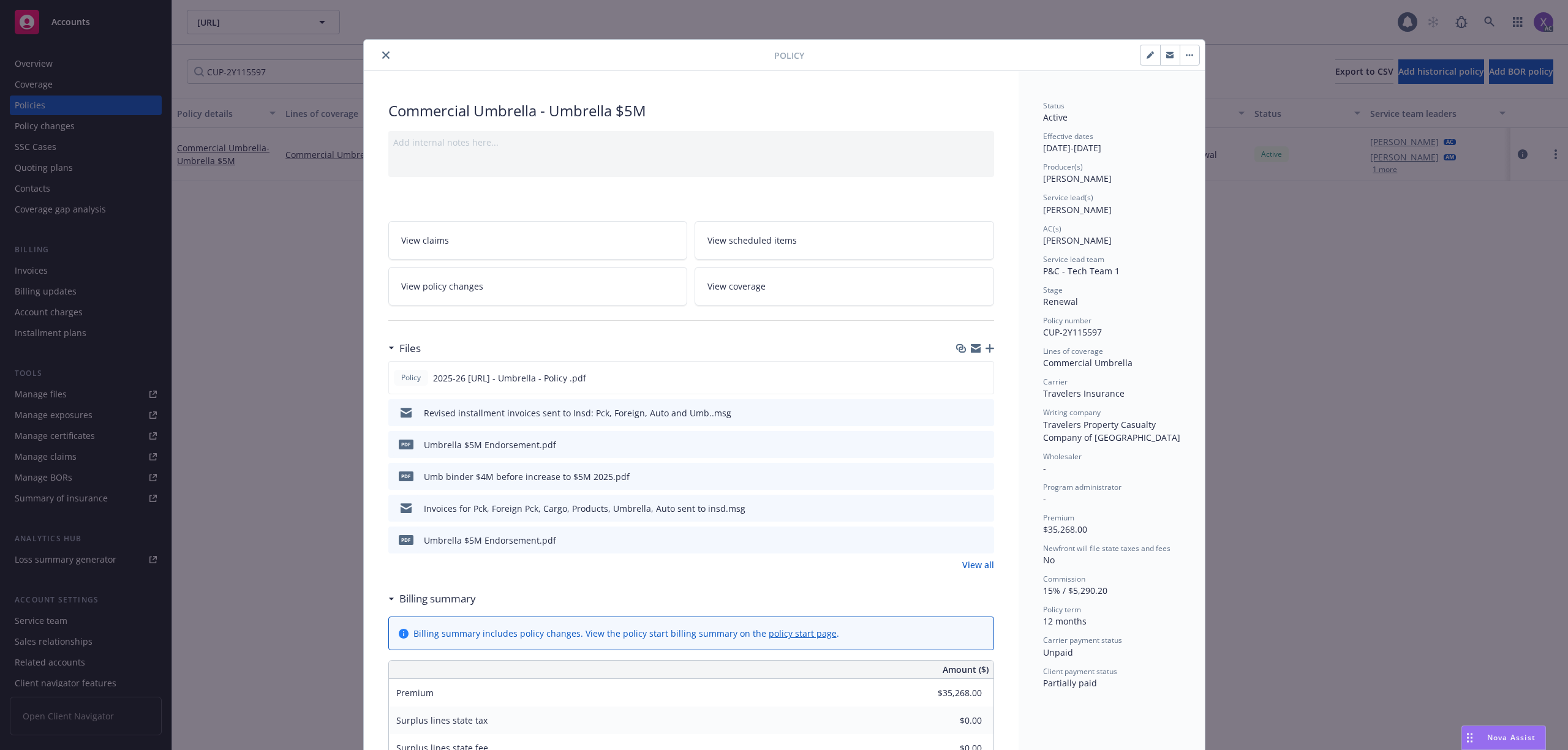
click at [967, 561] on link "View all" at bounding box center [978, 565] width 32 height 13
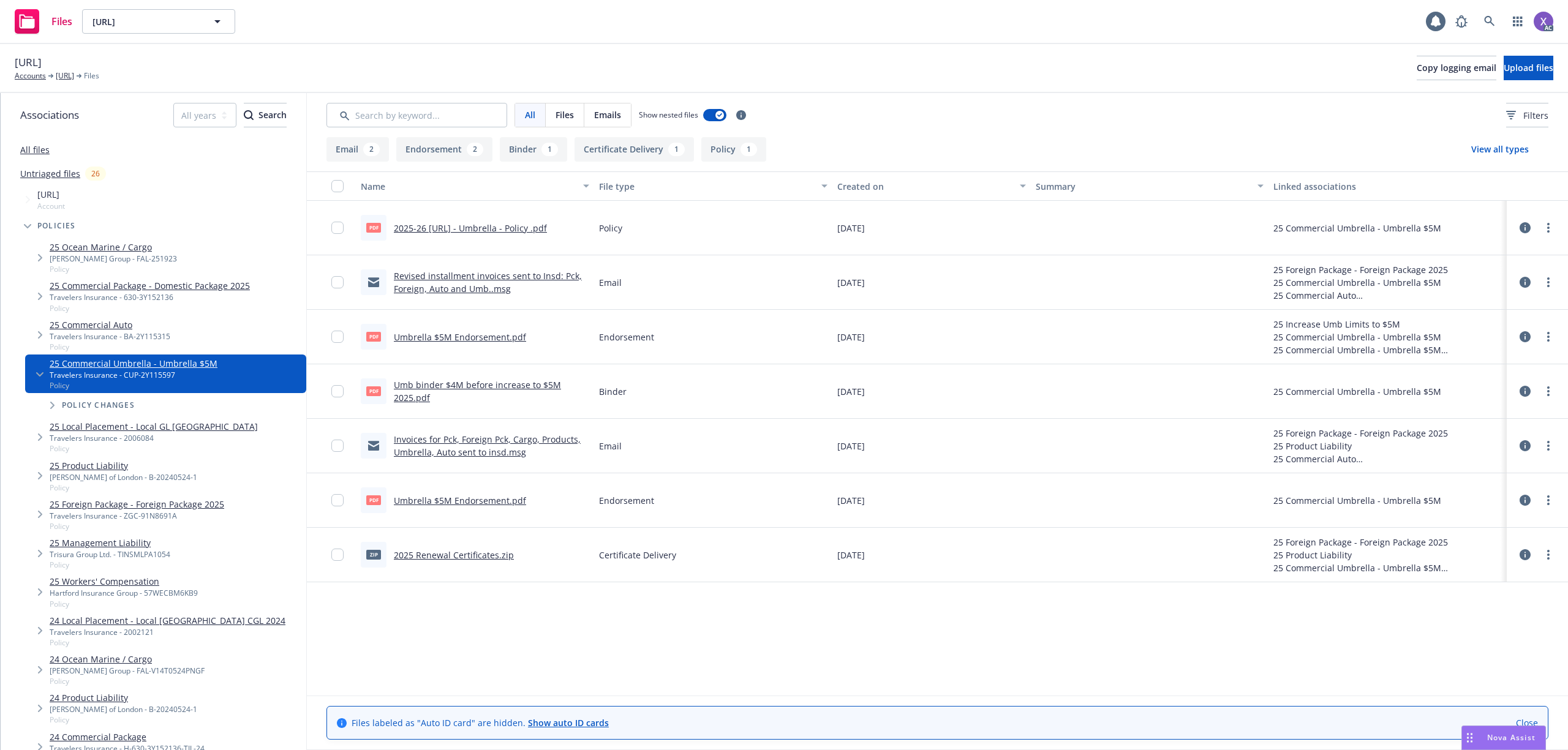
click at [489, 340] on link "Umbrella $5M Endorsement.pdf" at bounding box center [460, 337] width 132 height 11
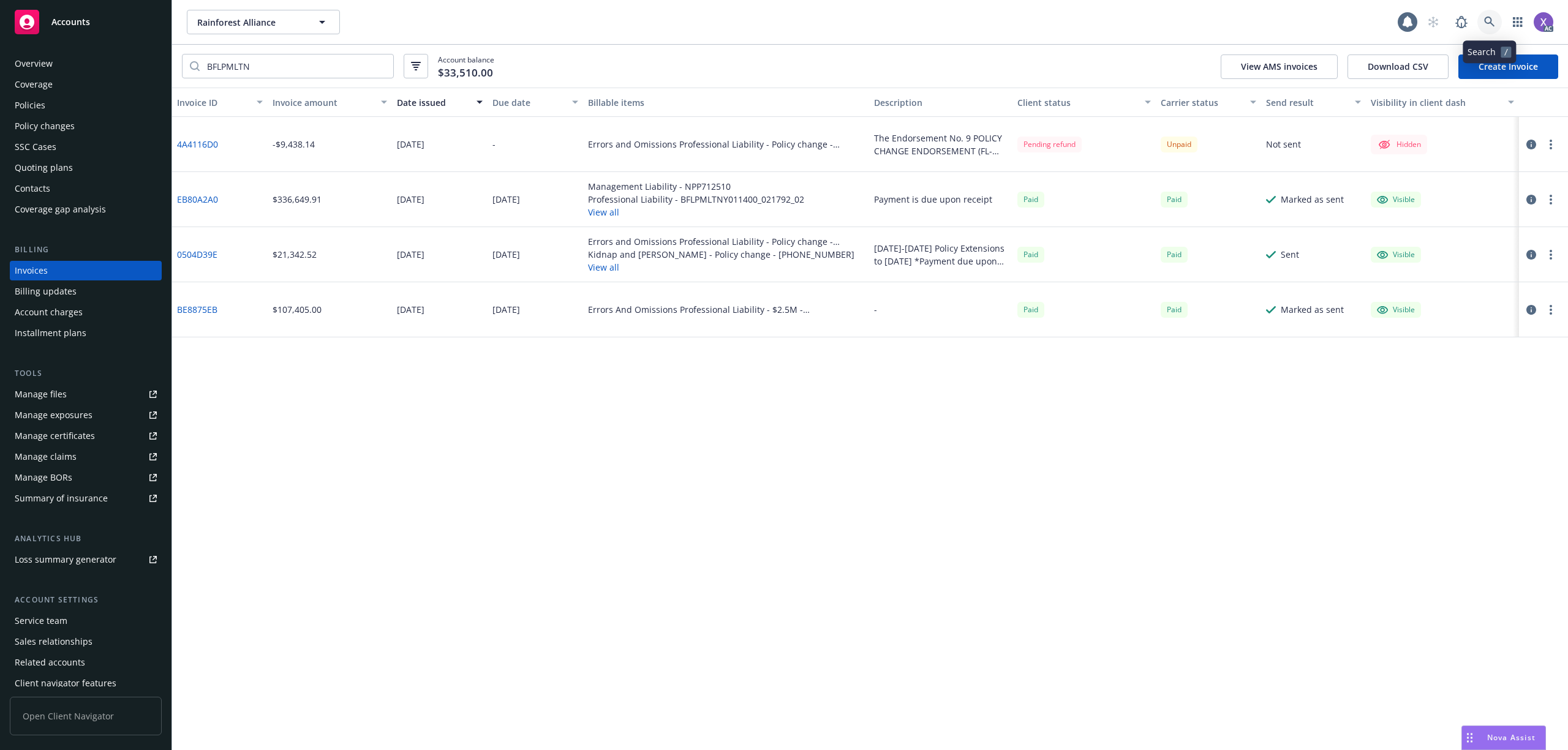
click at [1493, 23] on icon at bounding box center [1489, 21] width 11 height 11
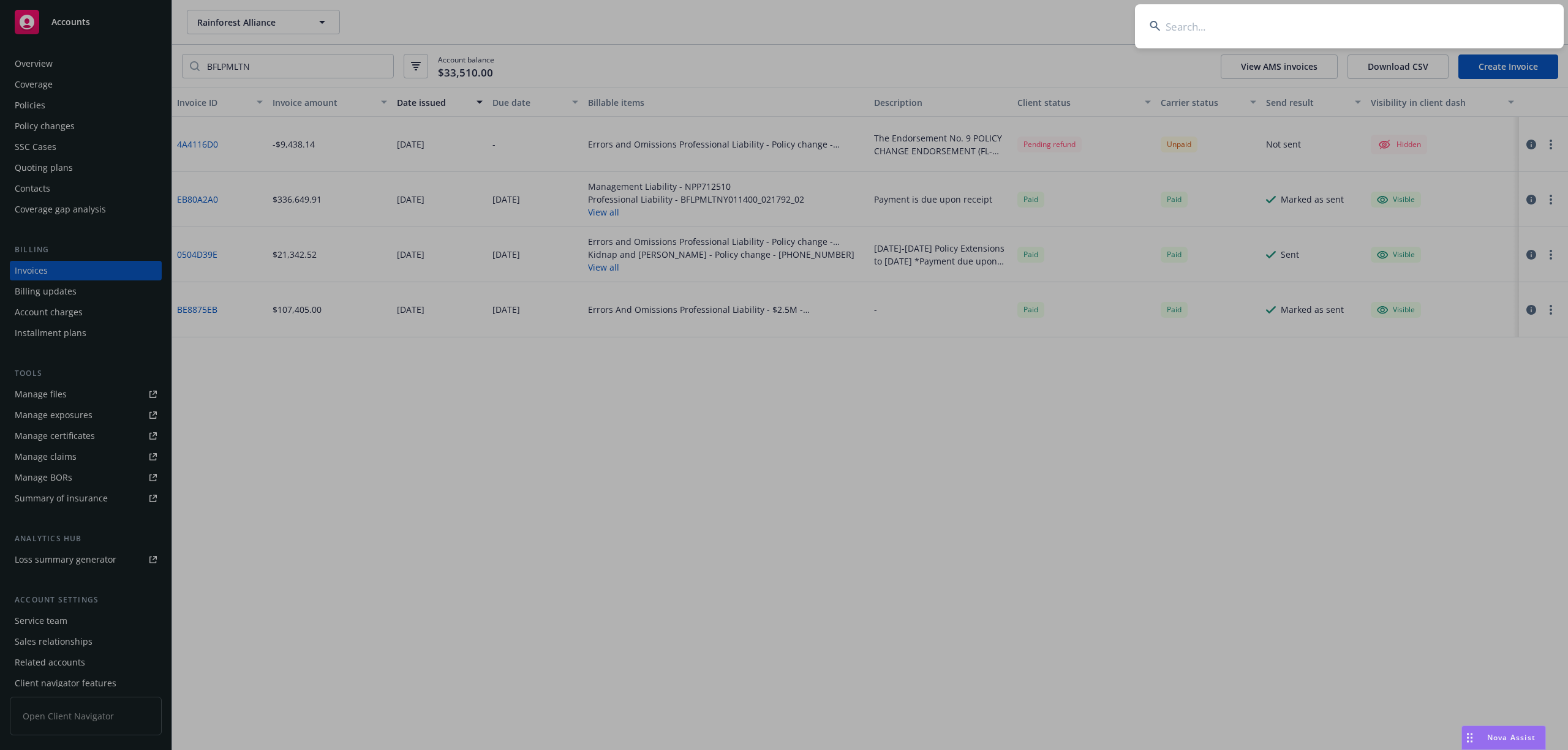
click at [1303, 31] on input at bounding box center [1349, 26] width 428 height 44
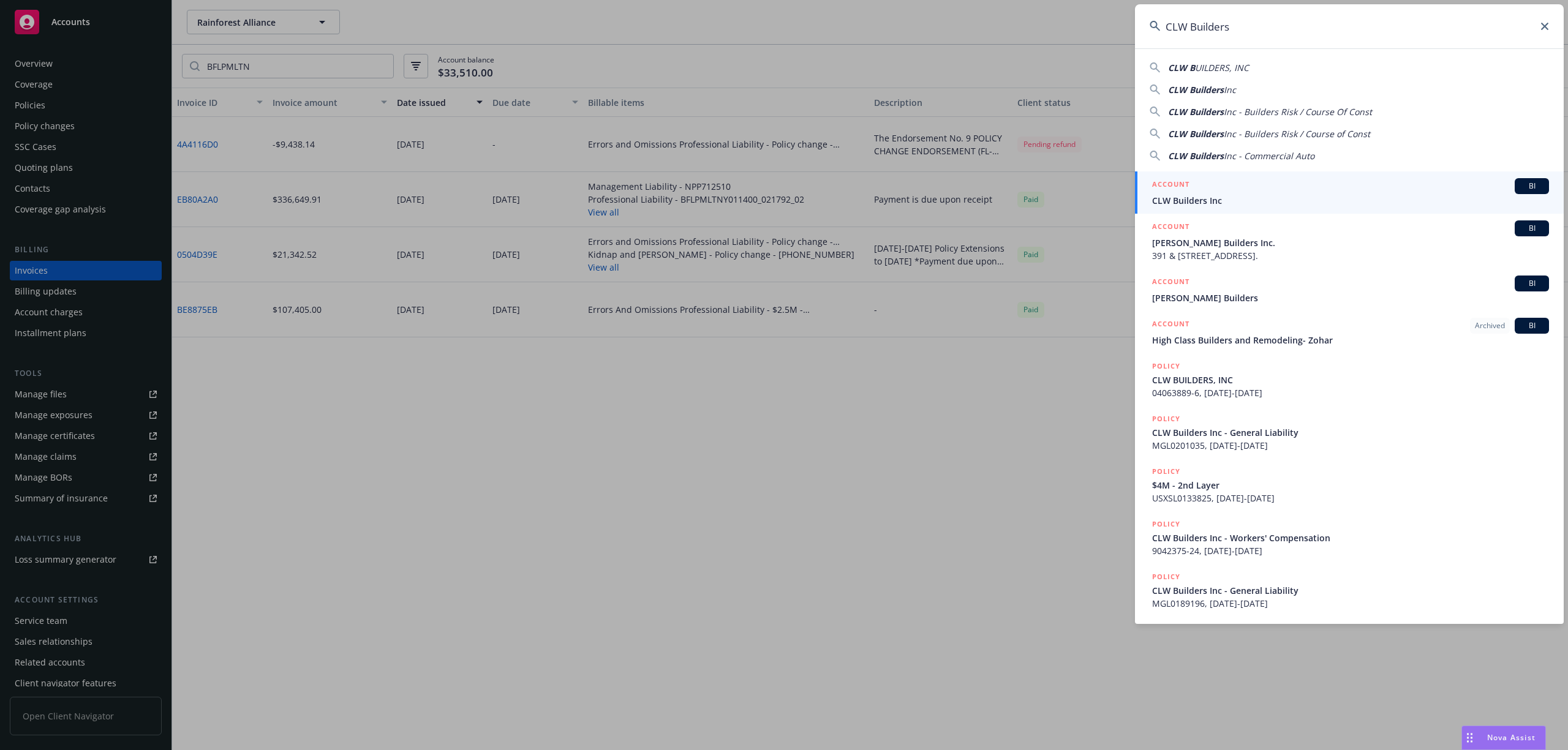
type input "CLW Builders"
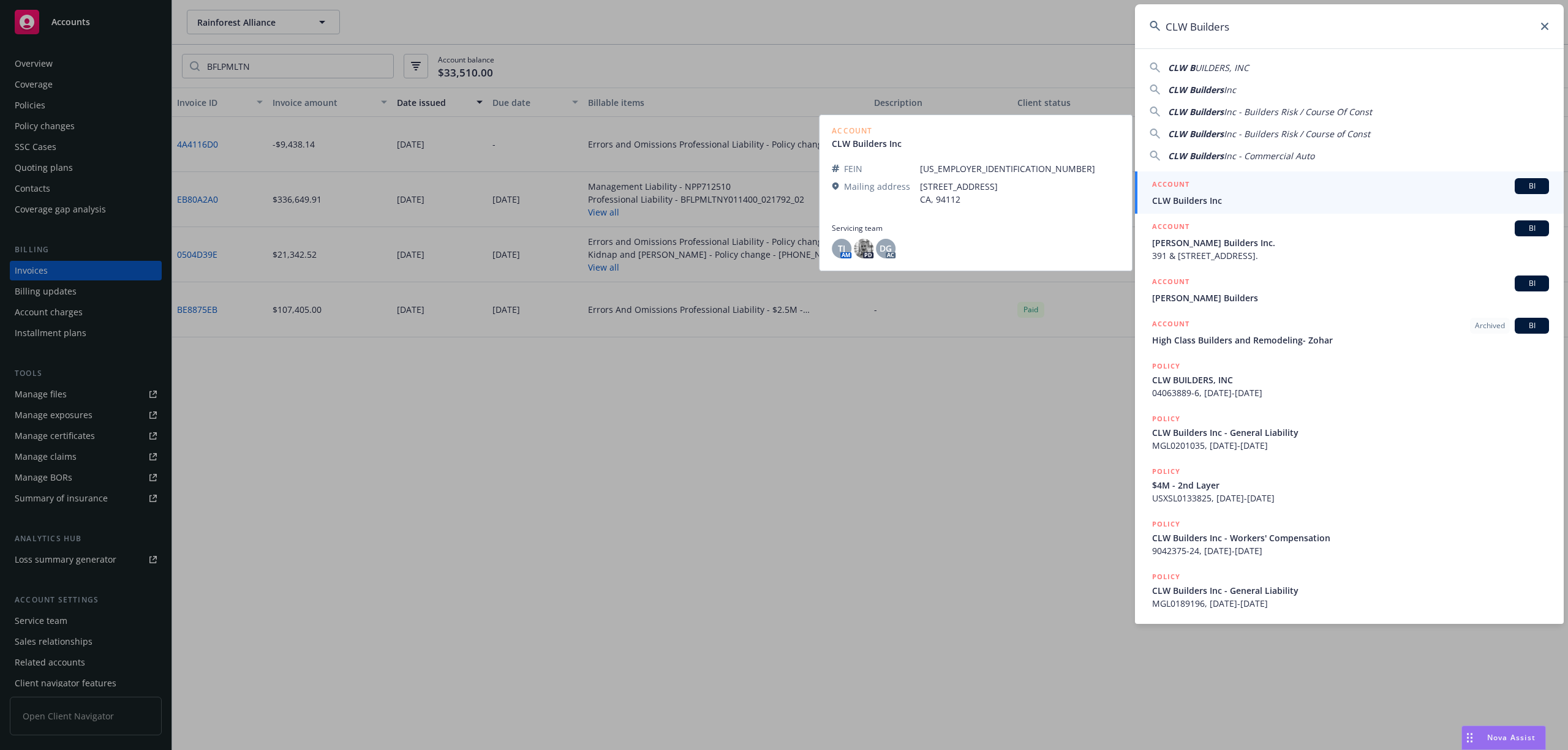
click at [1216, 201] on span "CLW Builders Inc" at bounding box center [1351, 201] width 397 height 13
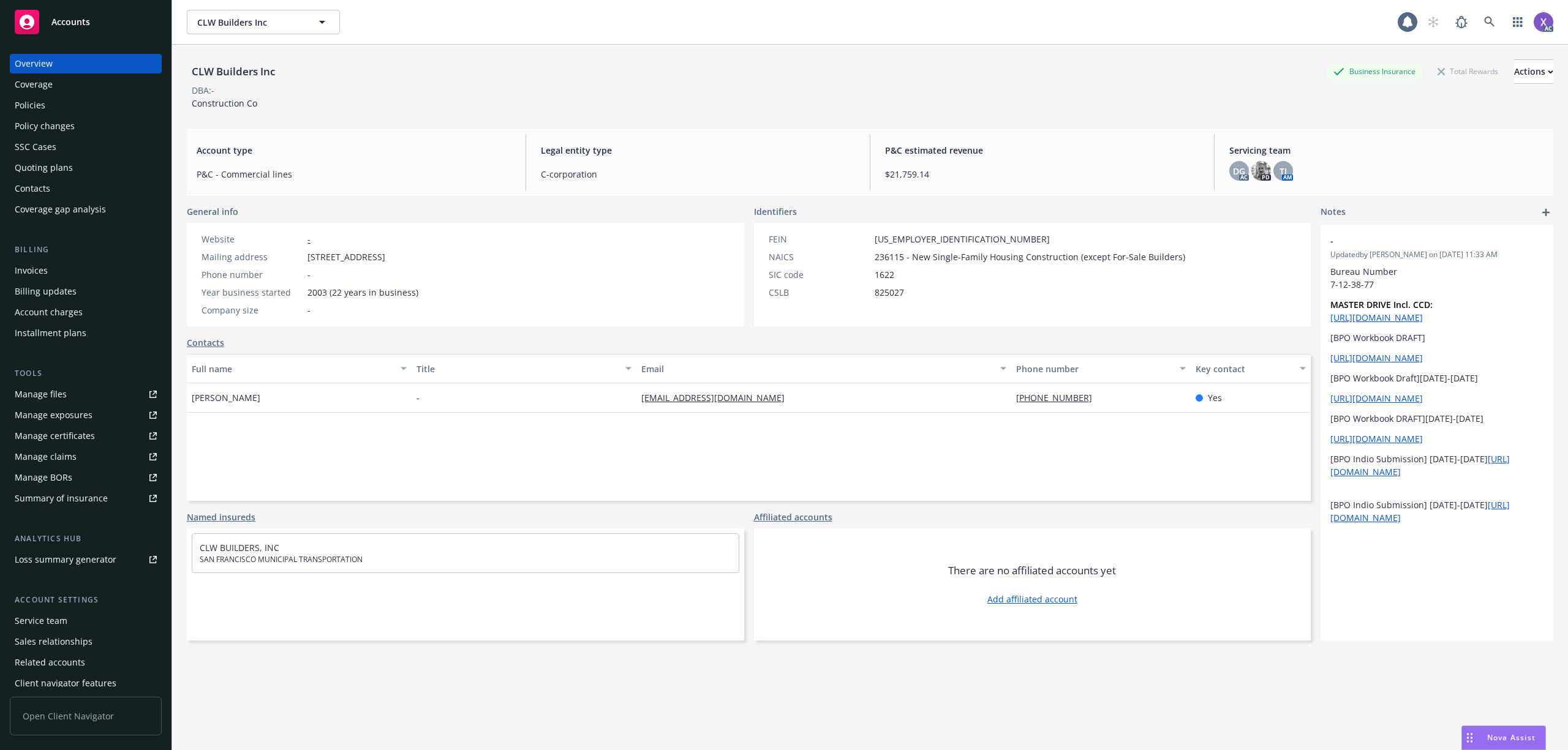
click at [42, 107] on div "Policies" at bounding box center [30, 105] width 31 height 20
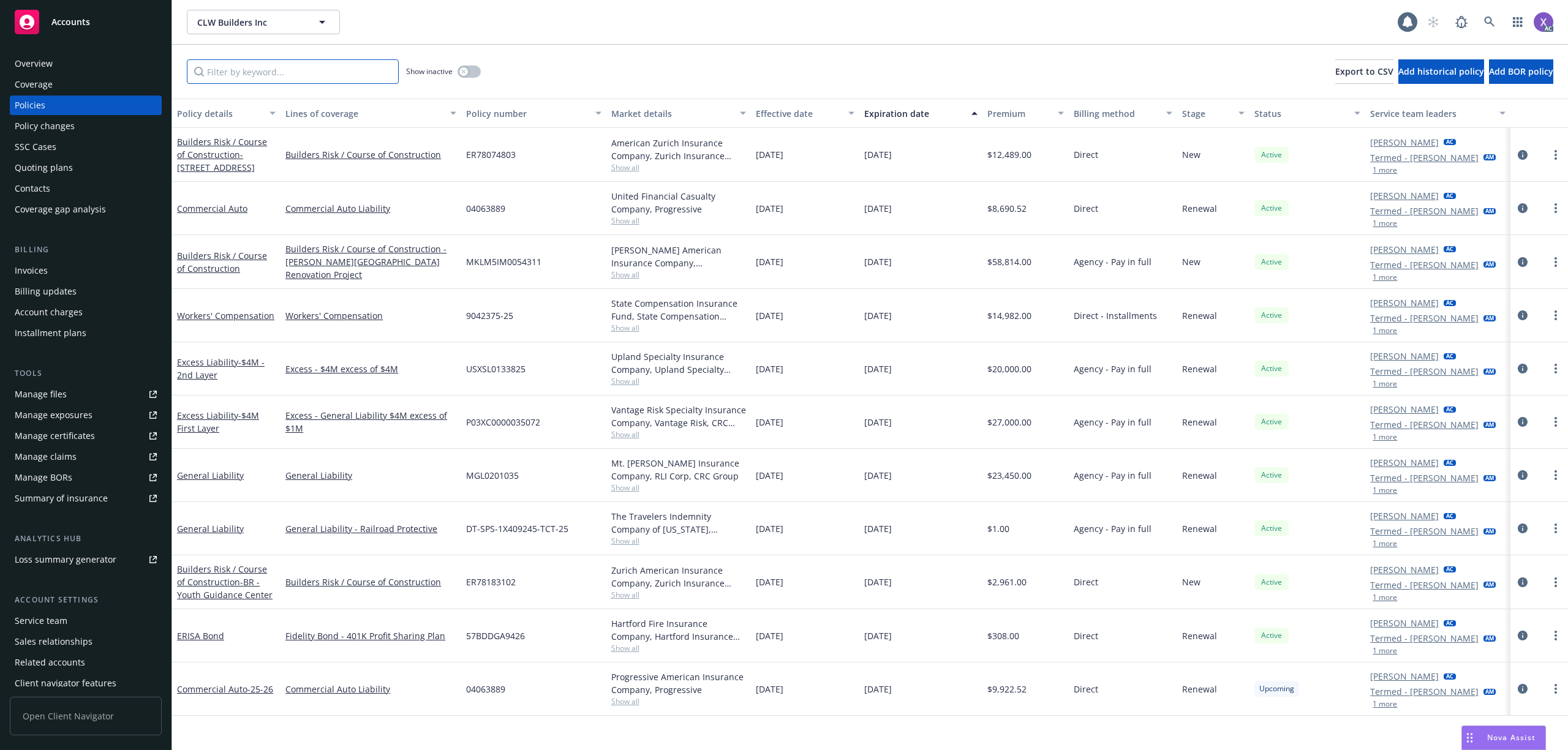
click at [248, 81] on input "Filter by keyword..." at bounding box center [293, 71] width 212 height 24
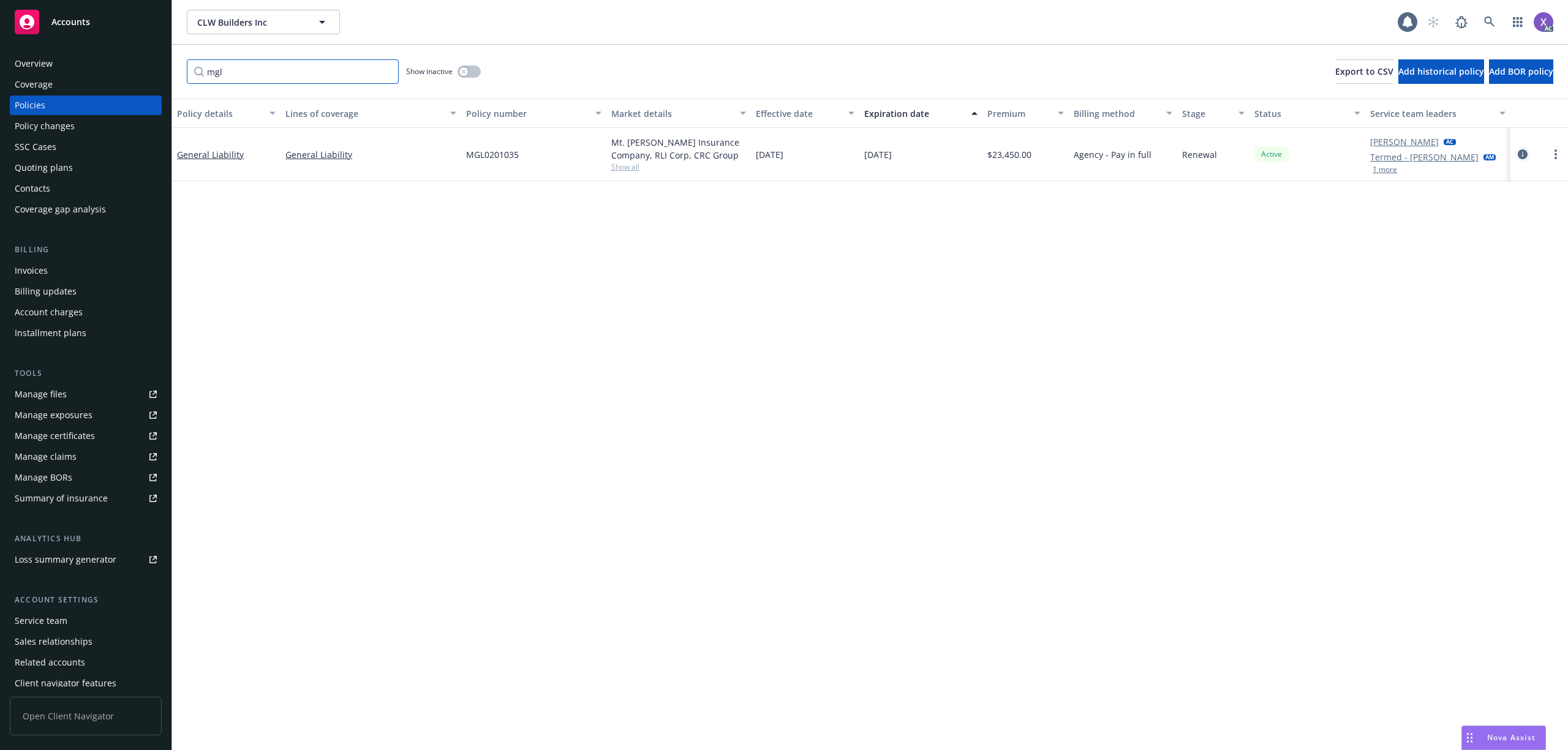
type input "mgl"
click at [1520, 149] on icon "circleInformation" at bounding box center [1523, 154] width 10 height 10
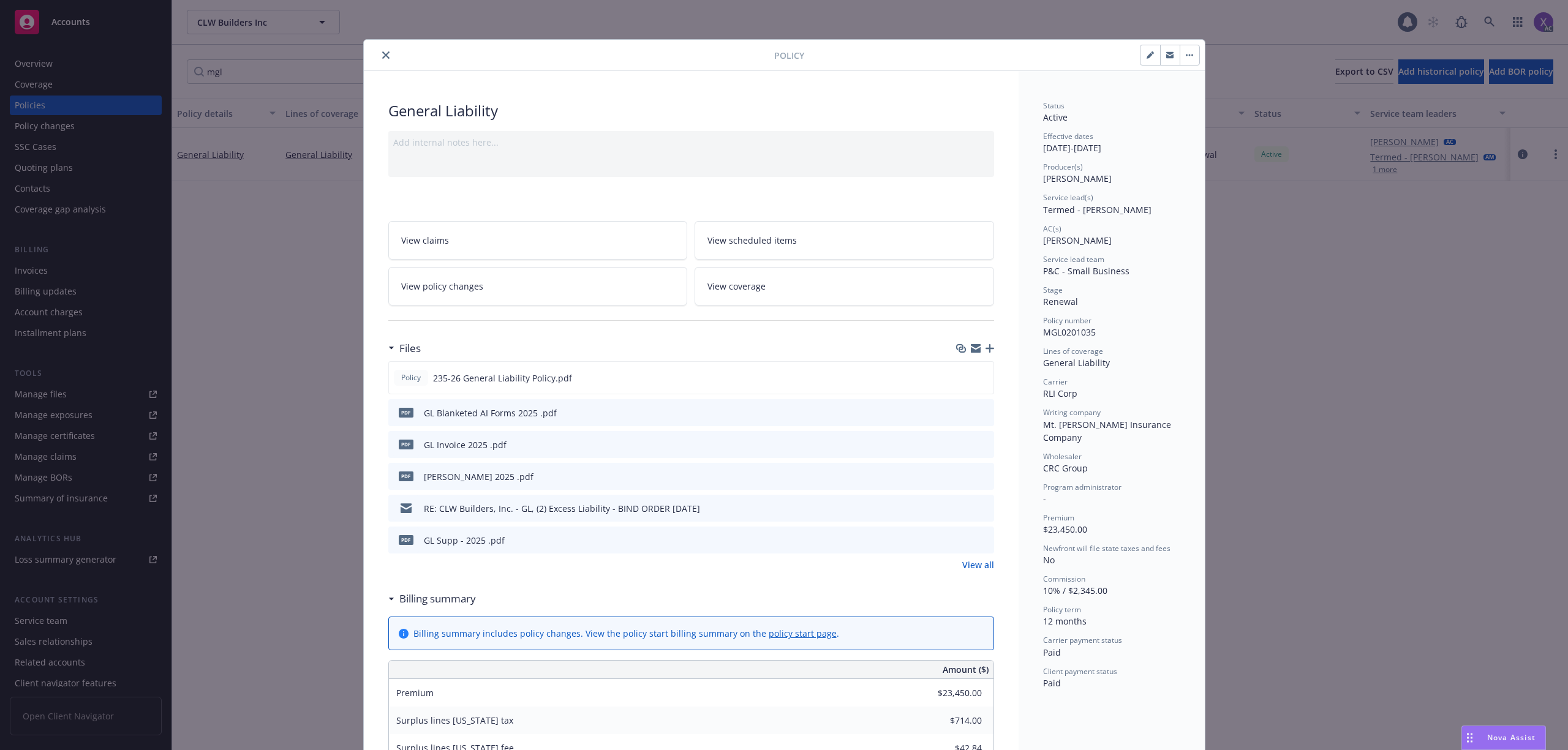
click at [977, 571] on link "View all" at bounding box center [978, 565] width 32 height 13
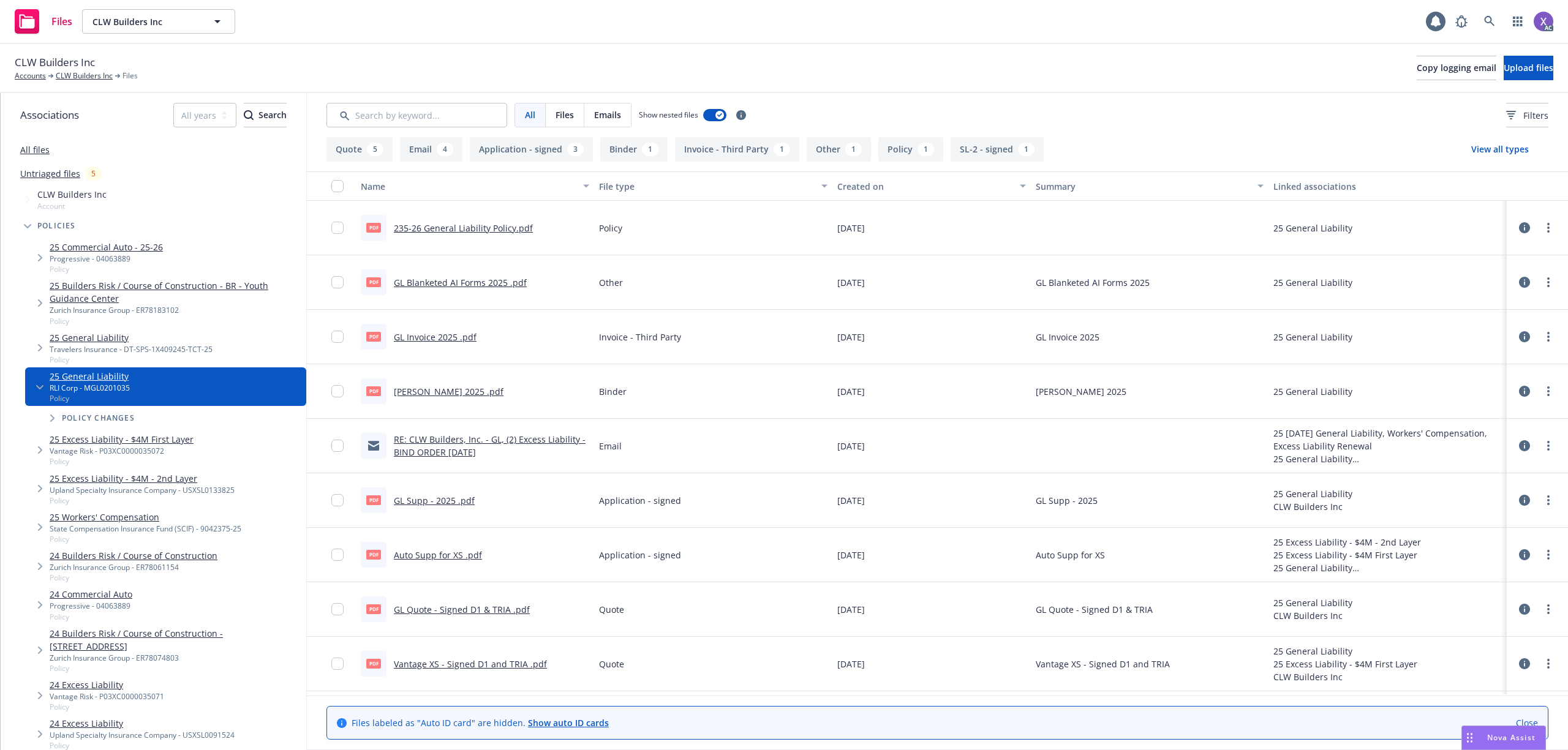
click at [451, 339] on link "GL Invoice 2025 .pdf" at bounding box center [435, 337] width 83 height 11
click at [1488, 19] on icon at bounding box center [1489, 21] width 11 height 11
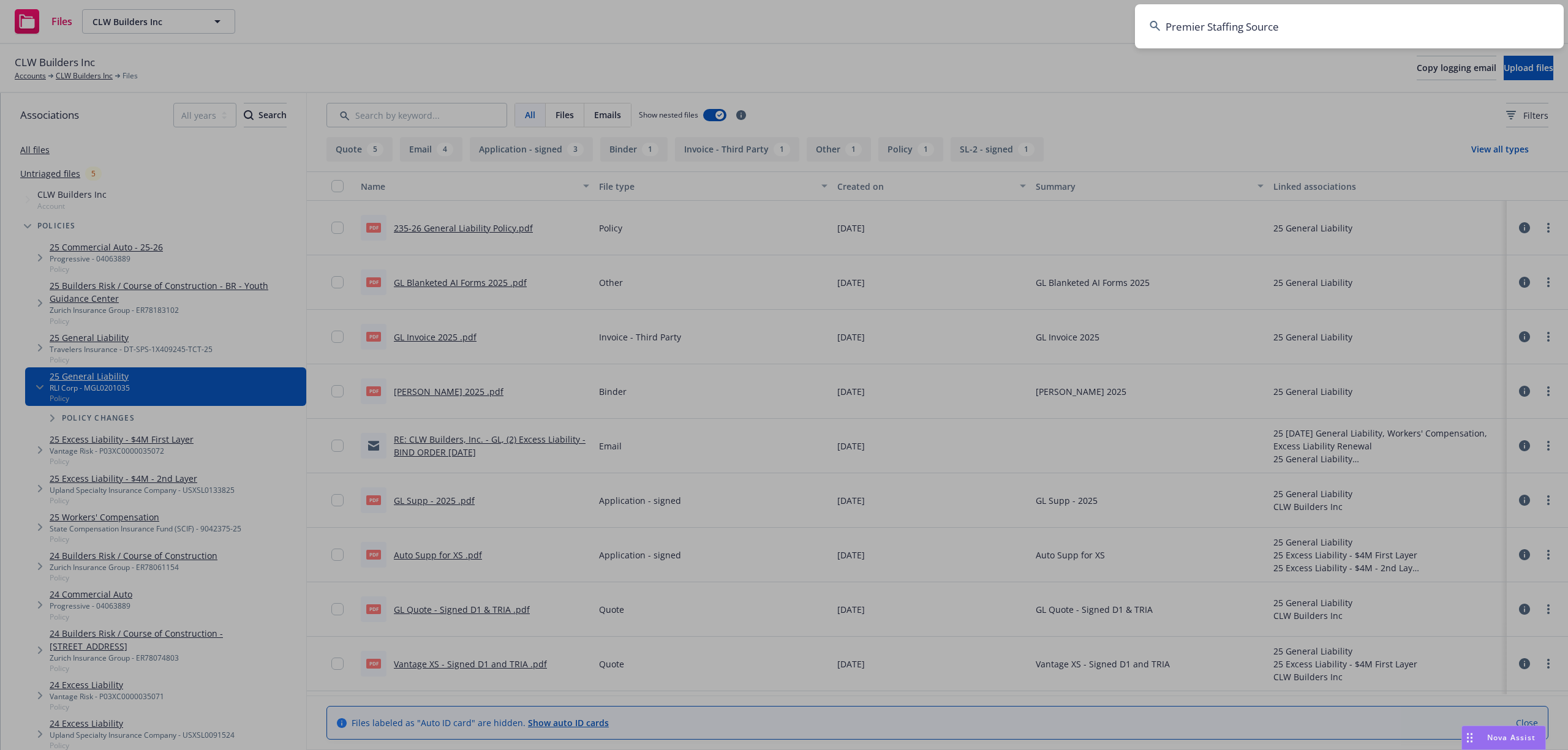
click at [1319, 34] on input "Premier Staffing Source" at bounding box center [1349, 26] width 428 height 44
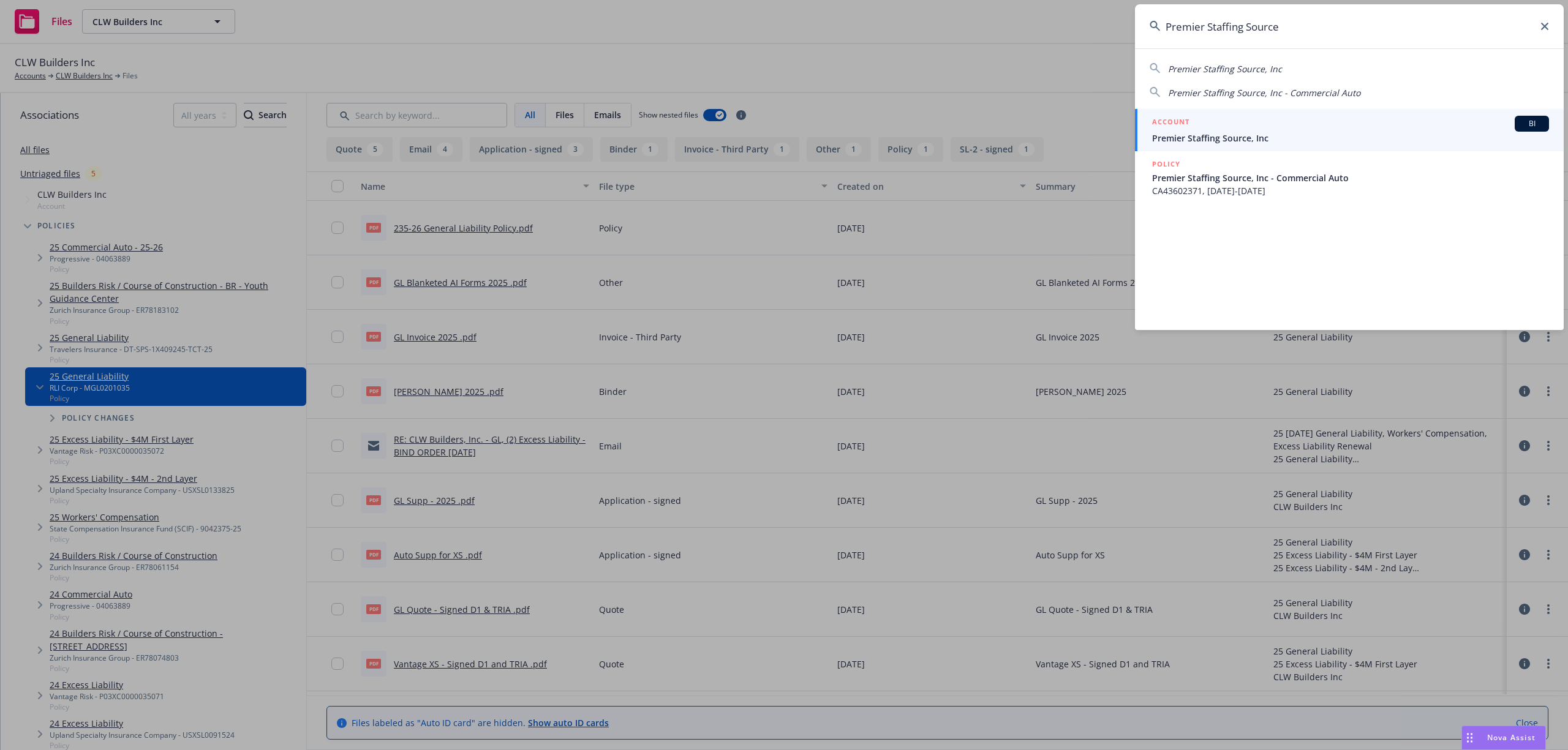
type input "Premier Staffing Source"
click at [1231, 139] on span "Premier Staffing Source, Inc" at bounding box center [1351, 138] width 397 height 13
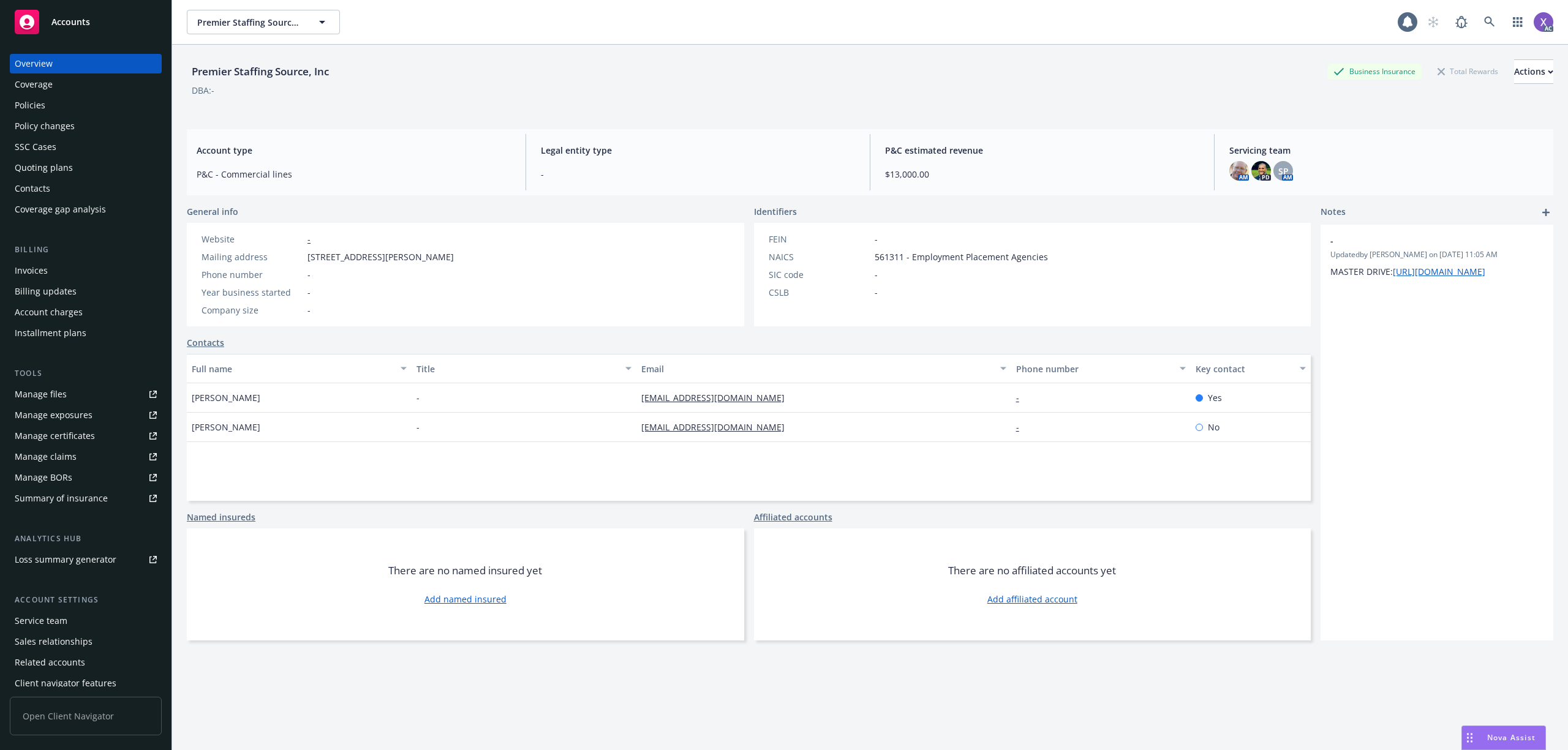
click at [23, 275] on div "Invoices" at bounding box center [31, 271] width 33 height 20
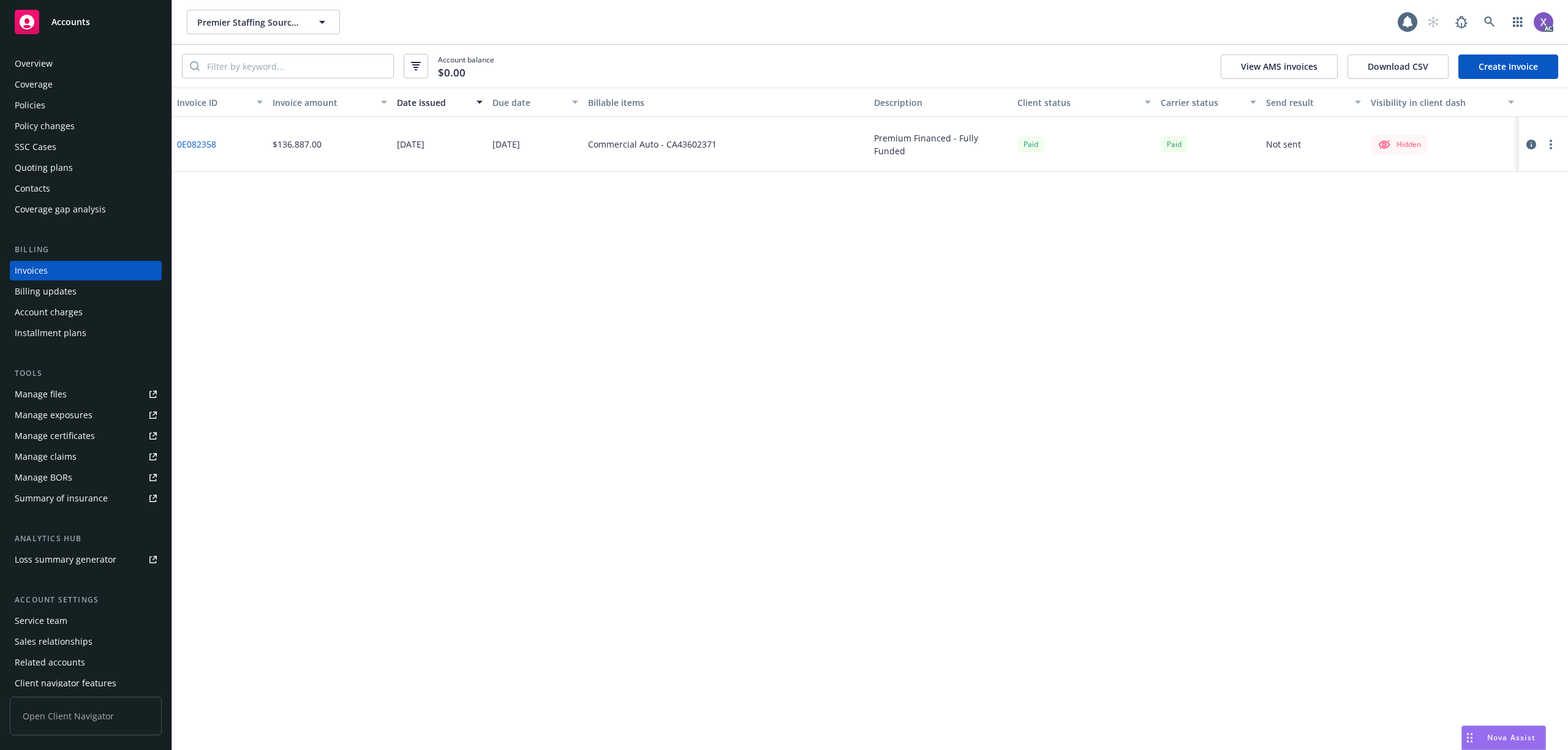
click at [23, 275] on div "Invoices" at bounding box center [31, 271] width 33 height 20
click at [204, 147] on link "0E082358" at bounding box center [196, 144] width 39 height 13
click at [32, 105] on div "Policies" at bounding box center [30, 105] width 31 height 20
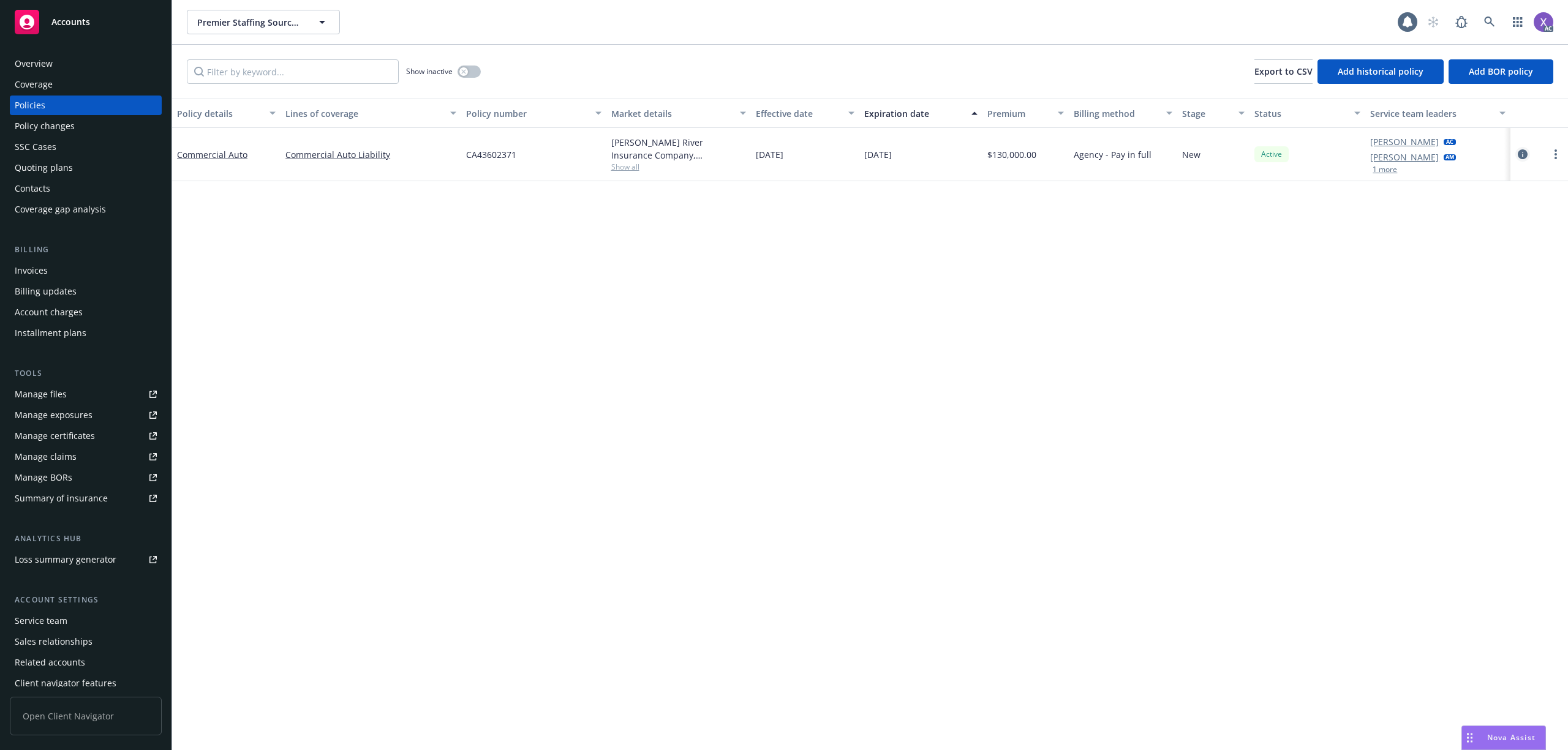
click at [1522, 153] on icon "circleInformation" at bounding box center [1523, 154] width 10 height 10
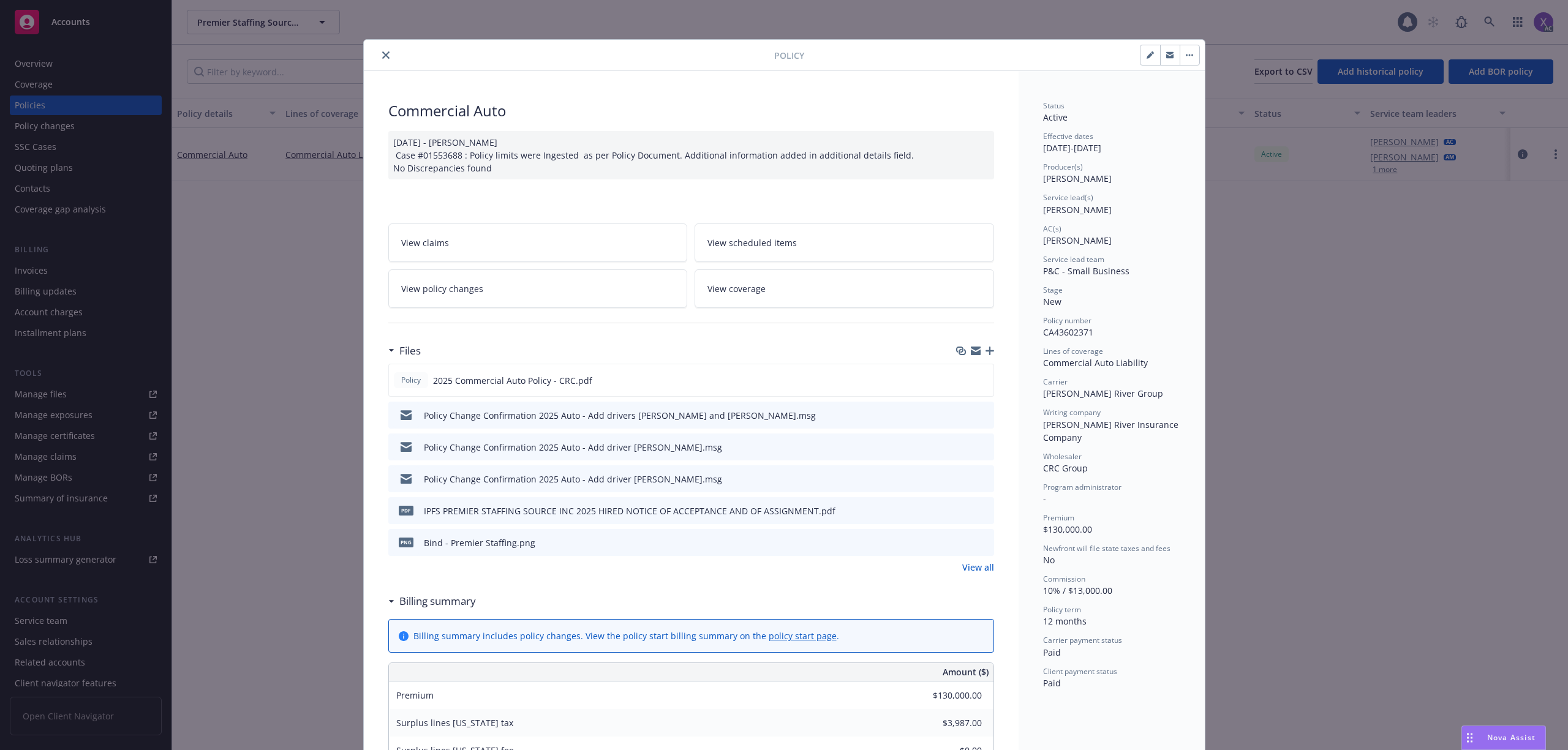
click at [970, 574] on link "View all" at bounding box center [978, 567] width 32 height 13
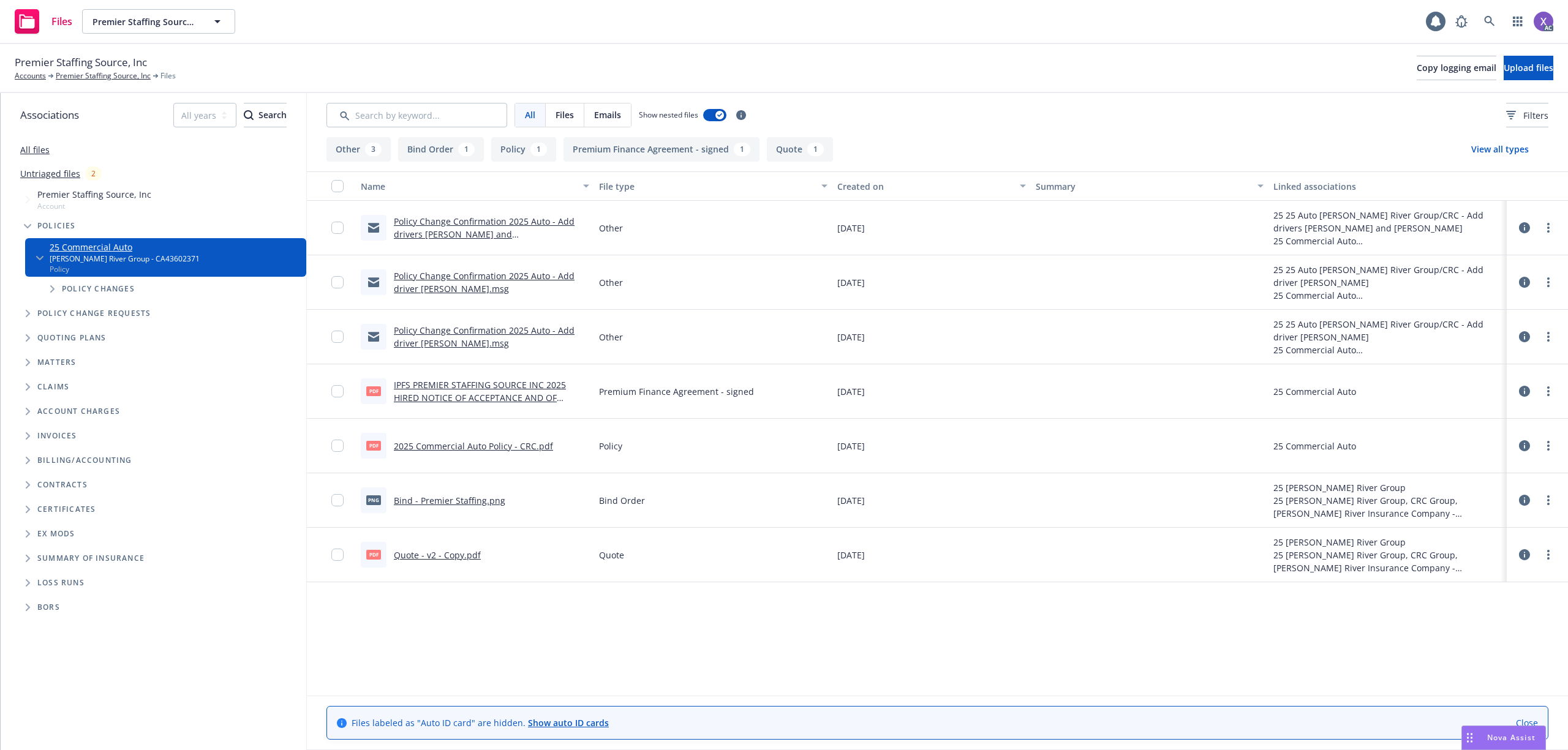
click at [456, 620] on div "Name File type Created on Summary Linked associations Policy Change Confirmatio…" at bounding box center [937, 433] width 1261 height 523
click at [1488, 24] on icon at bounding box center [1489, 21] width 11 height 11
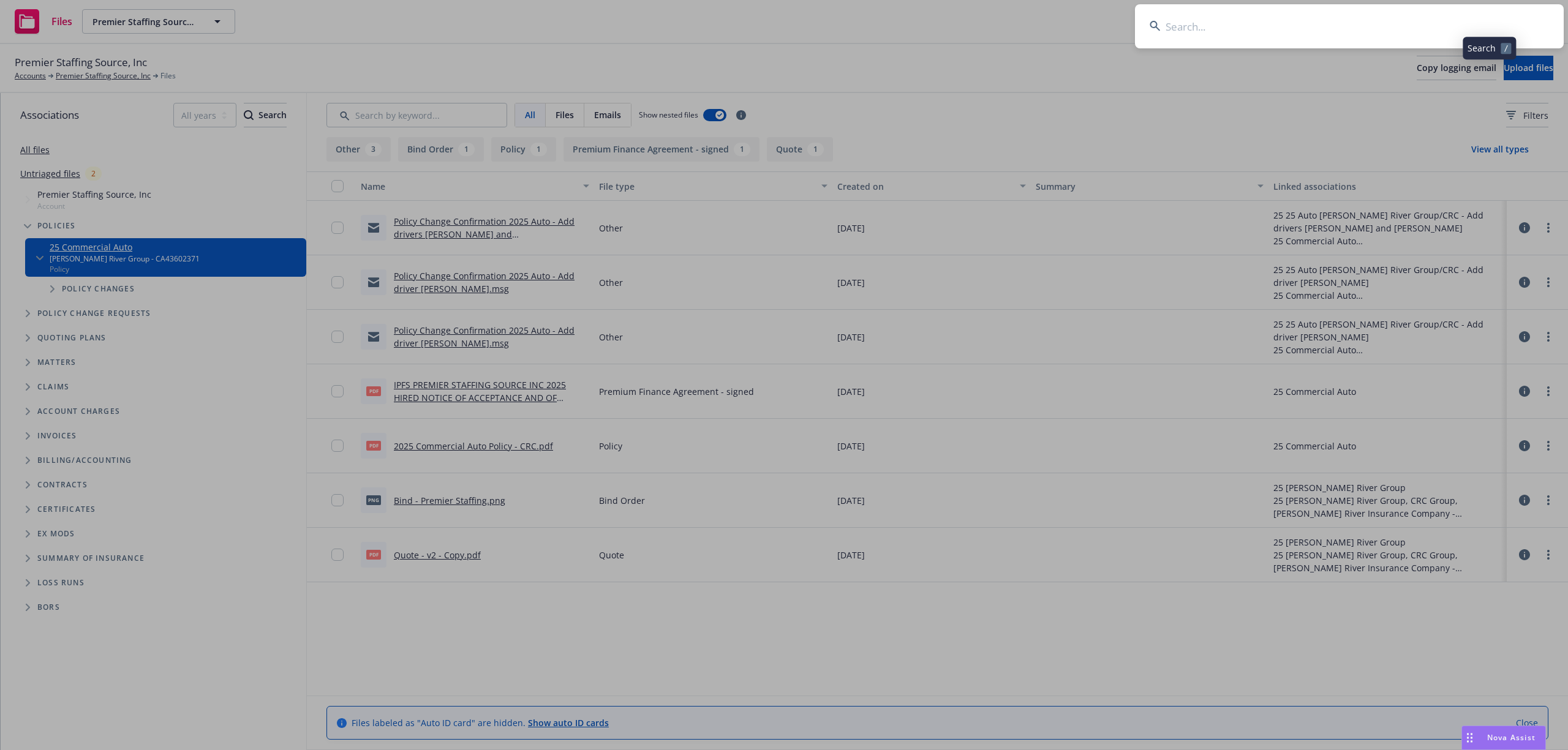
click at [1321, 26] on input at bounding box center [1349, 26] width 428 height 44
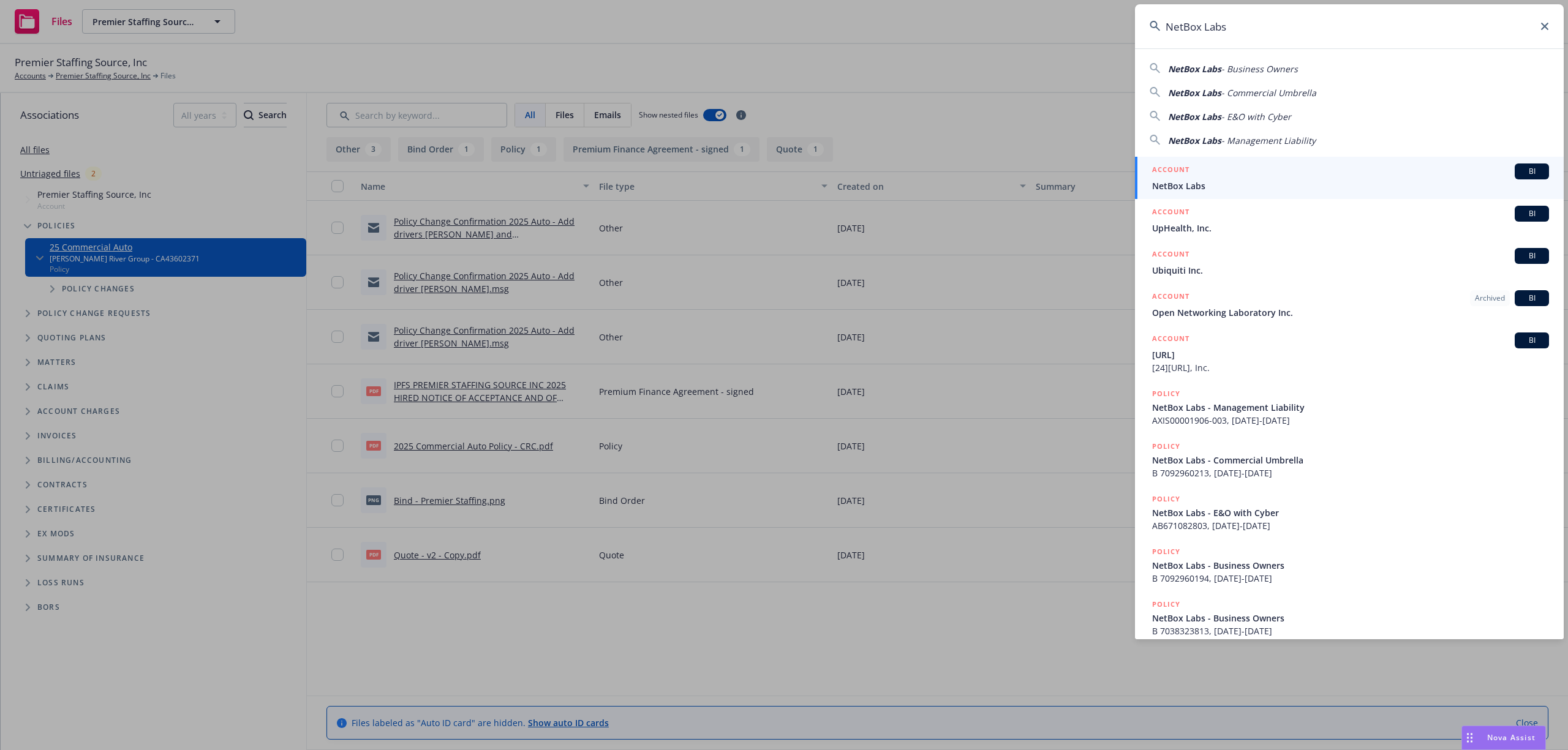
type input "NetBox Labs"
click at [1194, 172] on div "ACCOUNT BI" at bounding box center [1351, 171] width 397 height 16
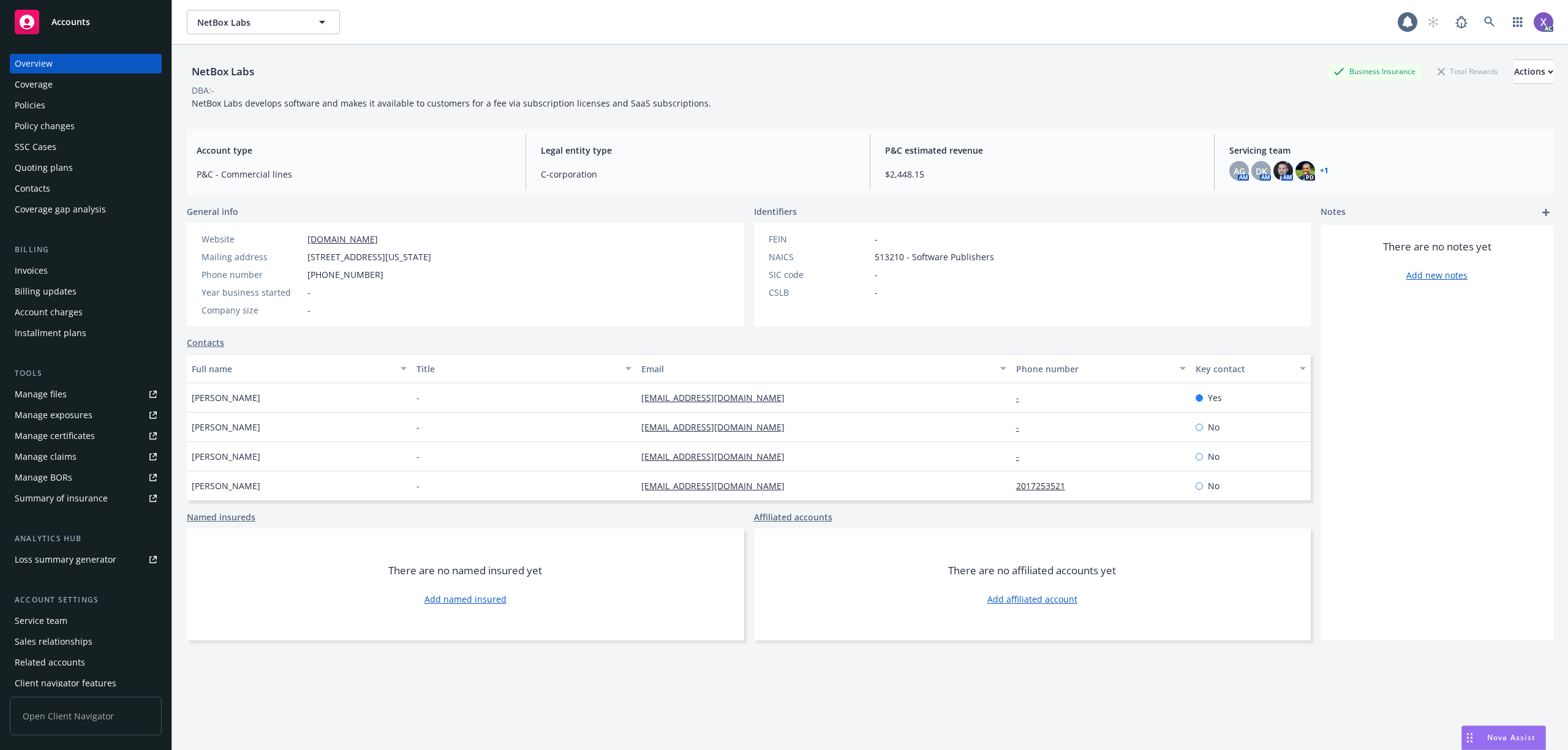
click at [37, 104] on div "Policies" at bounding box center [30, 105] width 31 height 20
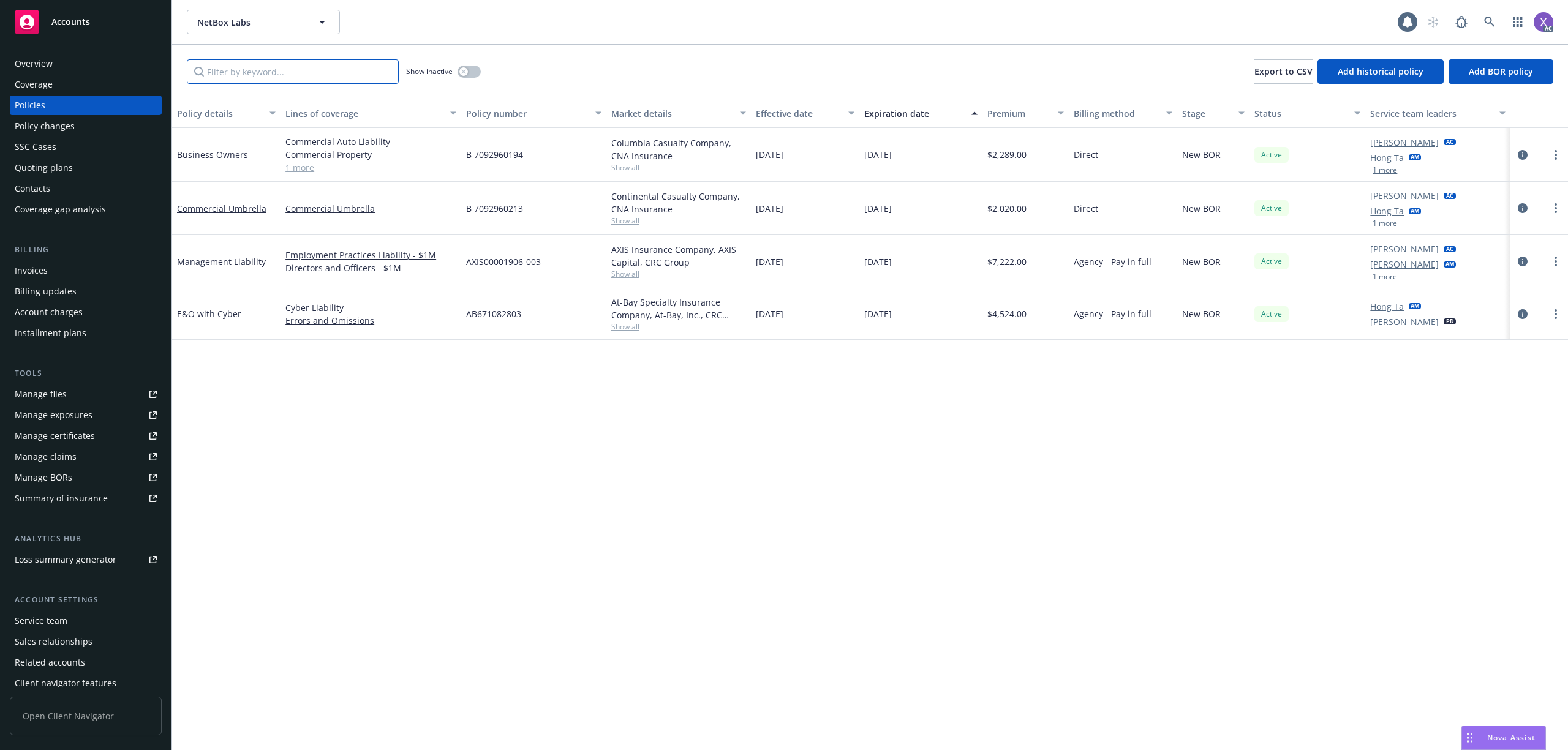
click at [275, 71] on input "Filter by keyword..." at bounding box center [293, 71] width 212 height 24
type input "ab"
click at [1522, 314] on icon "circleInformation" at bounding box center [1523, 315] width 10 height 10
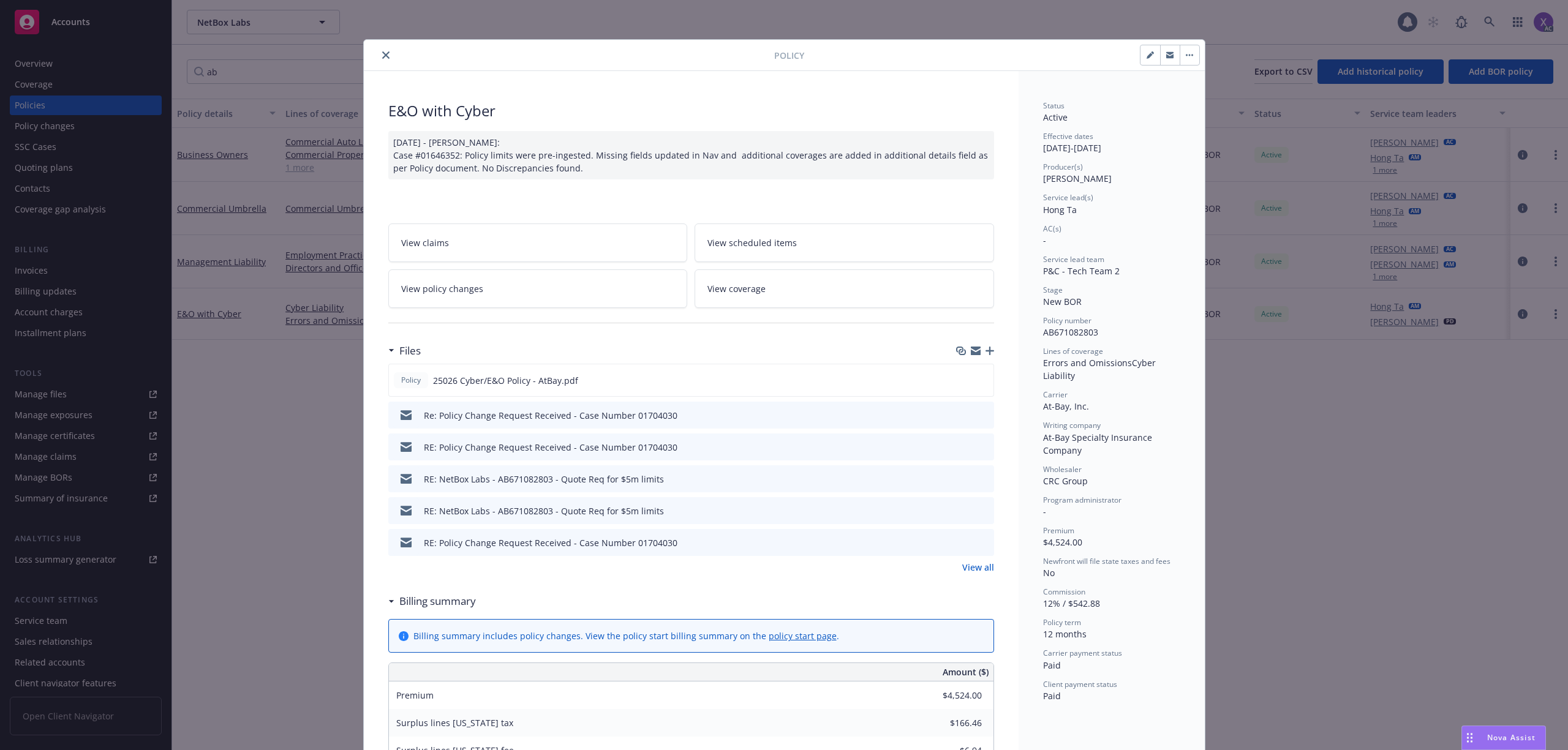
click at [975, 574] on link "View all" at bounding box center [978, 567] width 32 height 13
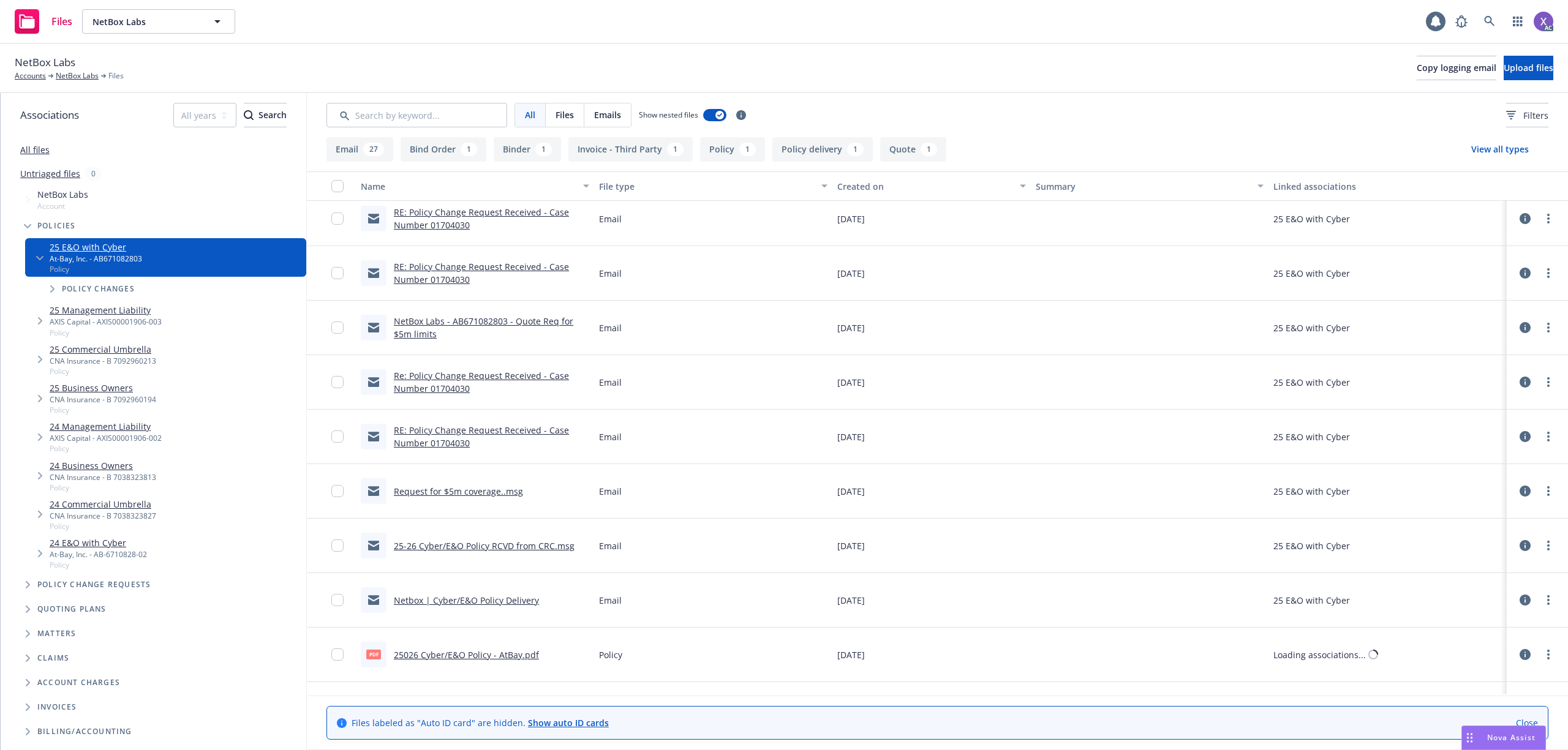
scroll to position [1285, 0]
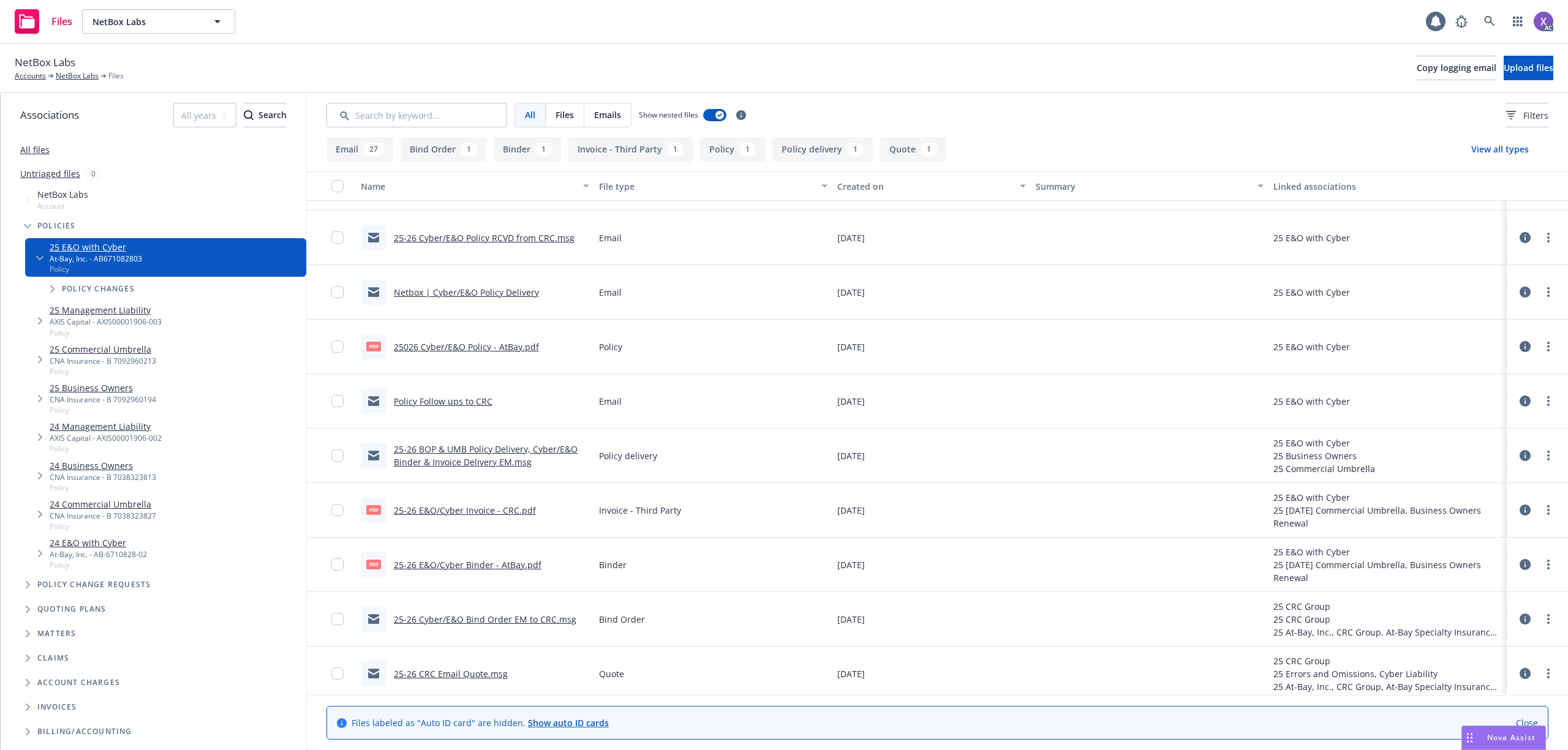
click at [496, 503] on div "pdf 25-26 E&O/Cyber Invoice - CRC.pdf" at bounding box center [448, 510] width 175 height 26
click at [496, 517] on div "25-26 E&O/Cyber Invoice - CRC.pdf" at bounding box center [465, 510] width 142 height 13
click at [499, 507] on link "25-26 E&O/Cyber Invoice - CRC.pdf" at bounding box center [465, 510] width 142 height 11
click at [1493, 19] on icon at bounding box center [1489, 21] width 11 height 11
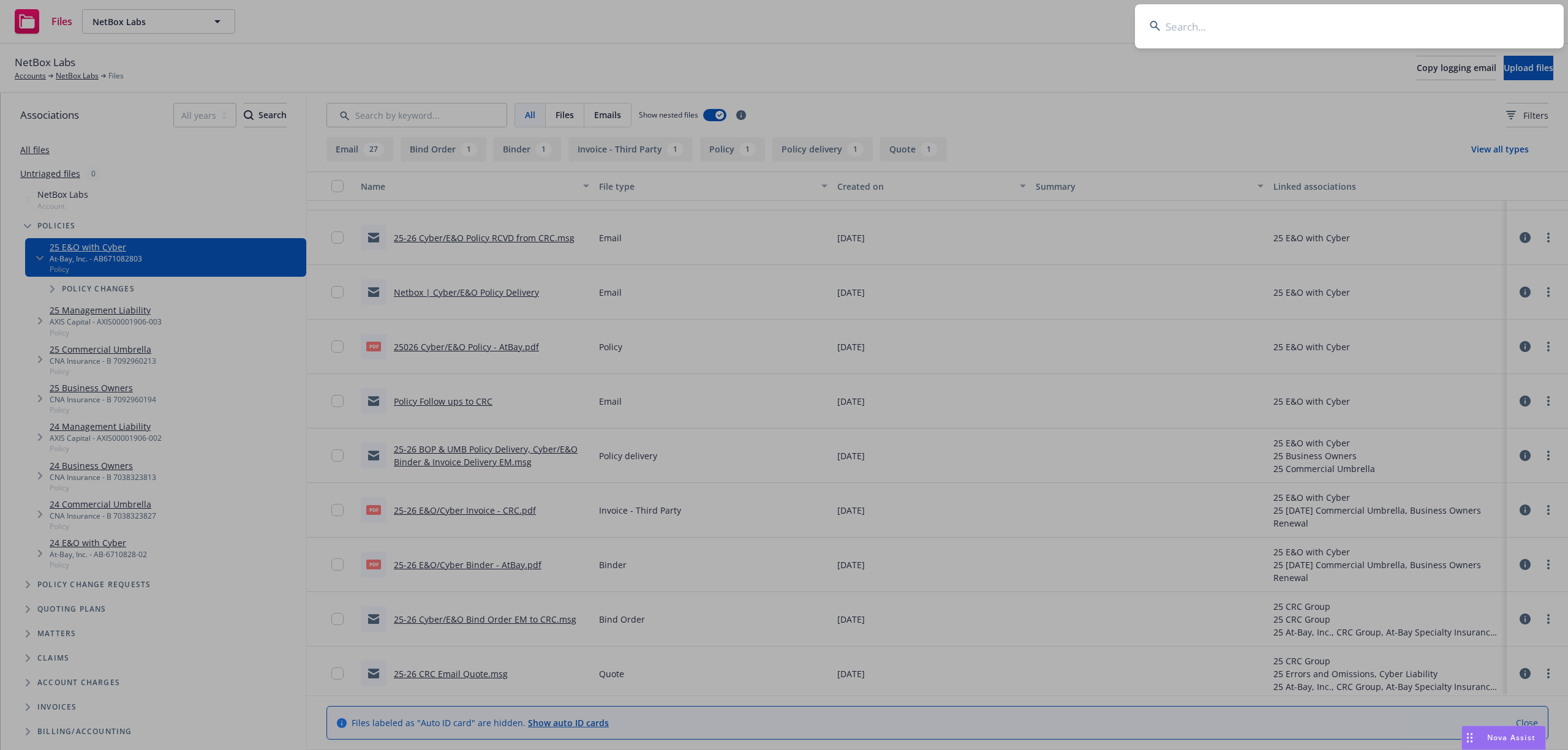
click at [1349, 30] on input at bounding box center [1349, 26] width 428 height 44
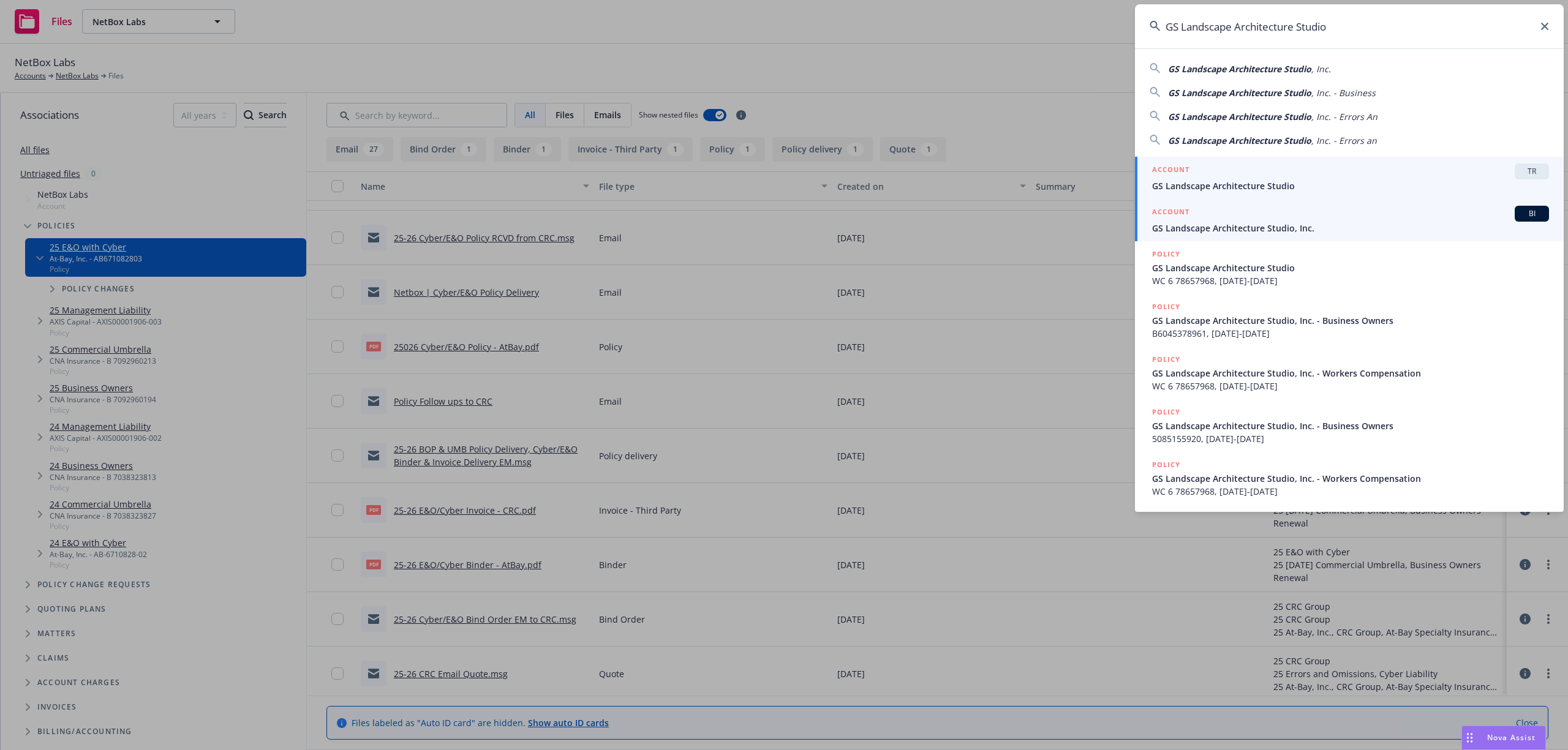
type input "GS Landscape Architecture Studio"
click at [1220, 231] on span "GS Landscape Architecture Studio, Inc." at bounding box center [1351, 228] width 397 height 13
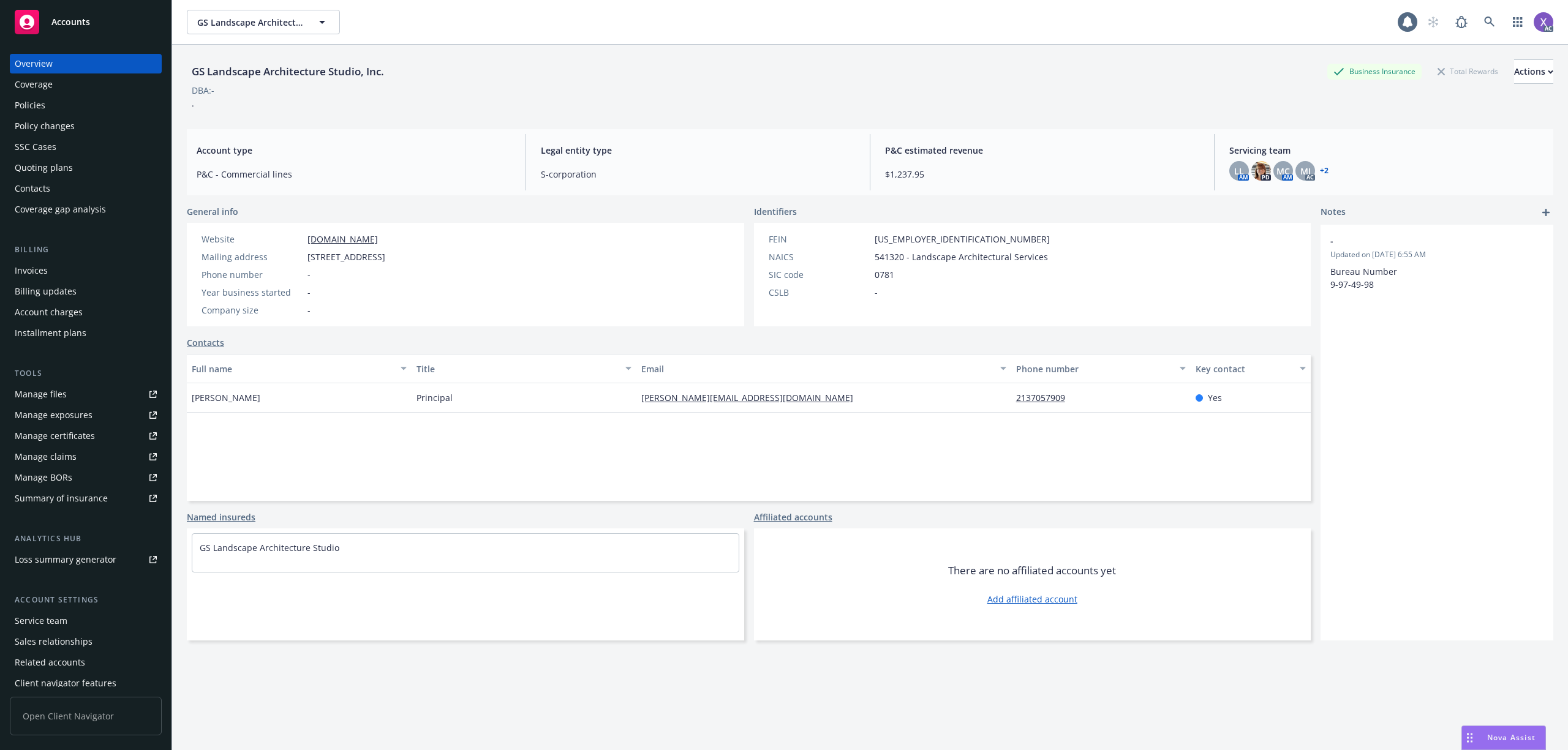
click at [23, 265] on div "Invoices" at bounding box center [31, 271] width 33 height 20
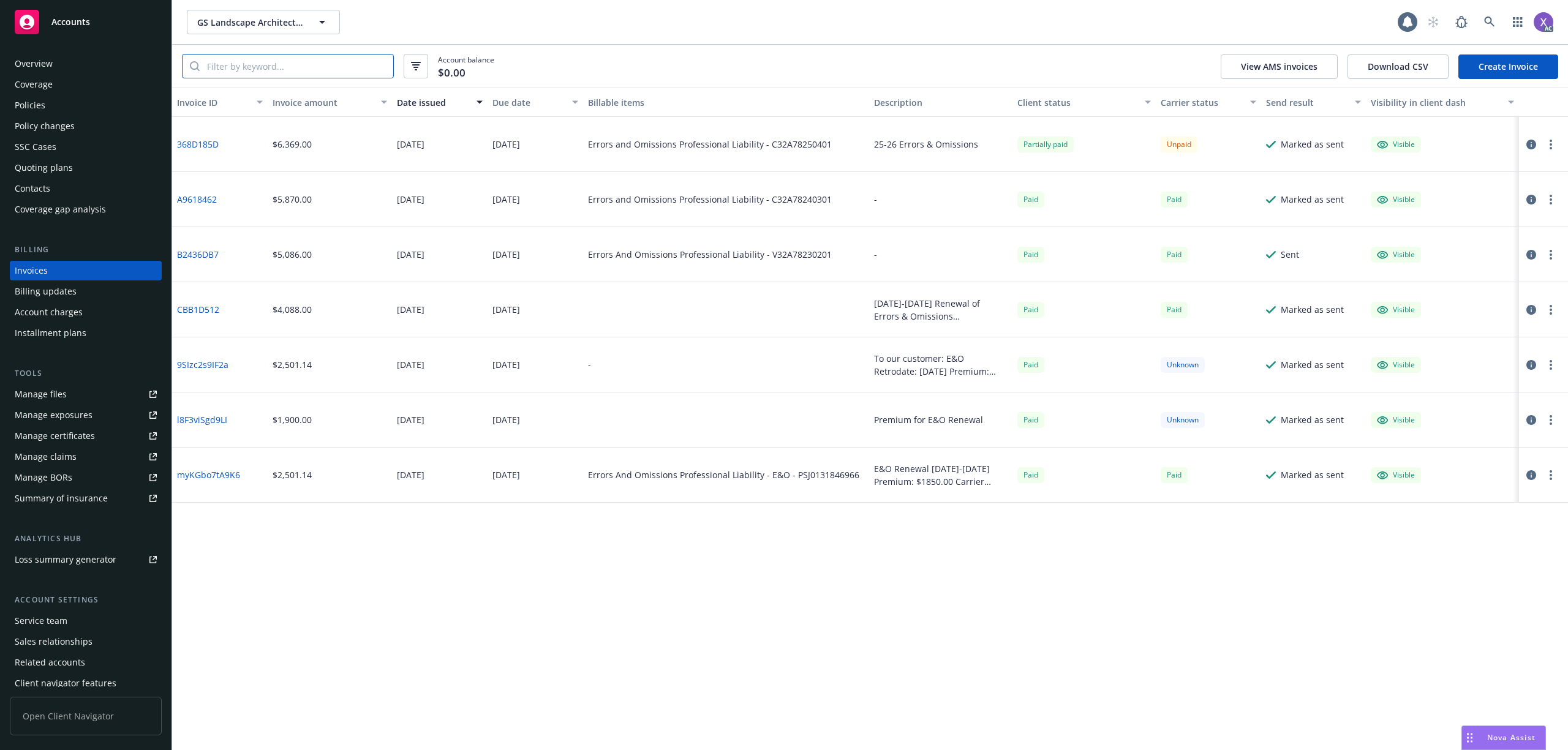
click at [290, 68] on input "search" at bounding box center [297, 66] width 194 height 23
paste input "C32A78250401"
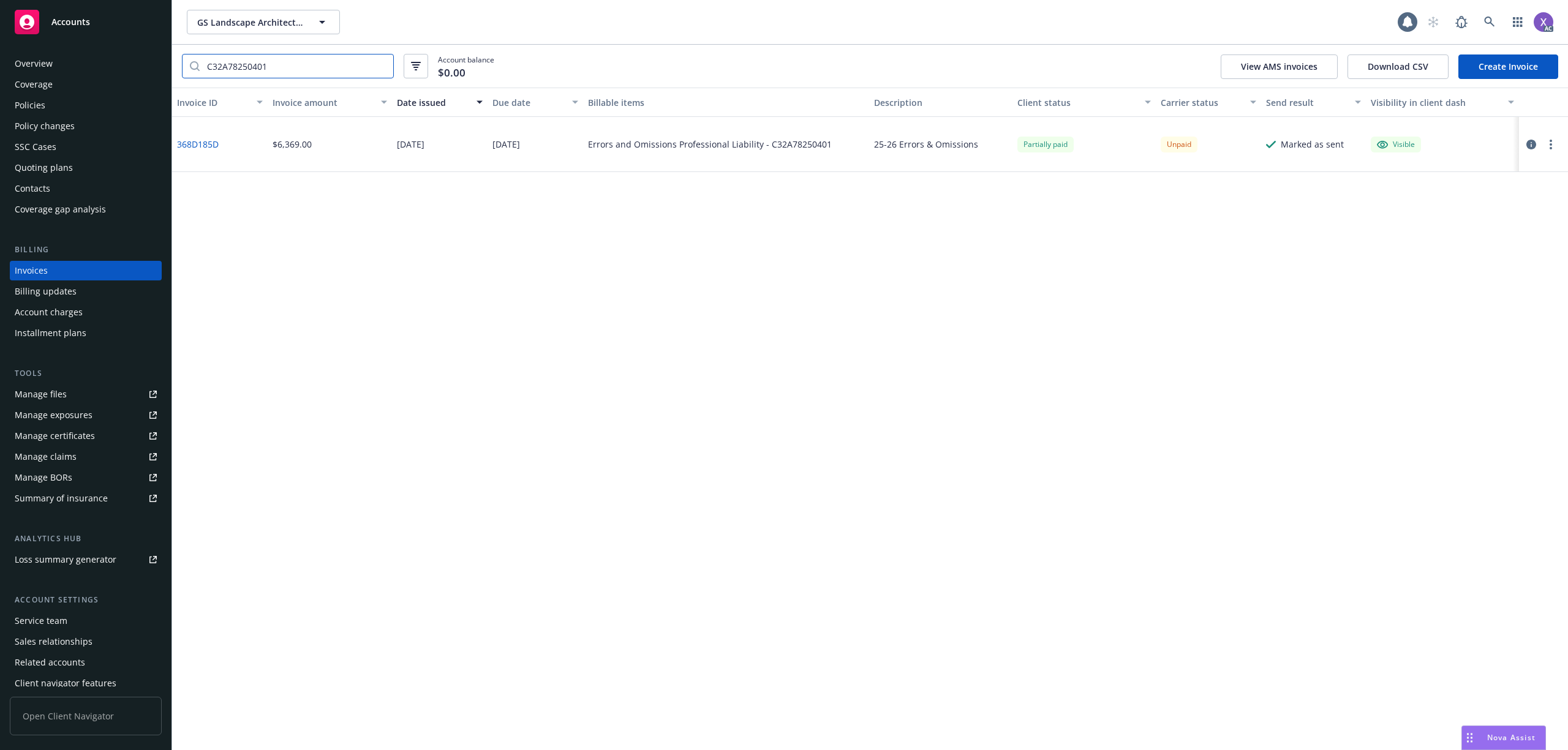
type input "C32A78250401"
drag, startPoint x: 228, startPoint y: 147, endPoint x: 179, endPoint y: 149, distance: 49.0
click at [179, 149] on div "368D185D" at bounding box center [220, 144] width 95 height 55
copy link "368D185D"
click at [42, 103] on div "Policies" at bounding box center [30, 105] width 31 height 20
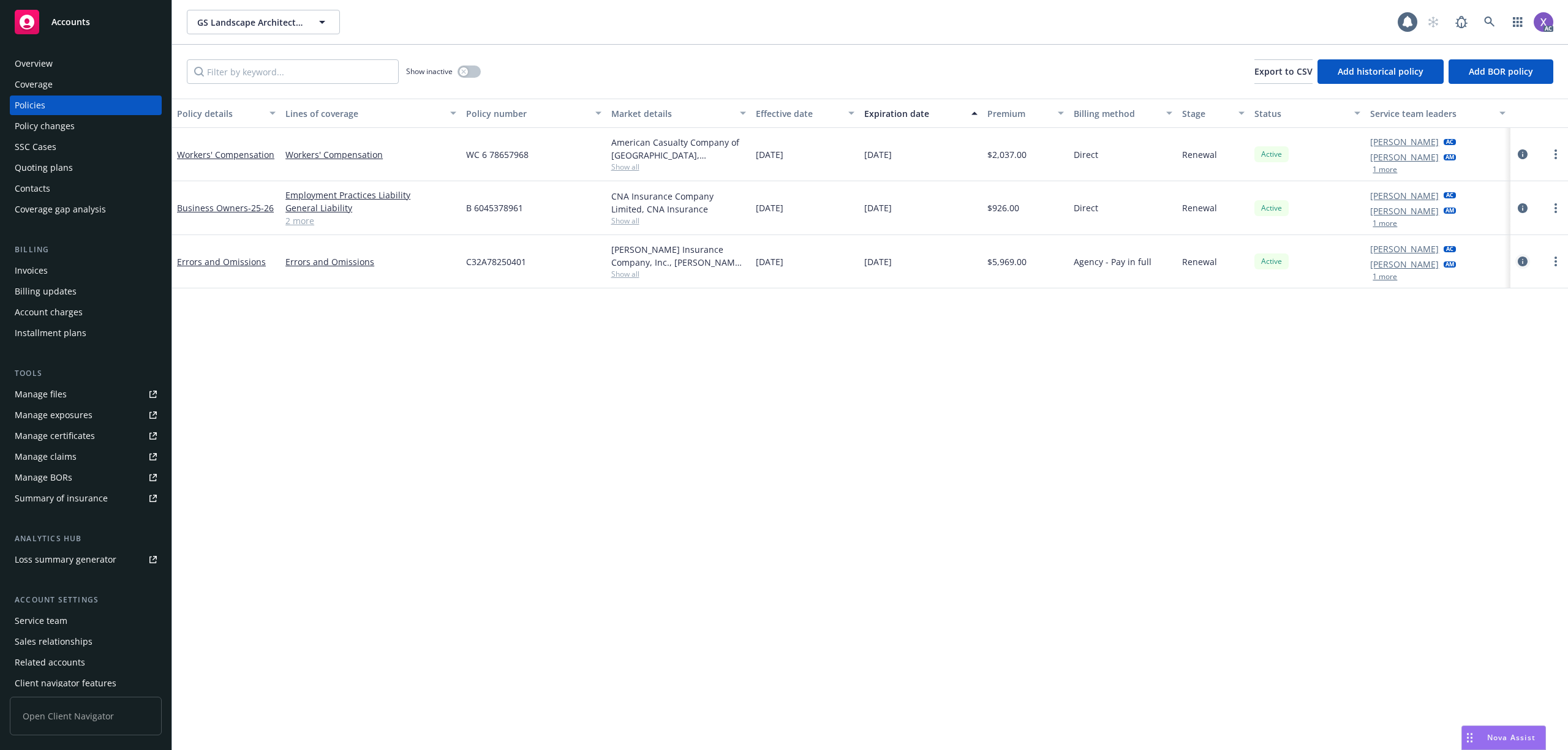
click at [1524, 258] on icon "circleInformation" at bounding box center [1523, 262] width 10 height 10
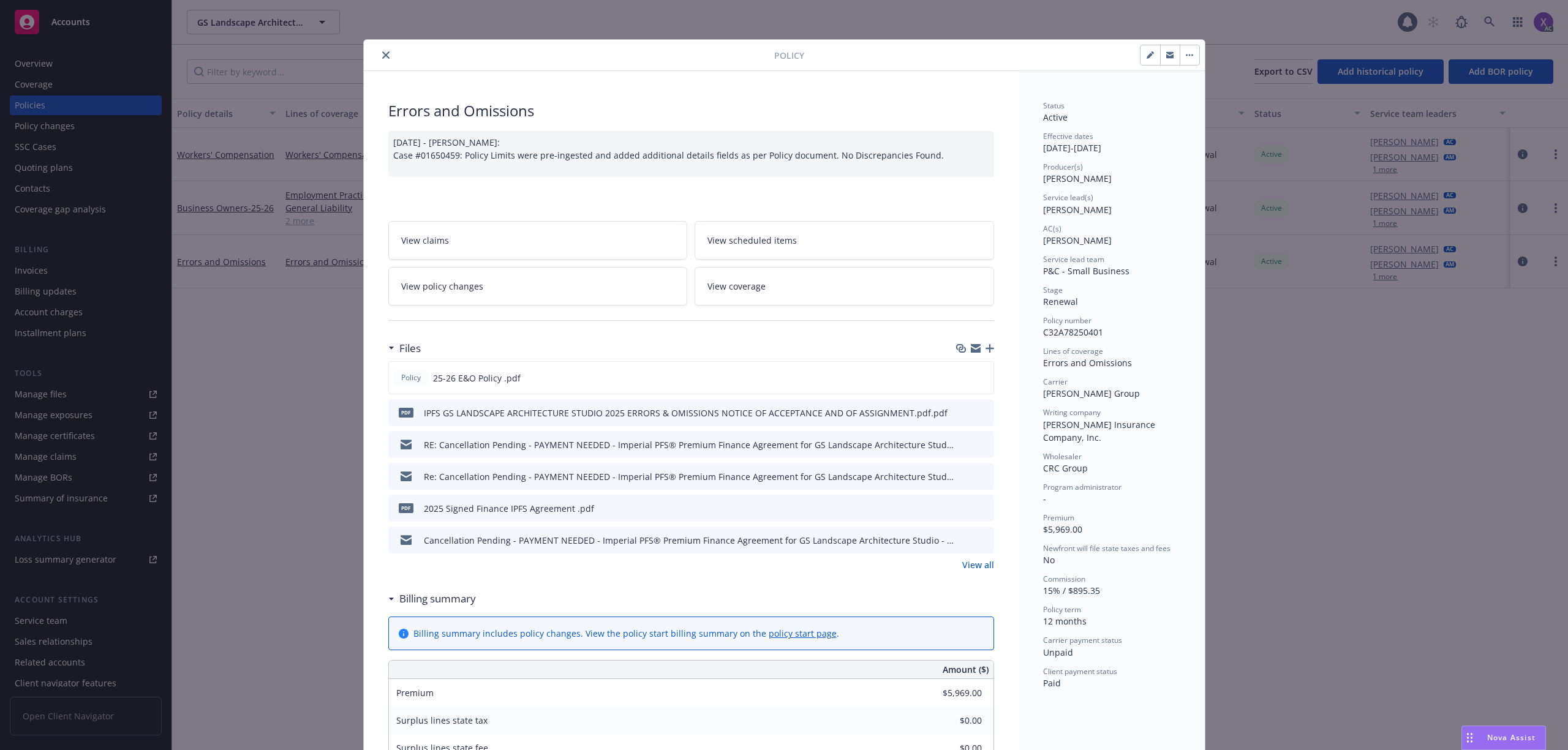
scroll to position [81, 0]
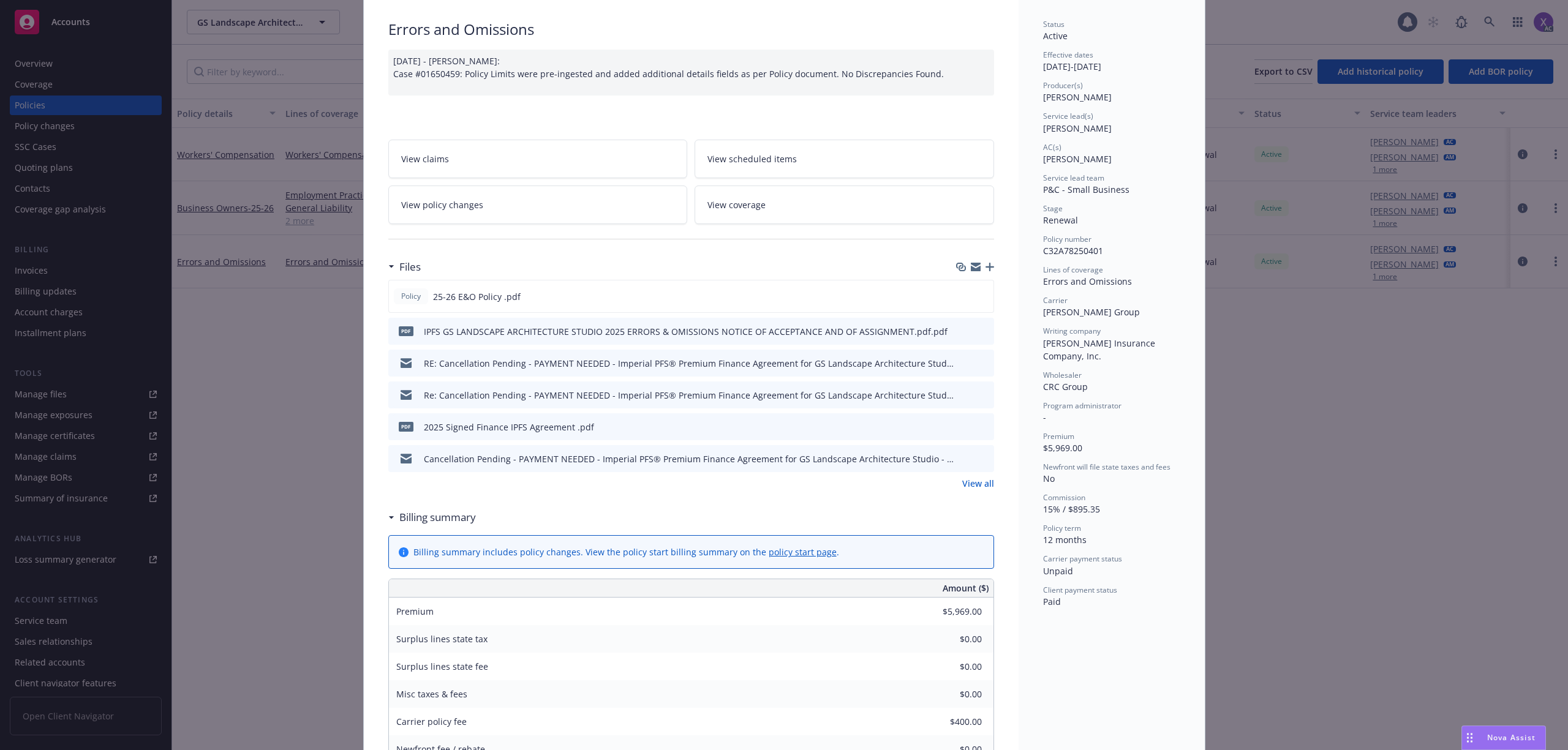
click at [966, 488] on link "View all" at bounding box center [978, 483] width 32 height 13
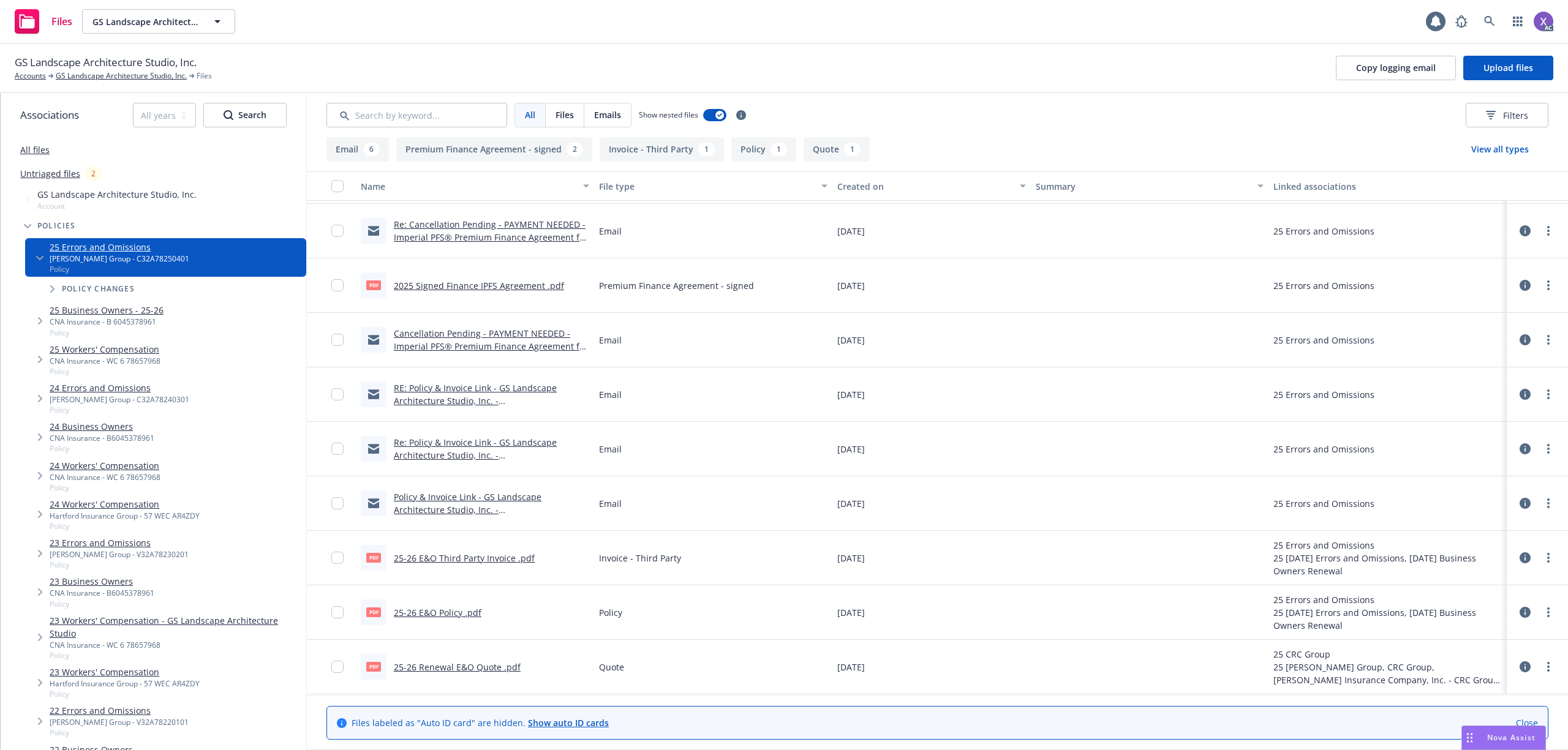
scroll to position [107, 0]
click at [496, 561] on link "25-26 E&O Third Party Invoice .pdf" at bounding box center [464, 558] width 141 height 11
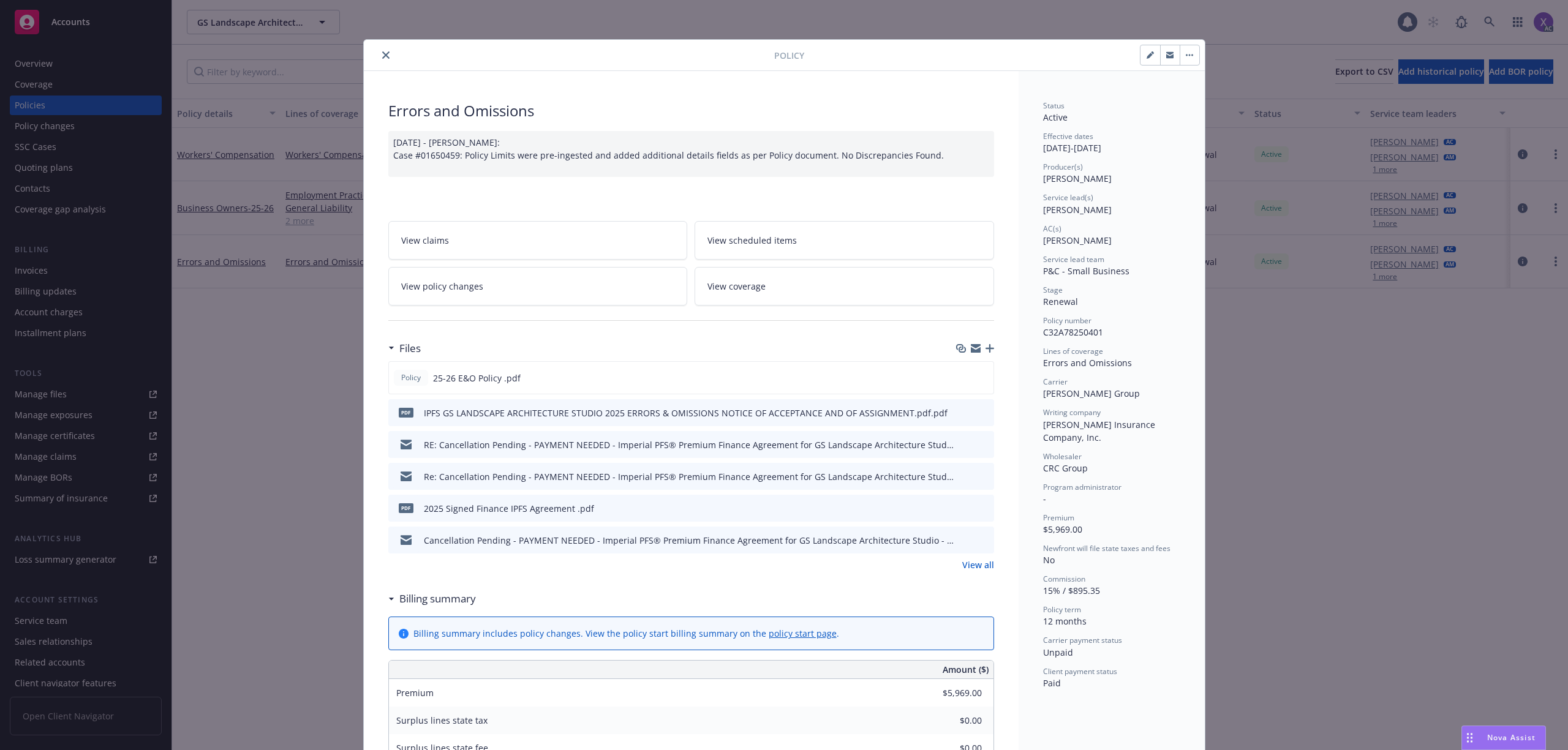
drag, startPoint x: 379, startPoint y: 53, endPoint x: 714, endPoint y: 4, distance: 338.6
click at [382, 53] on icon "close" at bounding box center [386, 55] width 7 height 7
